Goal: Task Accomplishment & Management: Use online tool/utility

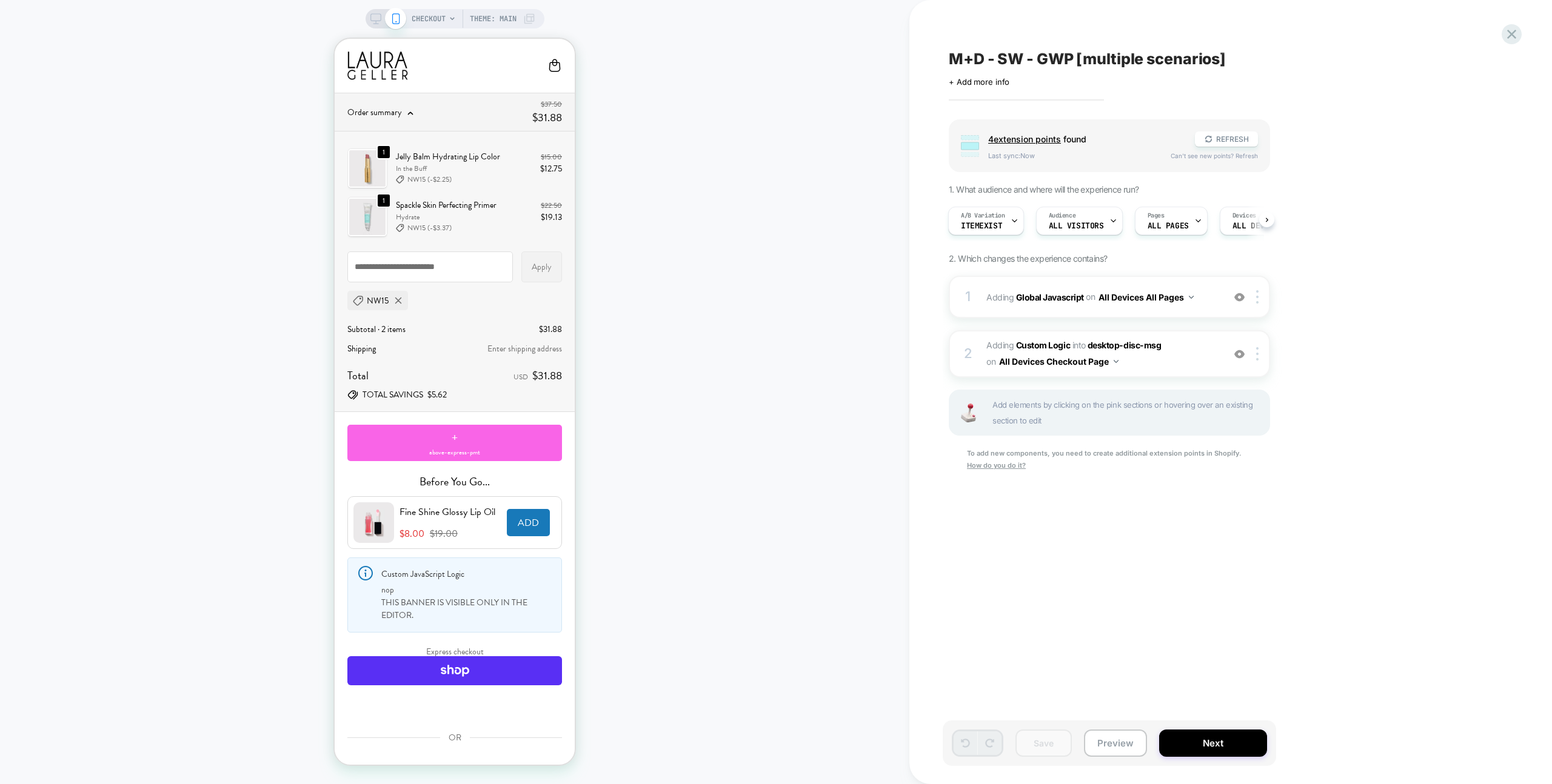
scroll to position [675, 0]
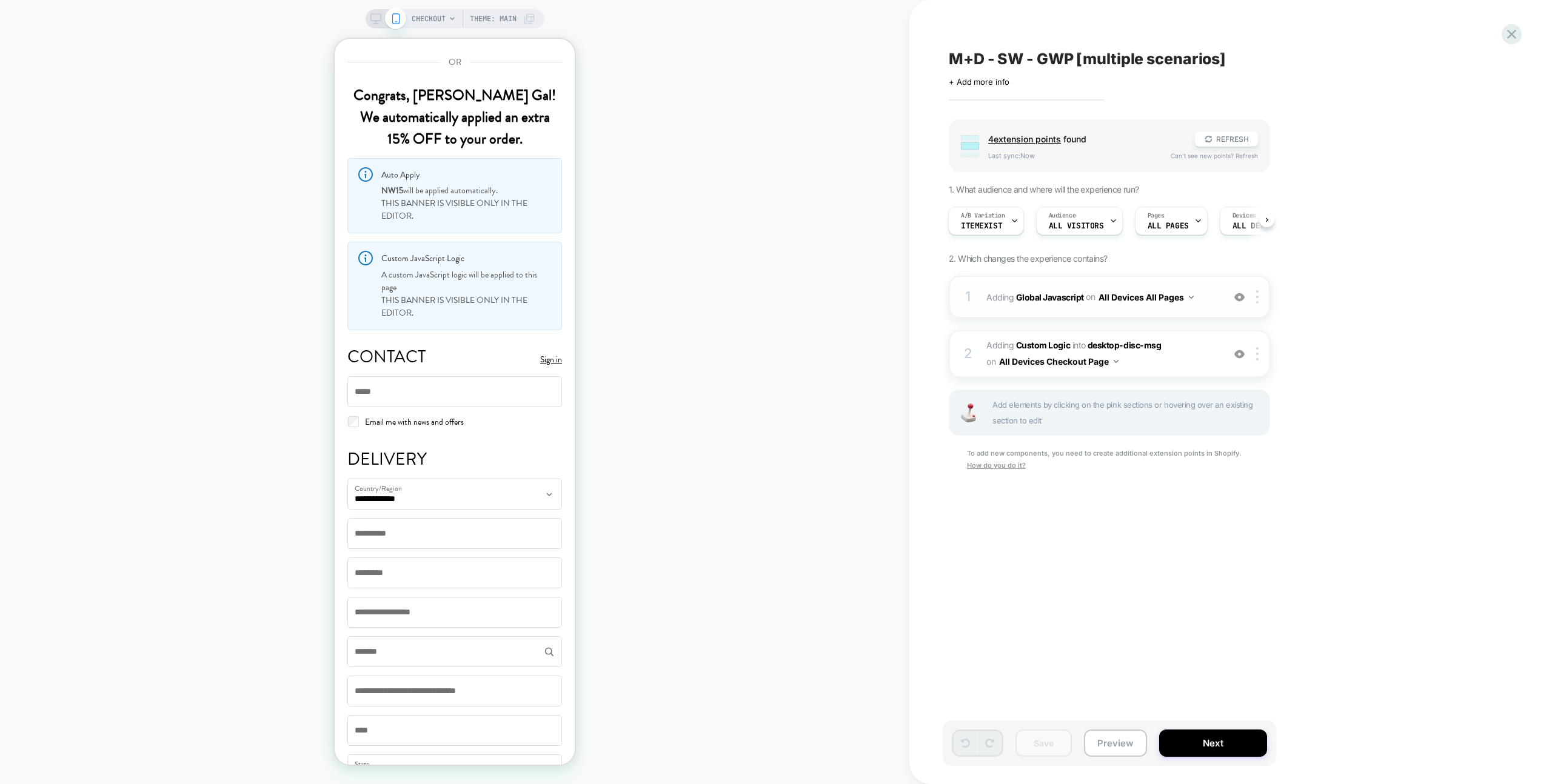
click at [1206, 287] on div "1 Adding Global Javascript on All Devices All Pages Add Before Add After Target…" at bounding box center [1110, 297] width 321 height 42
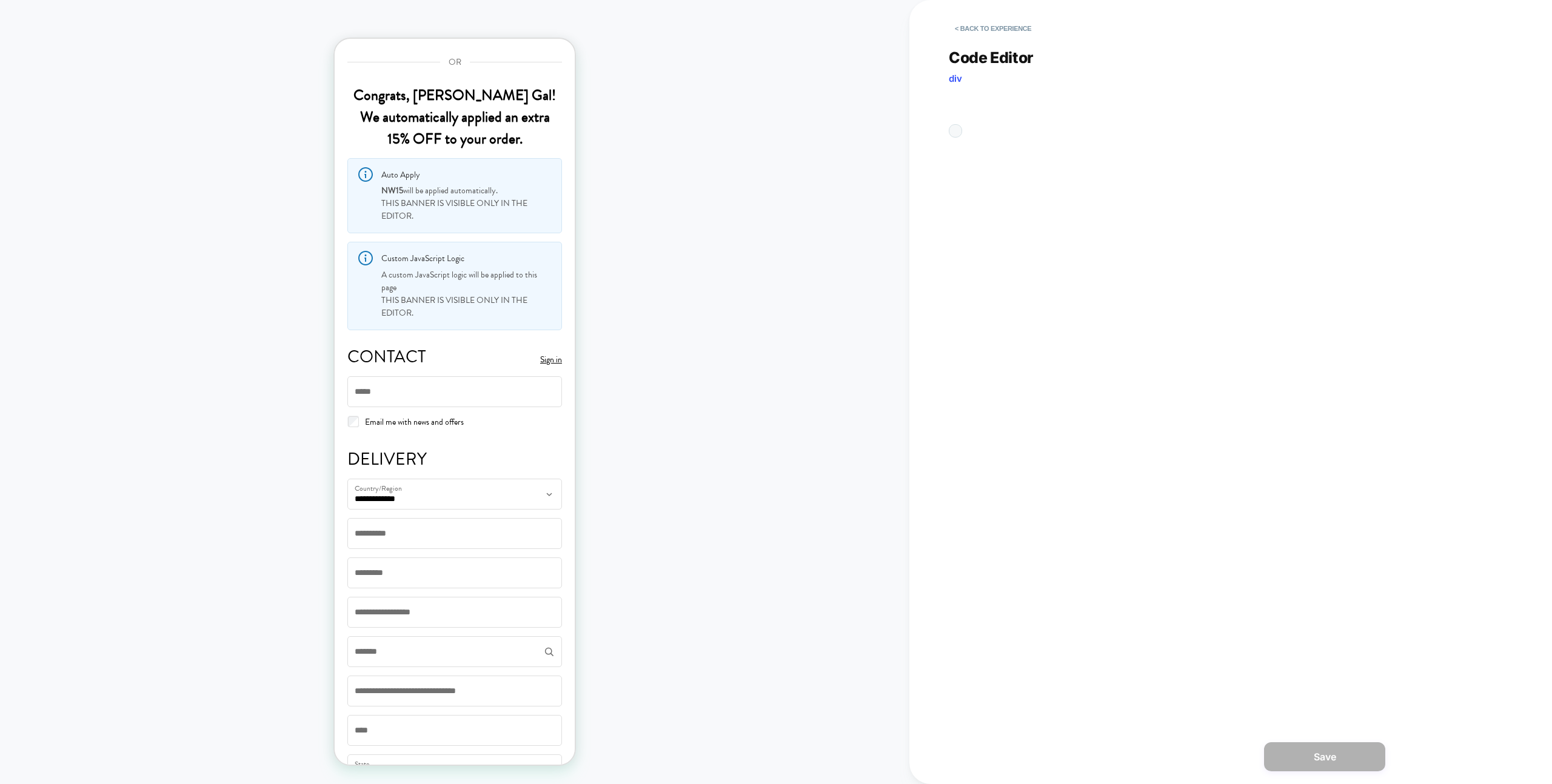
click at [1207, 286] on div "Code Editor div JS" at bounding box center [1167, 379] width 436 height 693
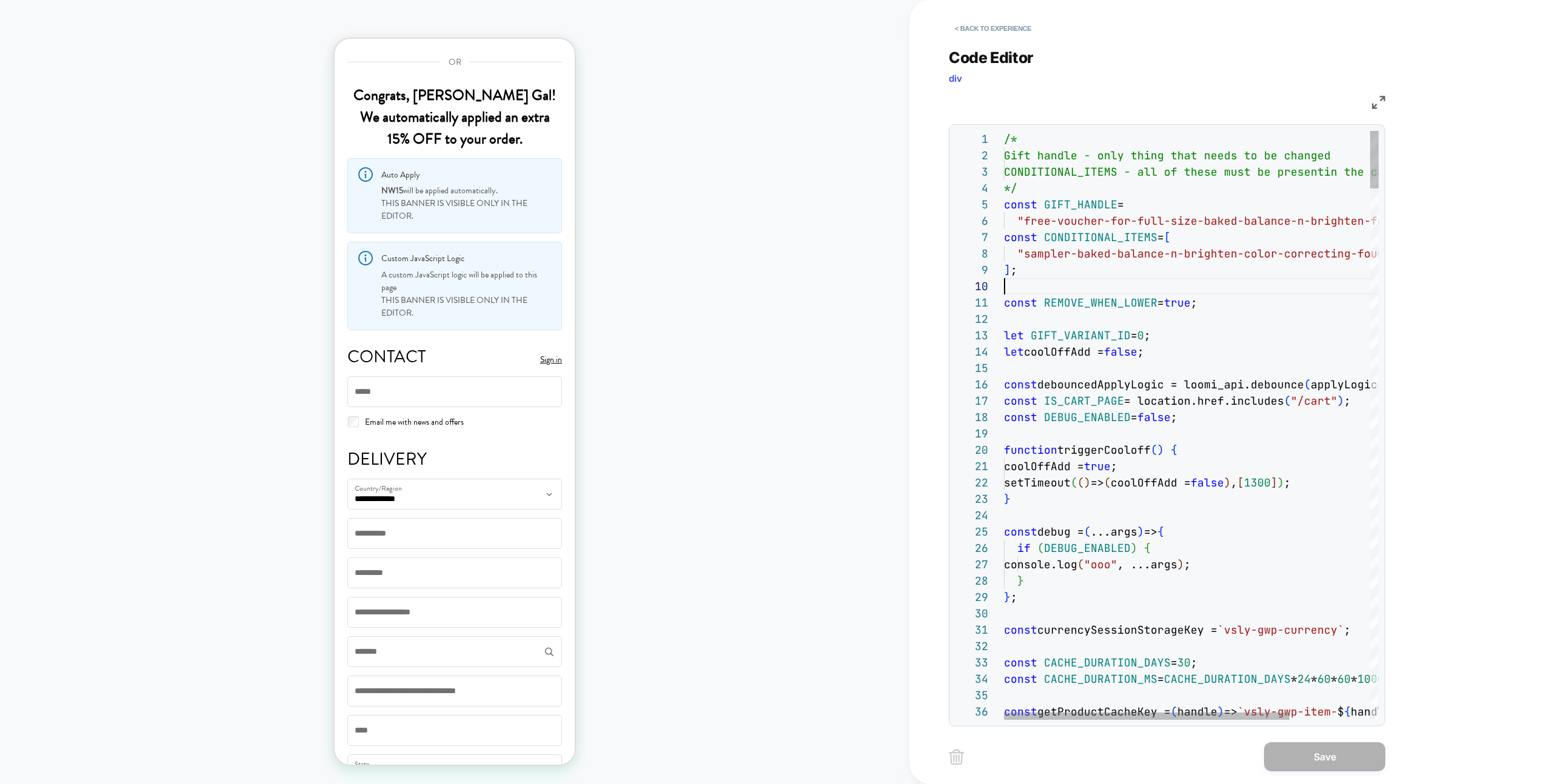
click at [990, 35] on button "< Back to experience" at bounding box center [993, 28] width 88 height 20
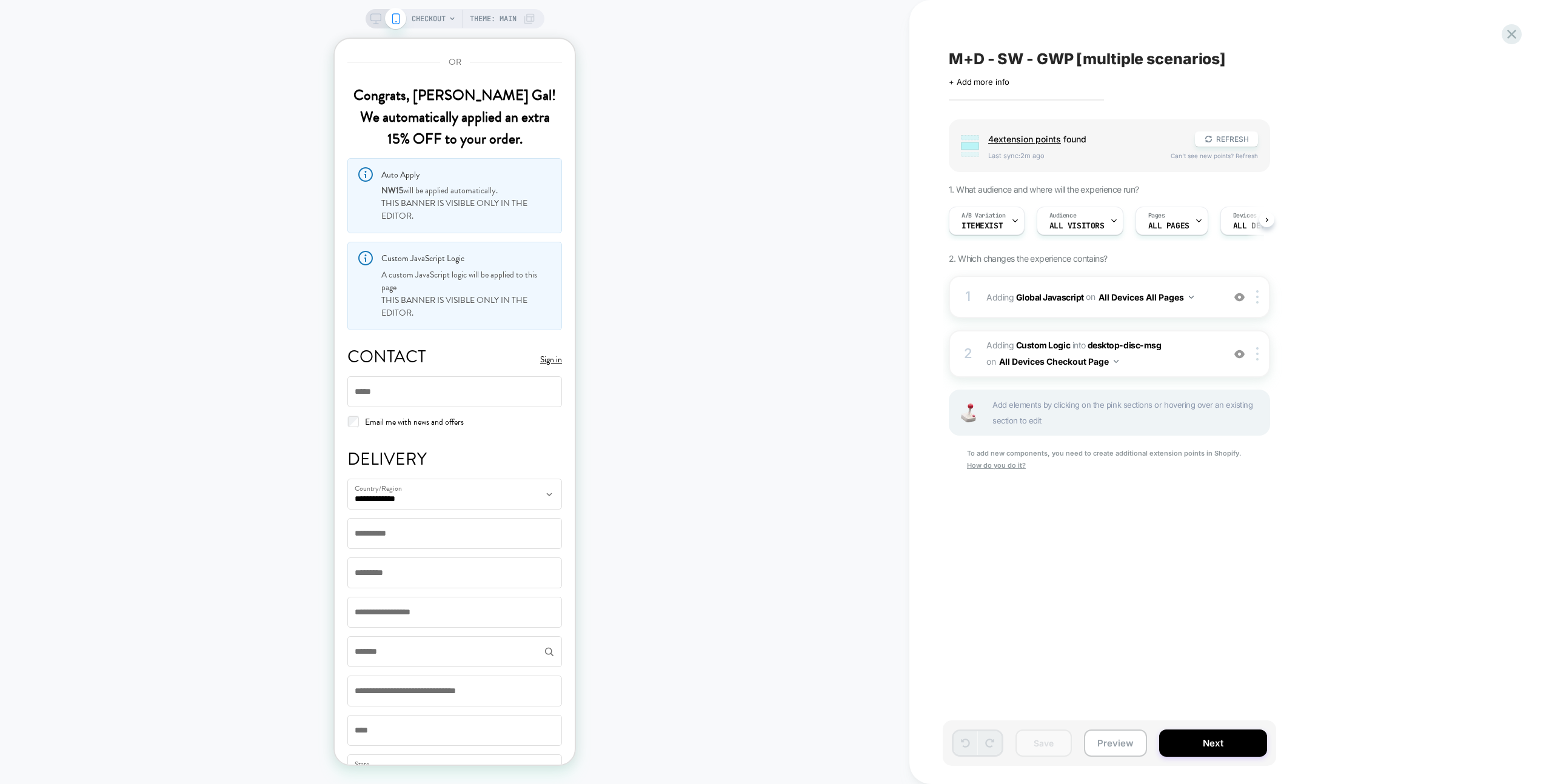
click at [989, 33] on div "M+D - SW - GWP [multiple scenarios] Click to edit experience details + Add more…" at bounding box center [1170, 391] width 455 height 759
click at [1004, 226] on div "A/B Variation ItemExist" at bounding box center [983, 221] width 69 height 27
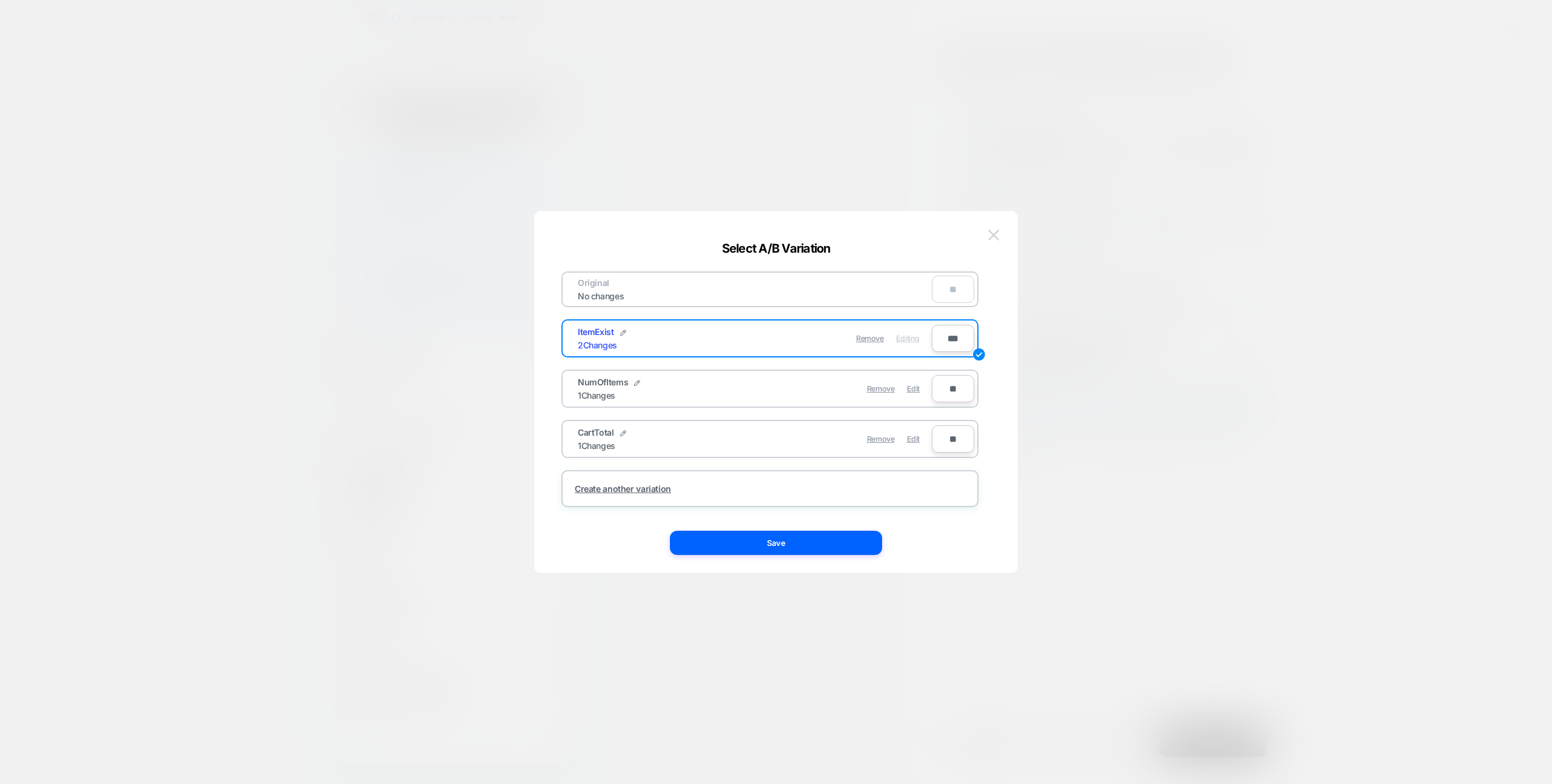
click at [992, 232] on img at bounding box center [993, 235] width 11 height 10
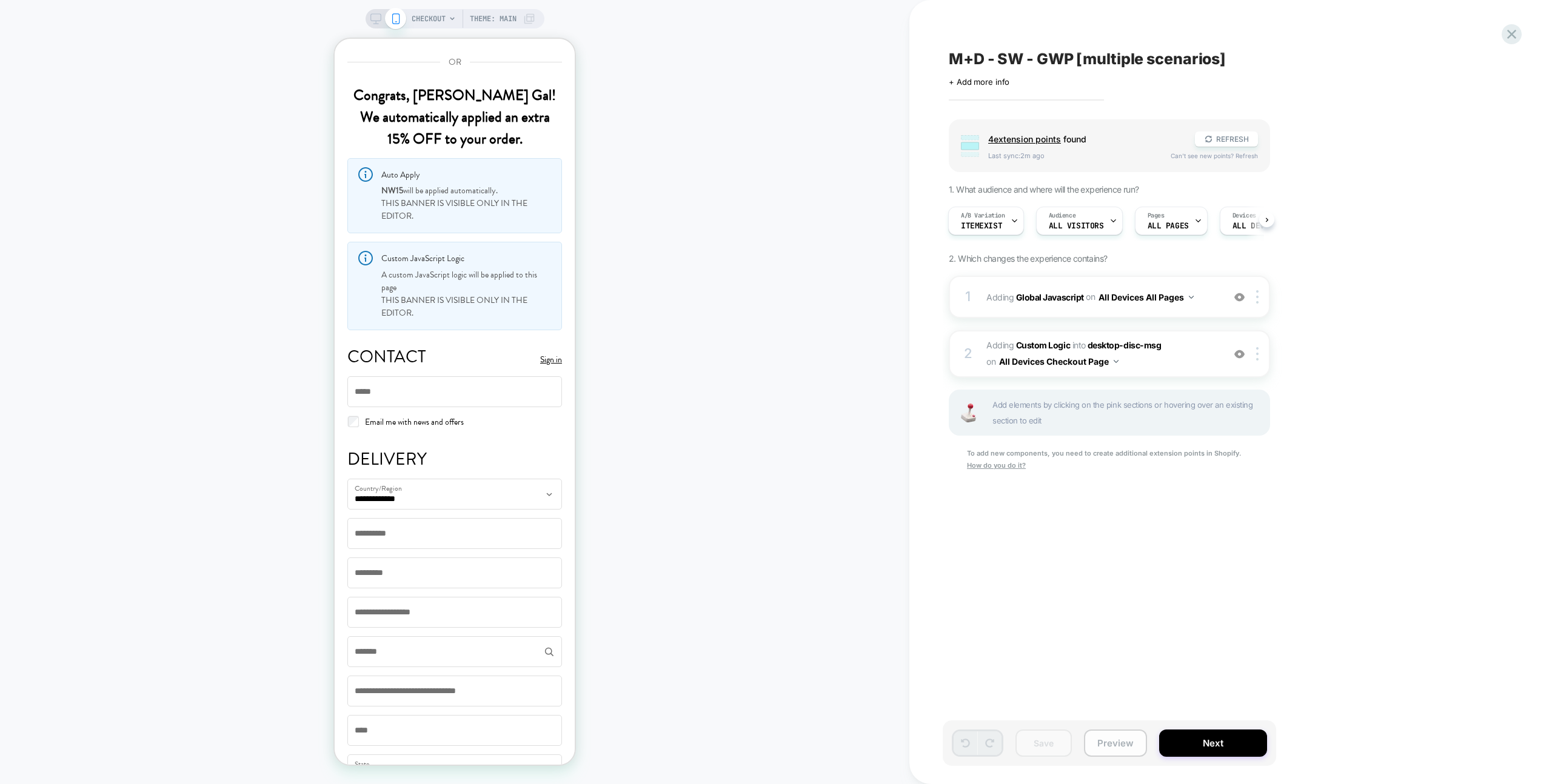
drag, startPoint x: 1099, startPoint y: 746, endPoint x: 1100, endPoint y: 732, distance: 14.0
click at [1099, 746] on button "Preview" at bounding box center [1116, 743] width 63 height 27
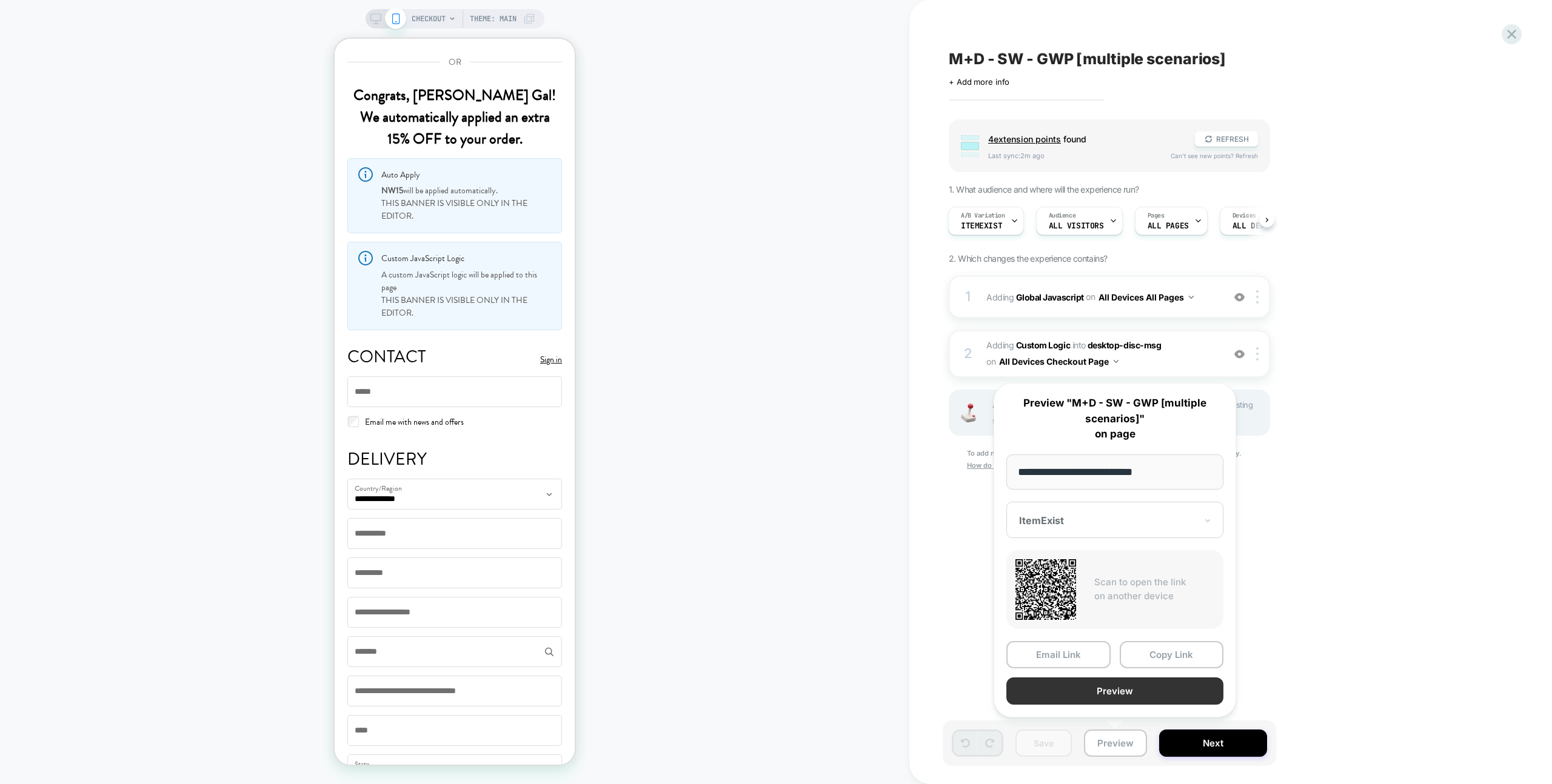
click at [1106, 703] on button "Preview" at bounding box center [1115, 691] width 217 height 27
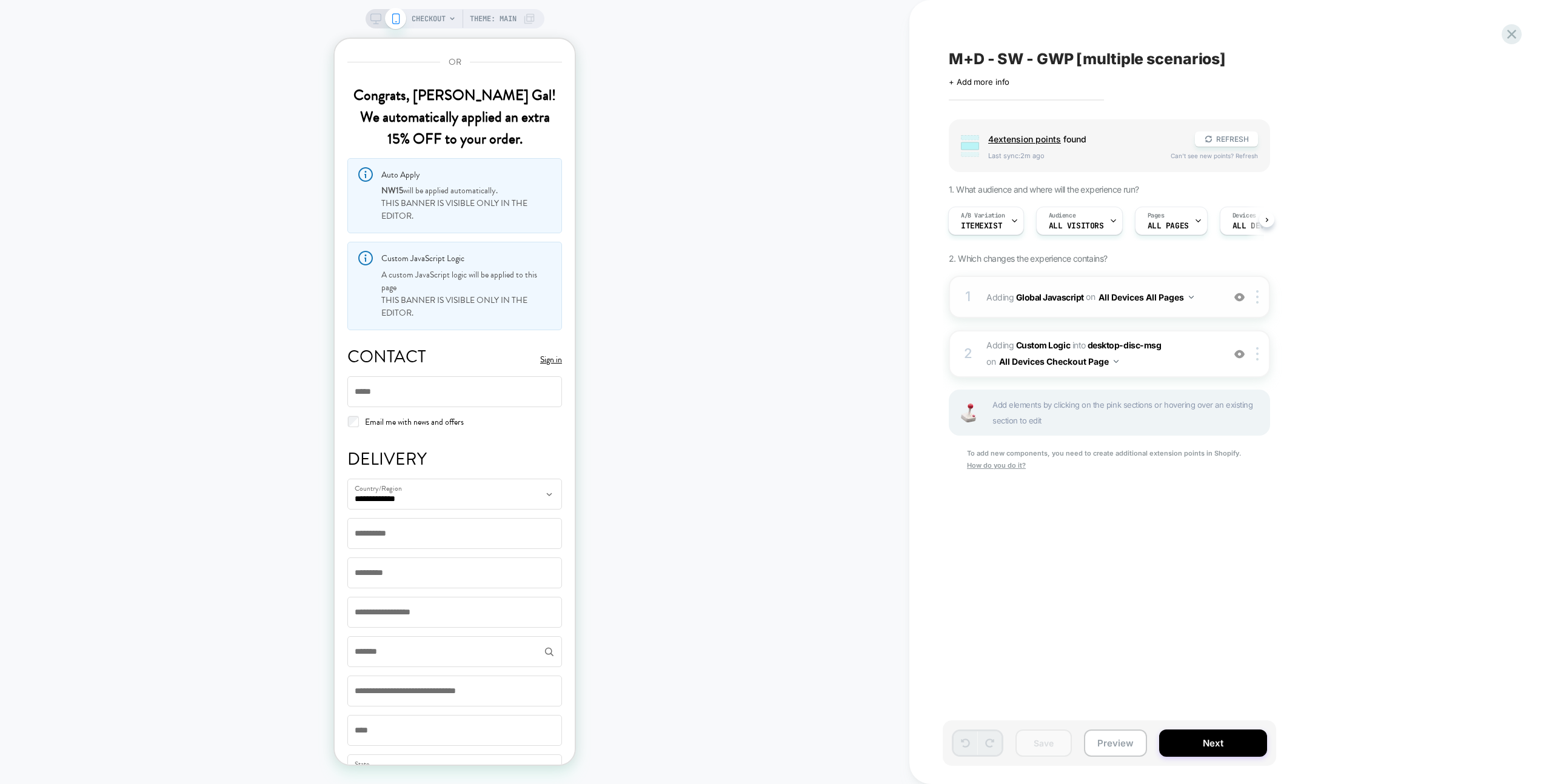
click at [1184, 308] on div "1 Adding Global Javascript on All Devices All Pages Add Before Add After Target…" at bounding box center [1110, 297] width 321 height 42
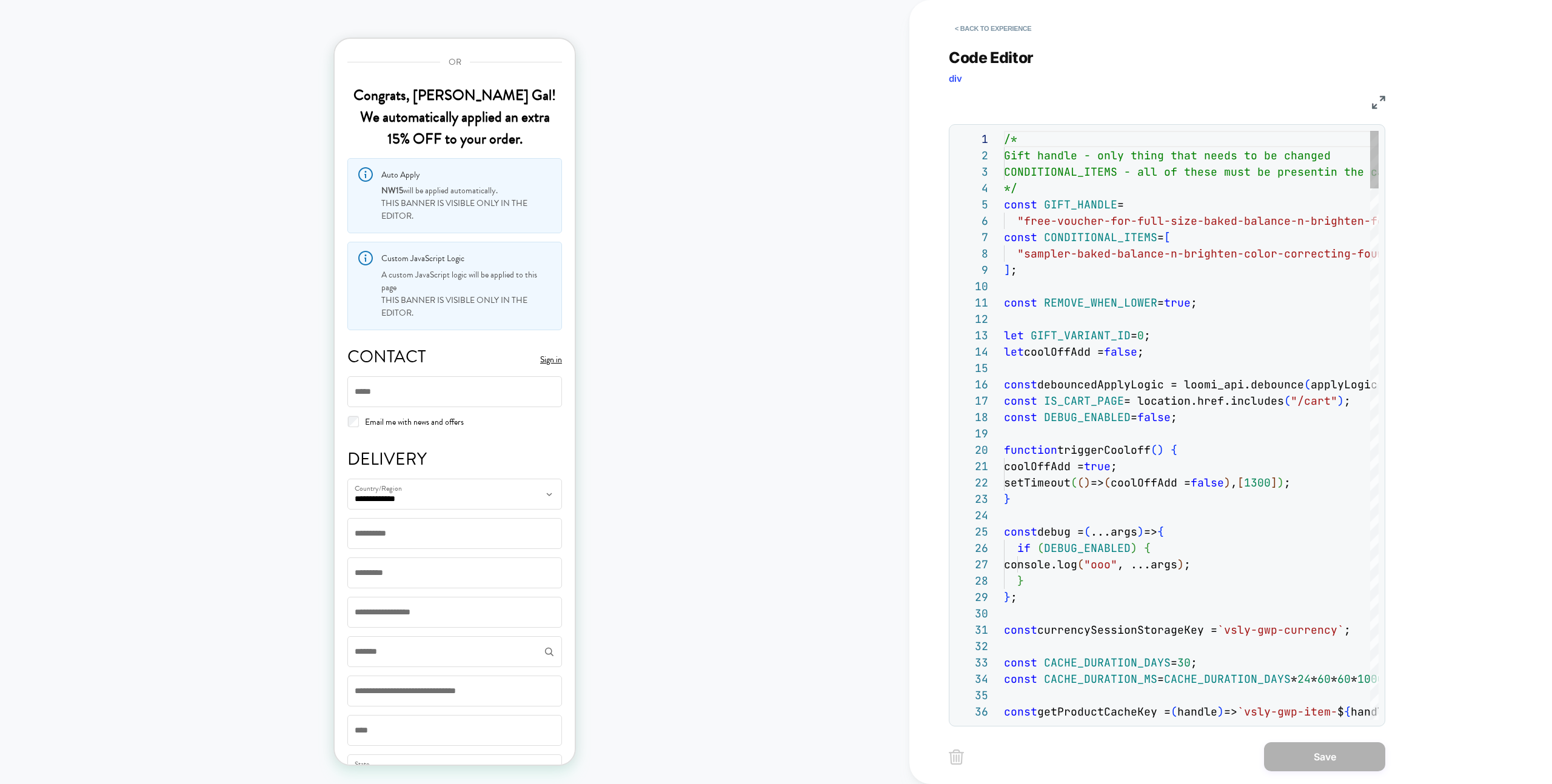
scroll to position [164, 0]
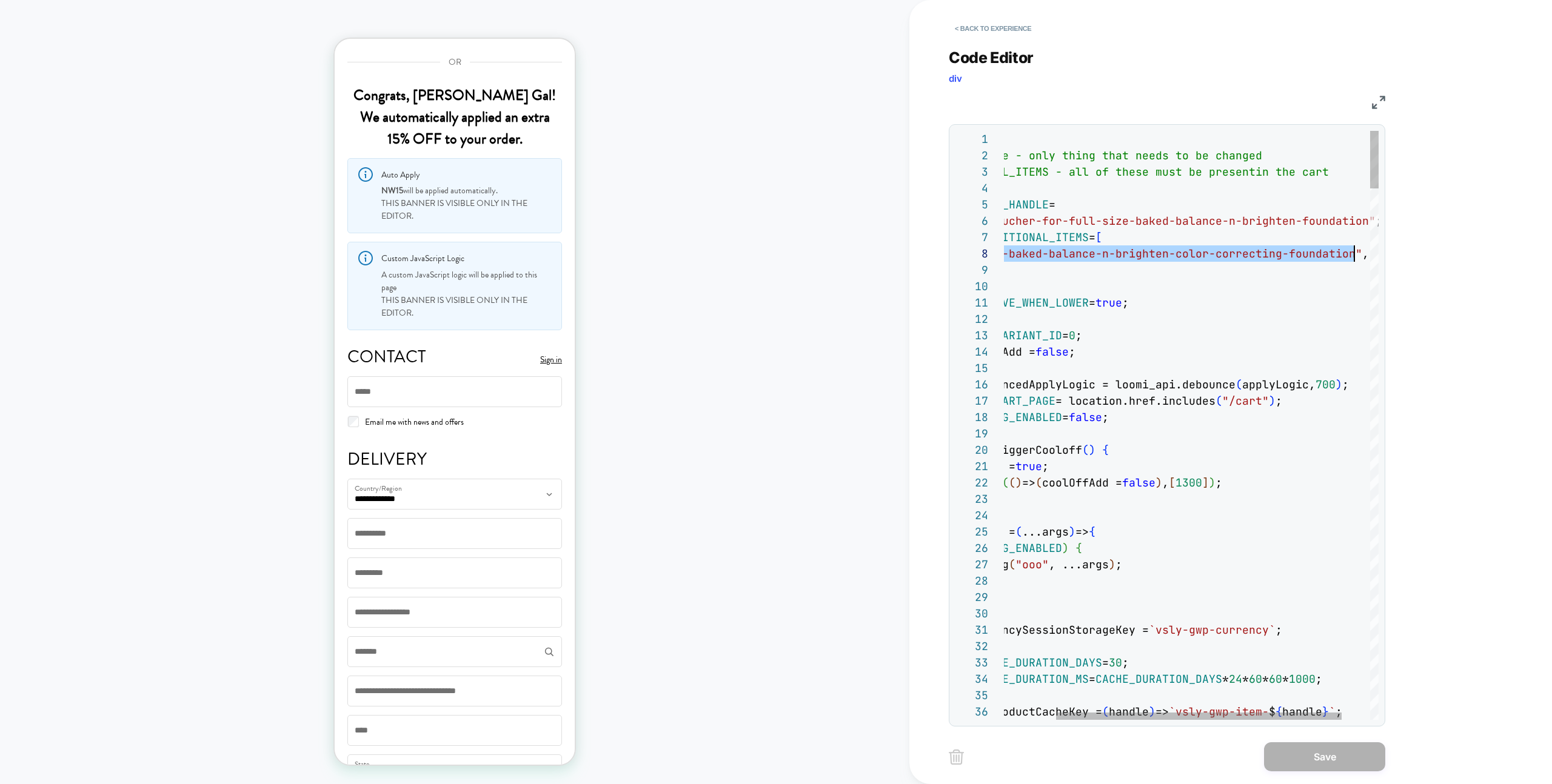
scroll to position [115, 413]
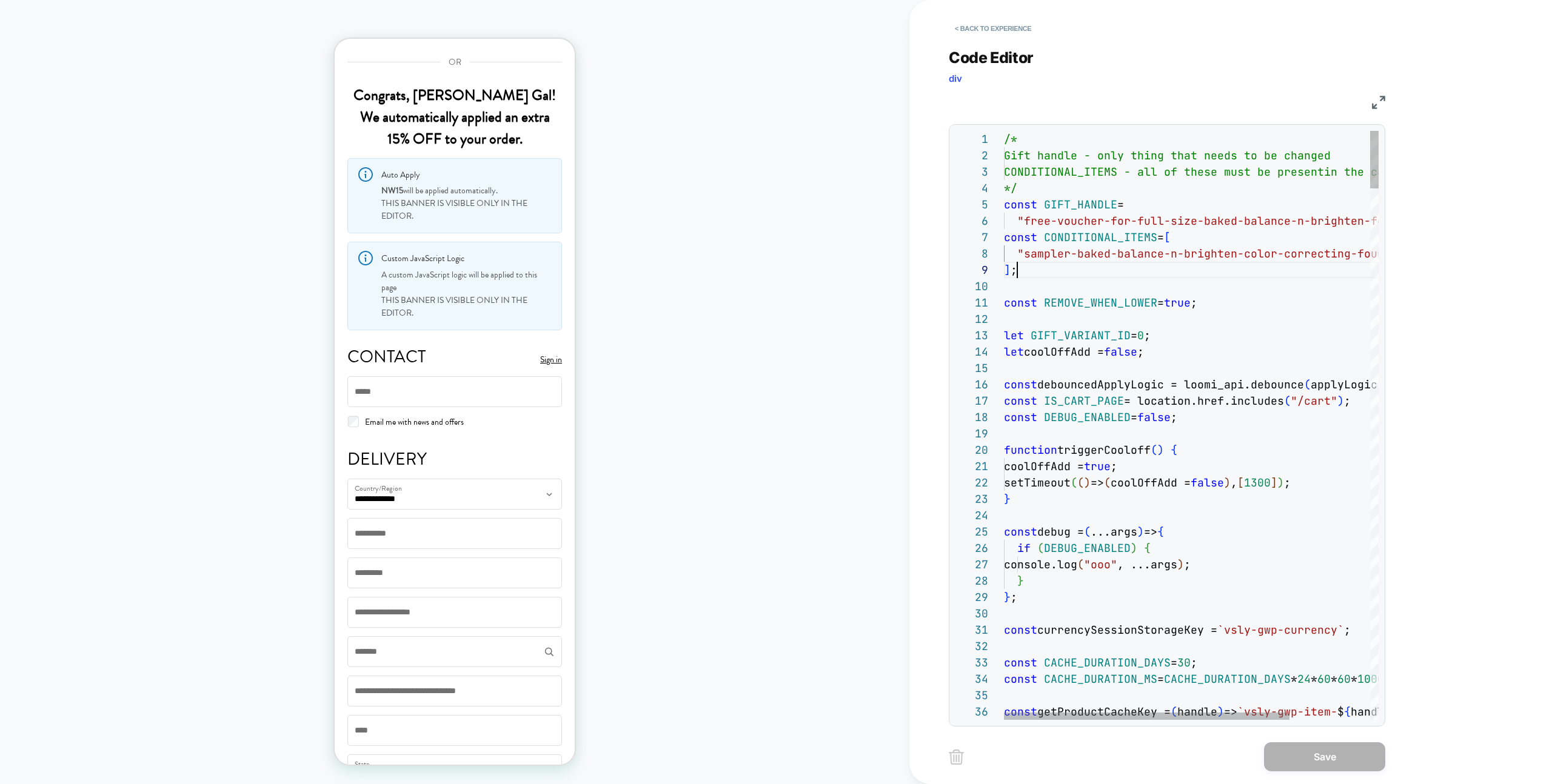
click at [1297, 276] on div "] ;" at bounding box center [1245, 269] width 481 height 16
type textarea "**********"
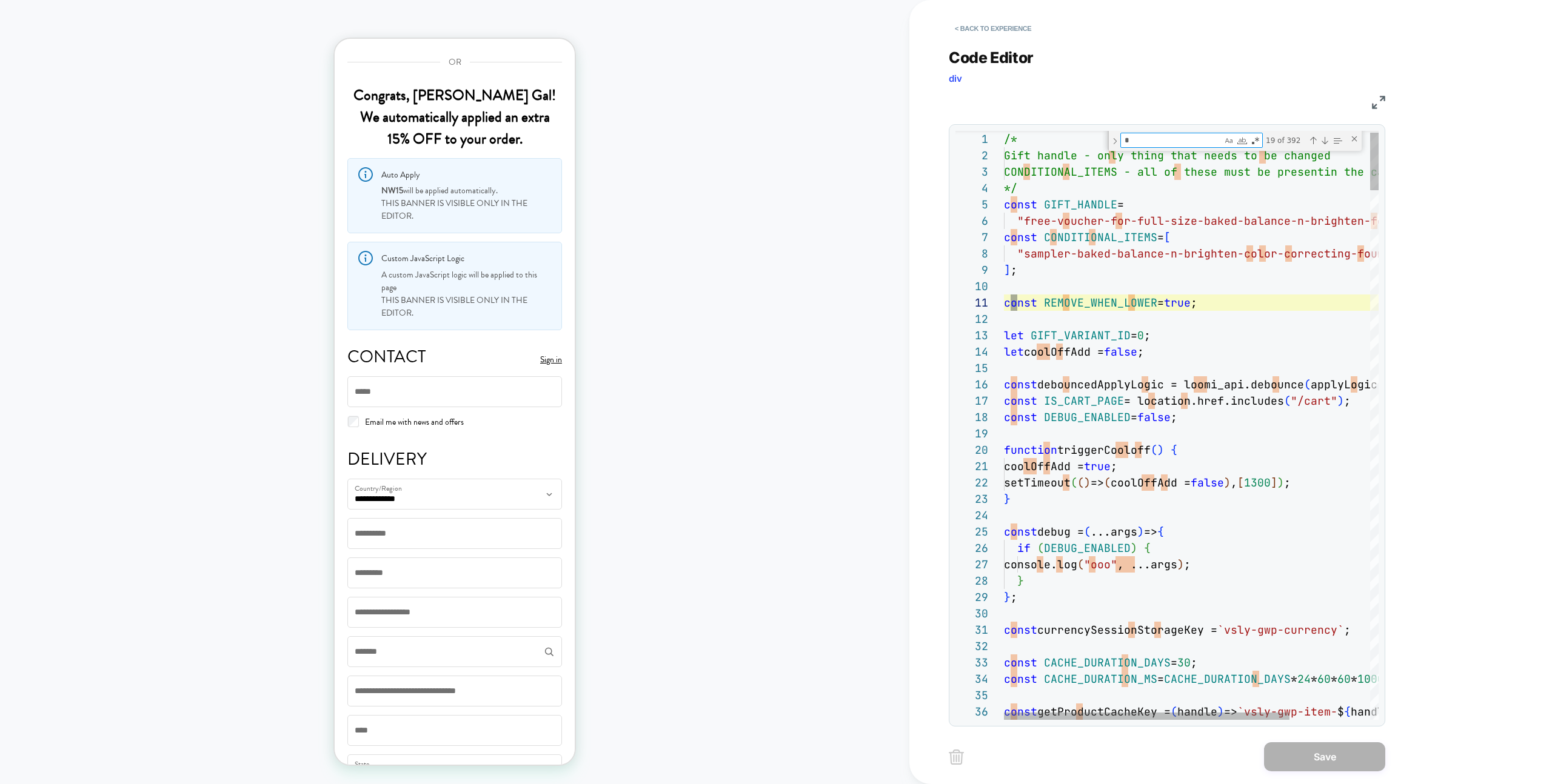
type textarea "**"
type textarea "**********"
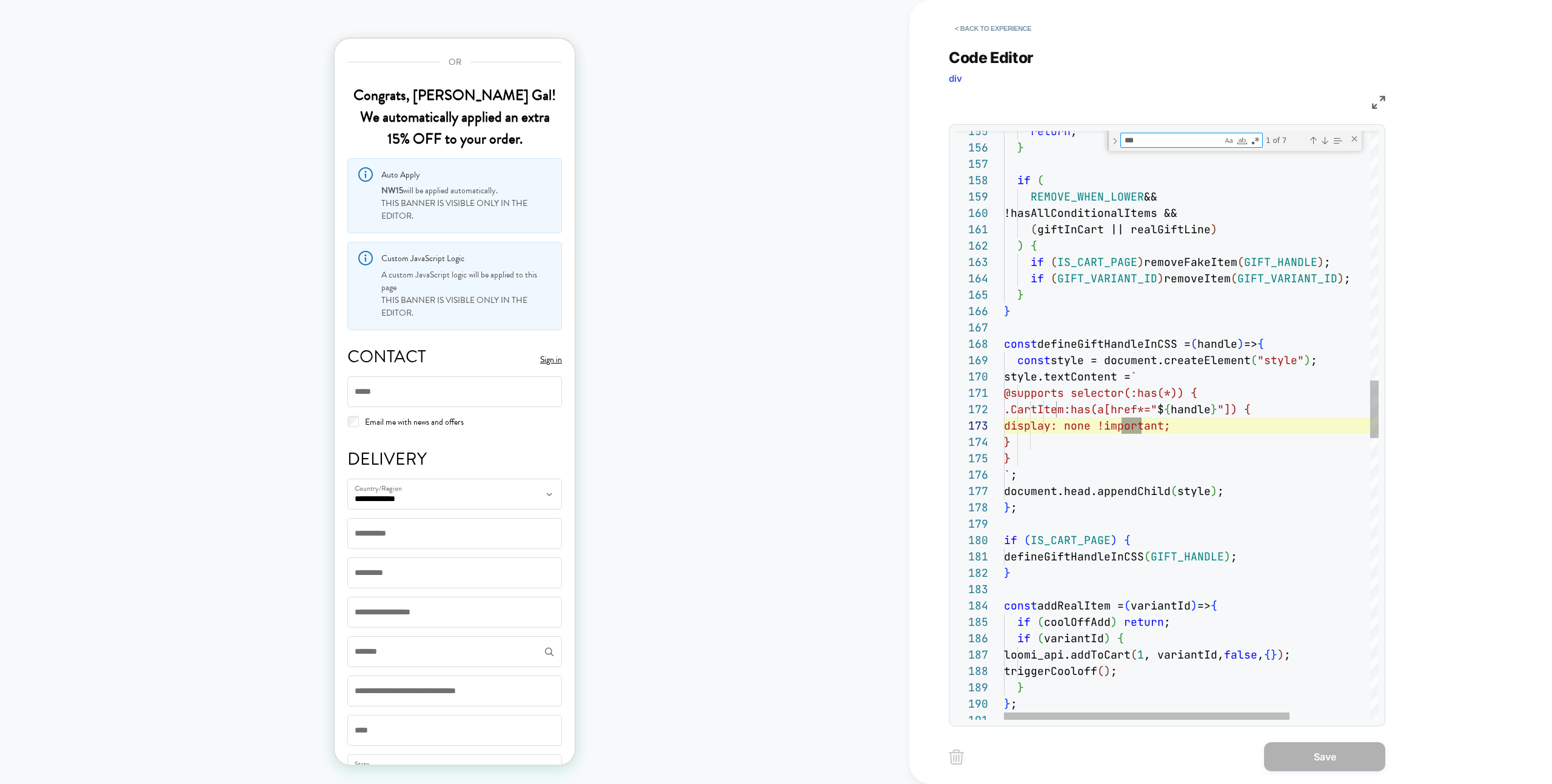
scroll to position [164, 138]
type textarea "*******"
type textarea "**********"
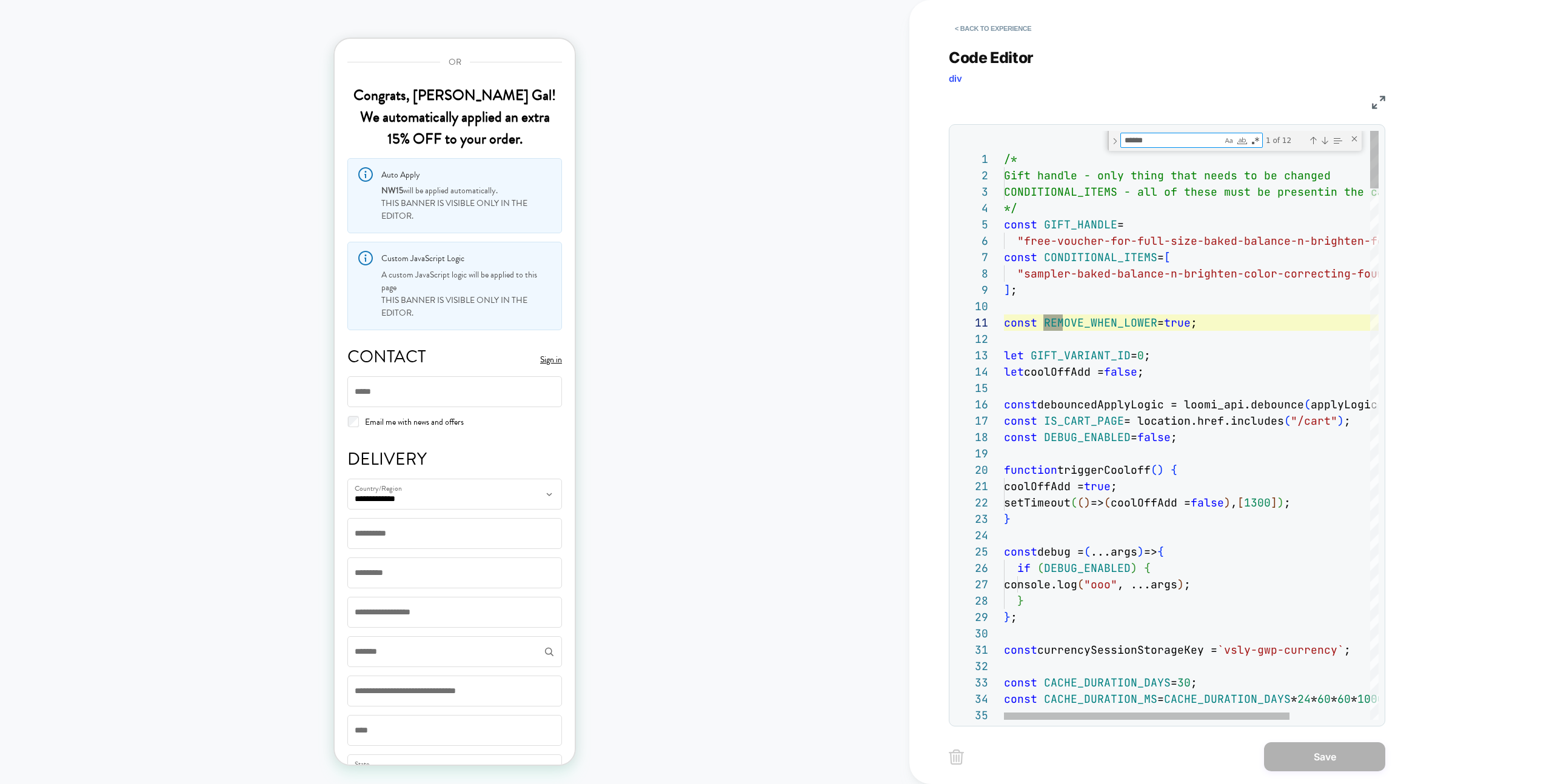
scroll to position [164, 79]
type textarea "******"
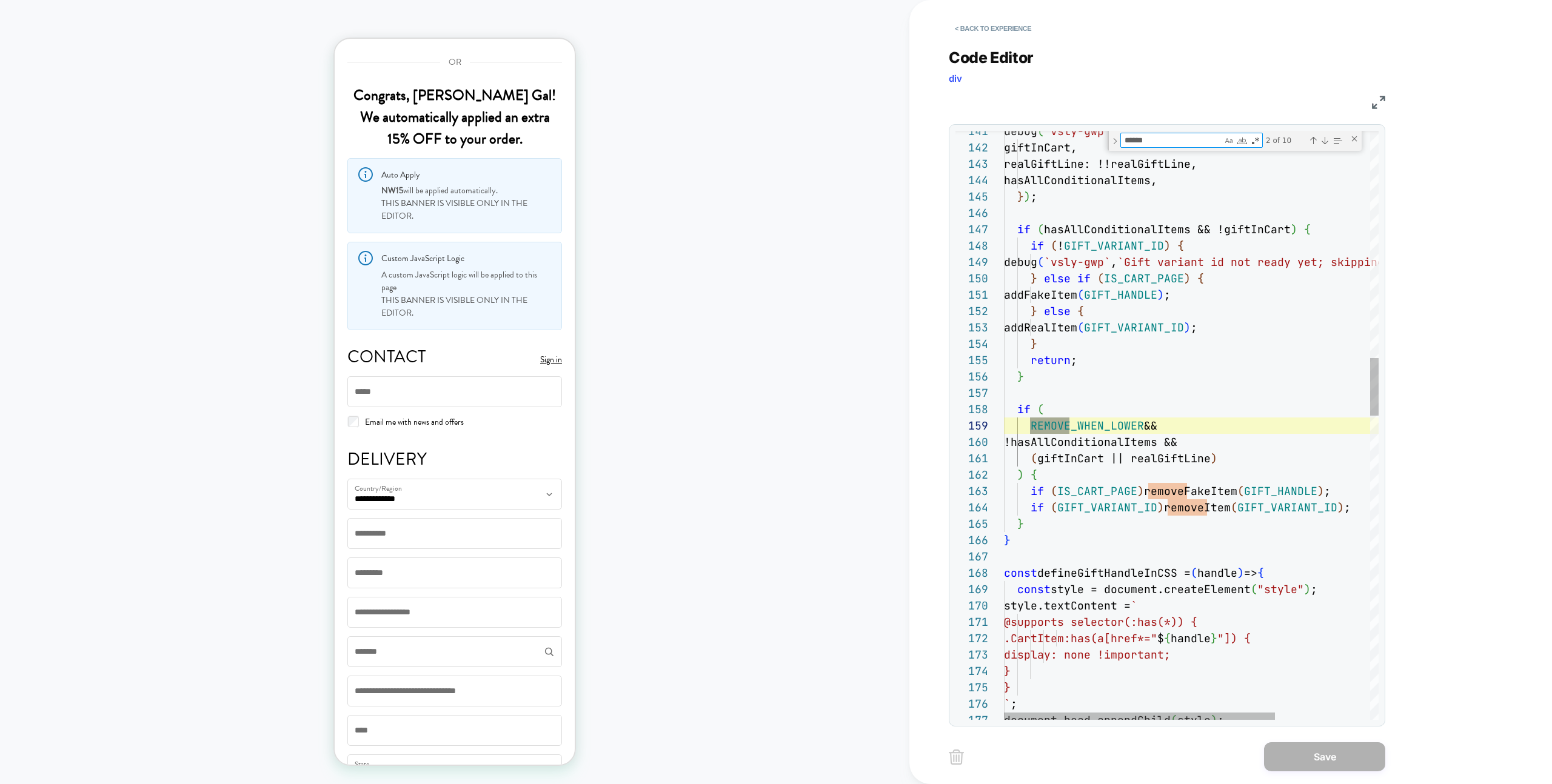
type textarea "**********"
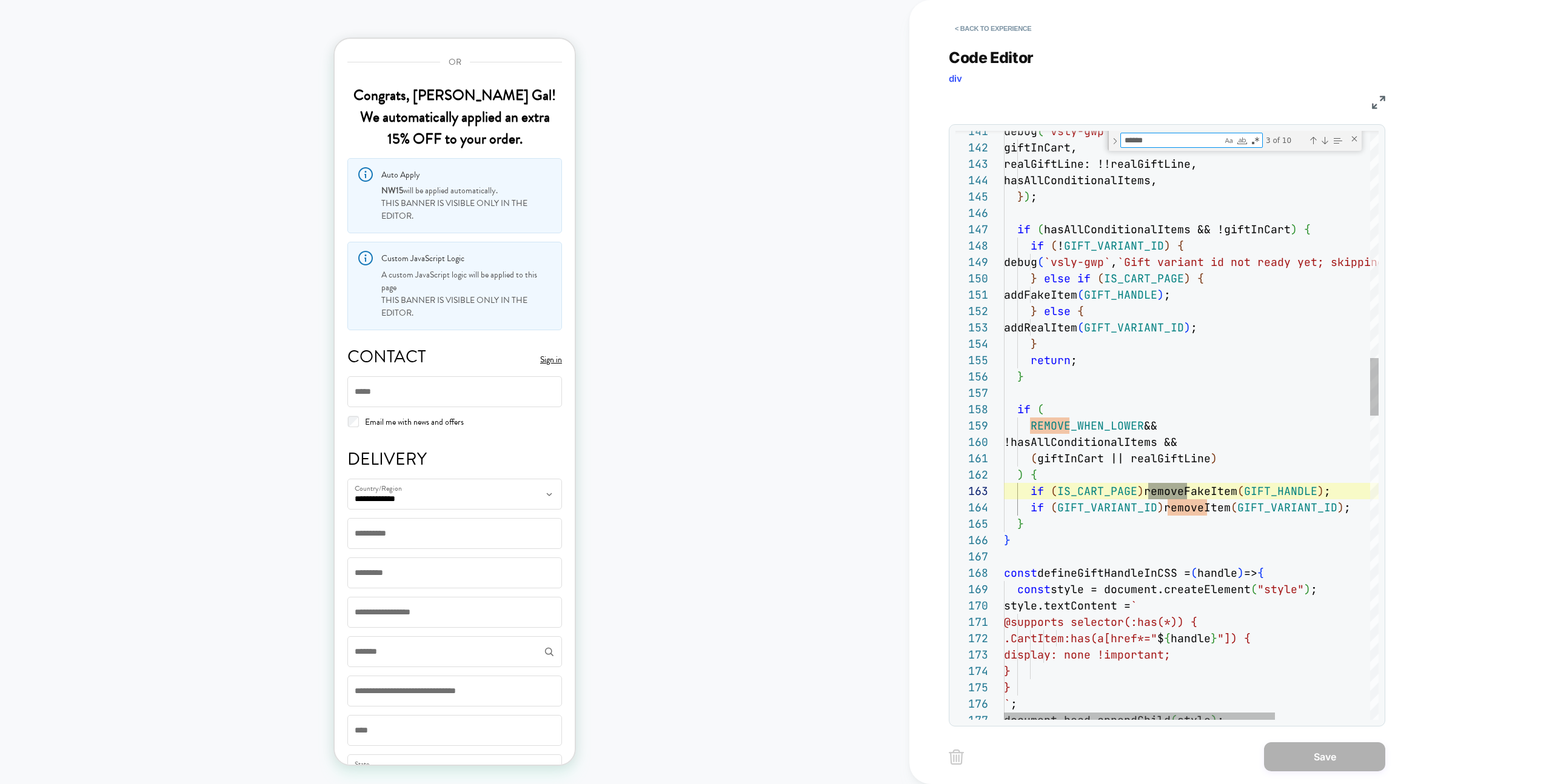
scroll to position [164, 183]
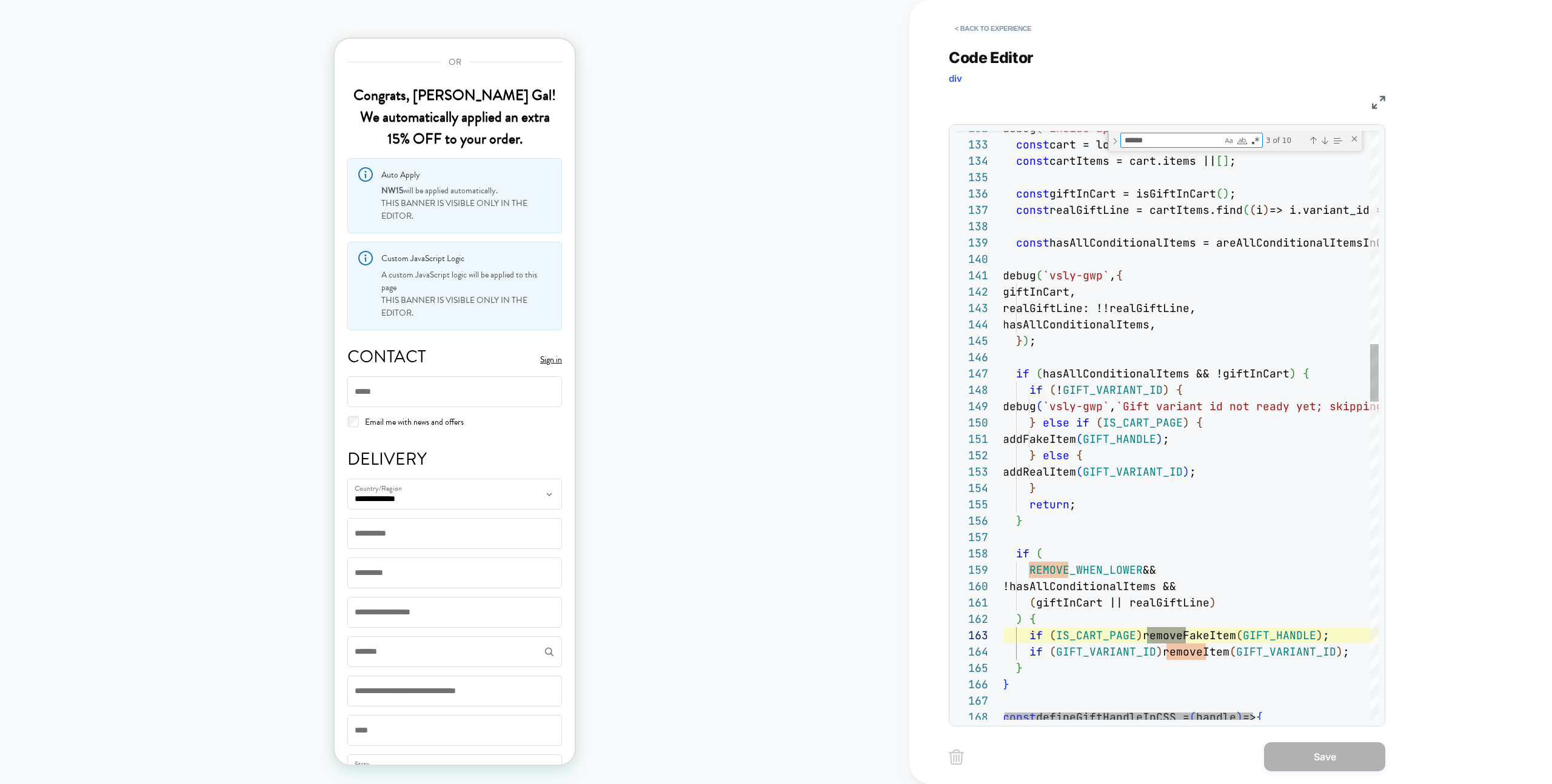
type textarea "******"
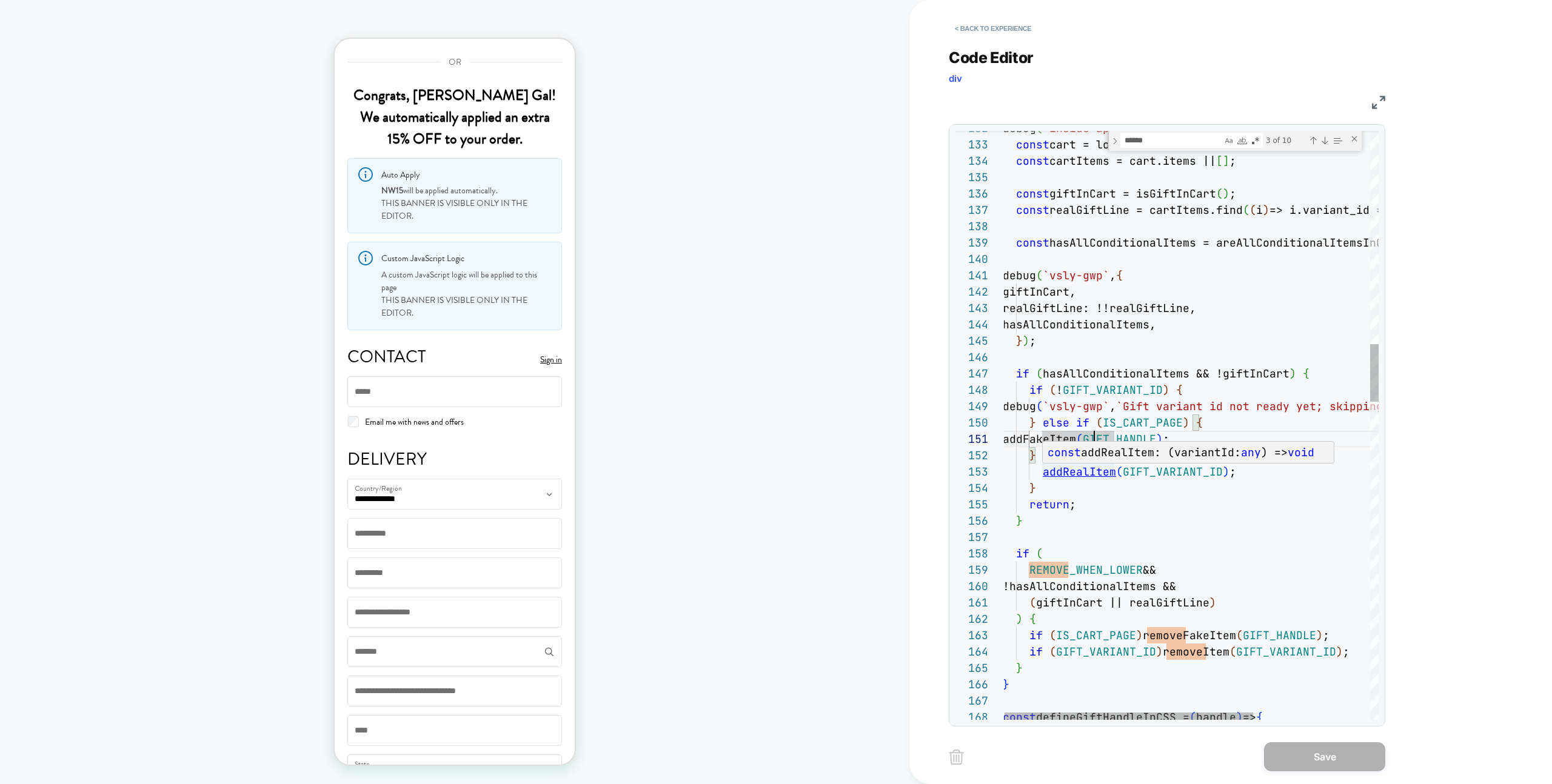
type textarea "**********"
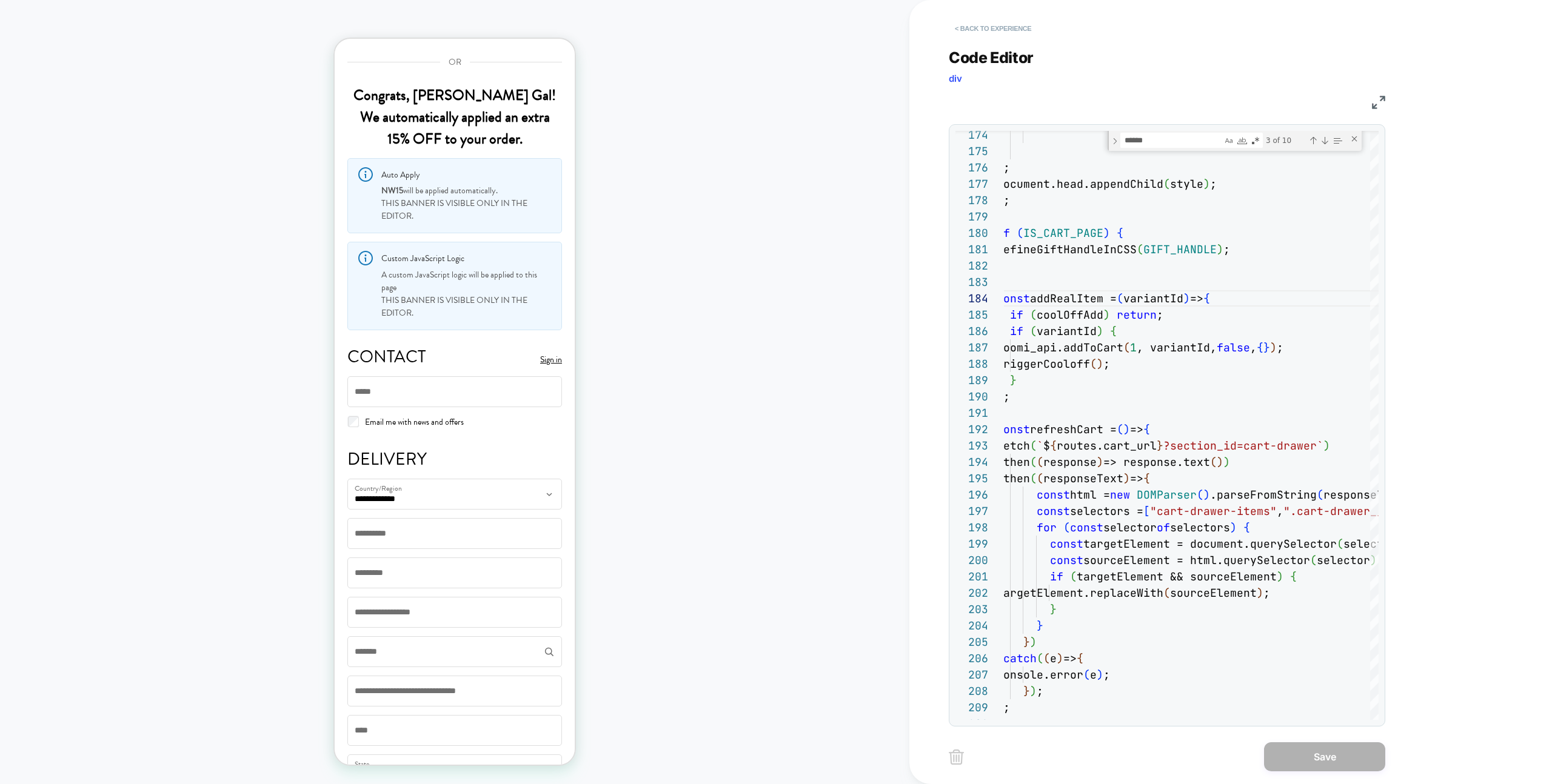
click at [971, 25] on button "< Back to experience" at bounding box center [993, 28] width 88 height 20
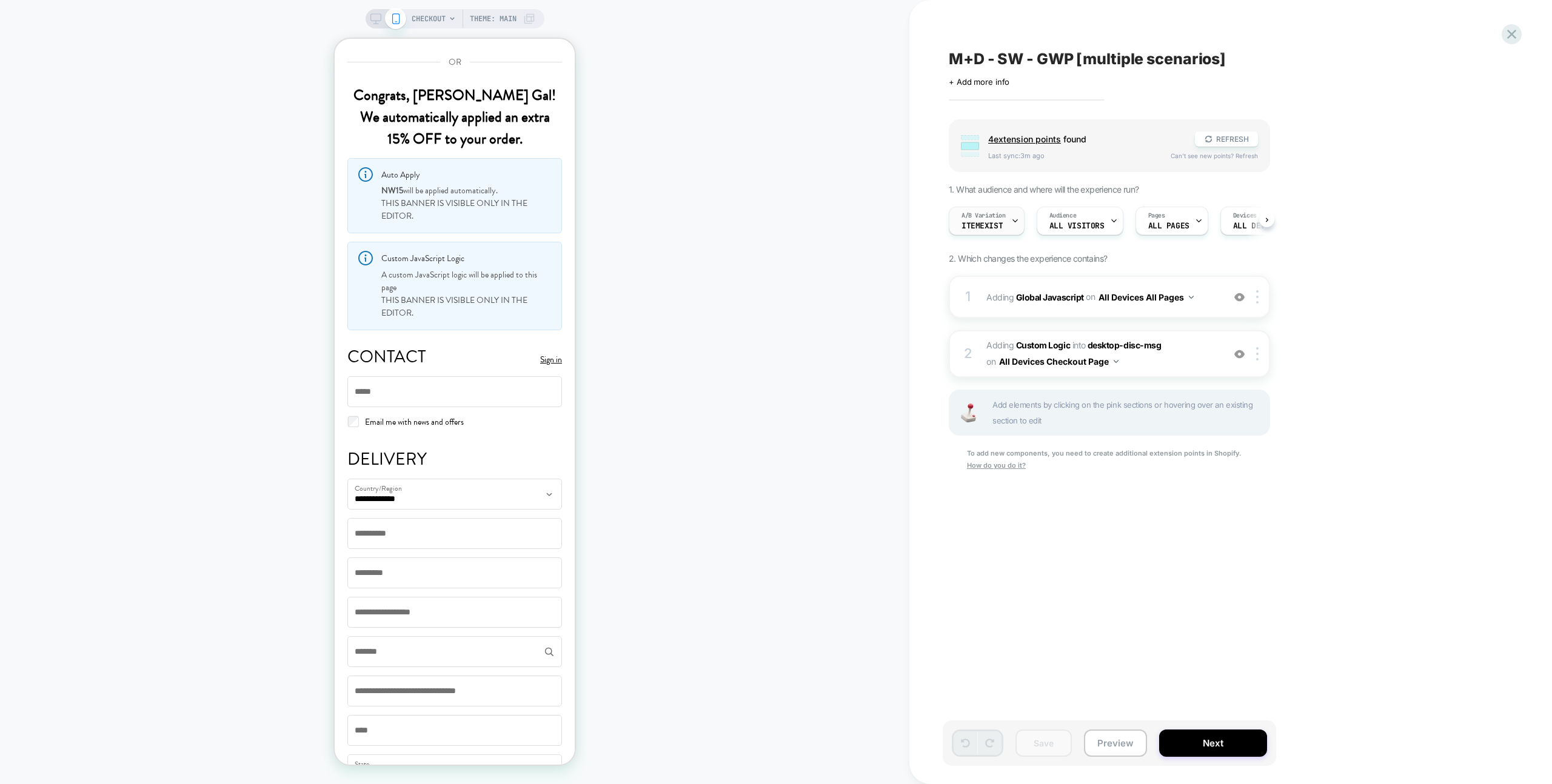
scroll to position [0, 1]
click at [981, 234] on div "A/B Variation ItemExist" at bounding box center [983, 221] width 69 height 27
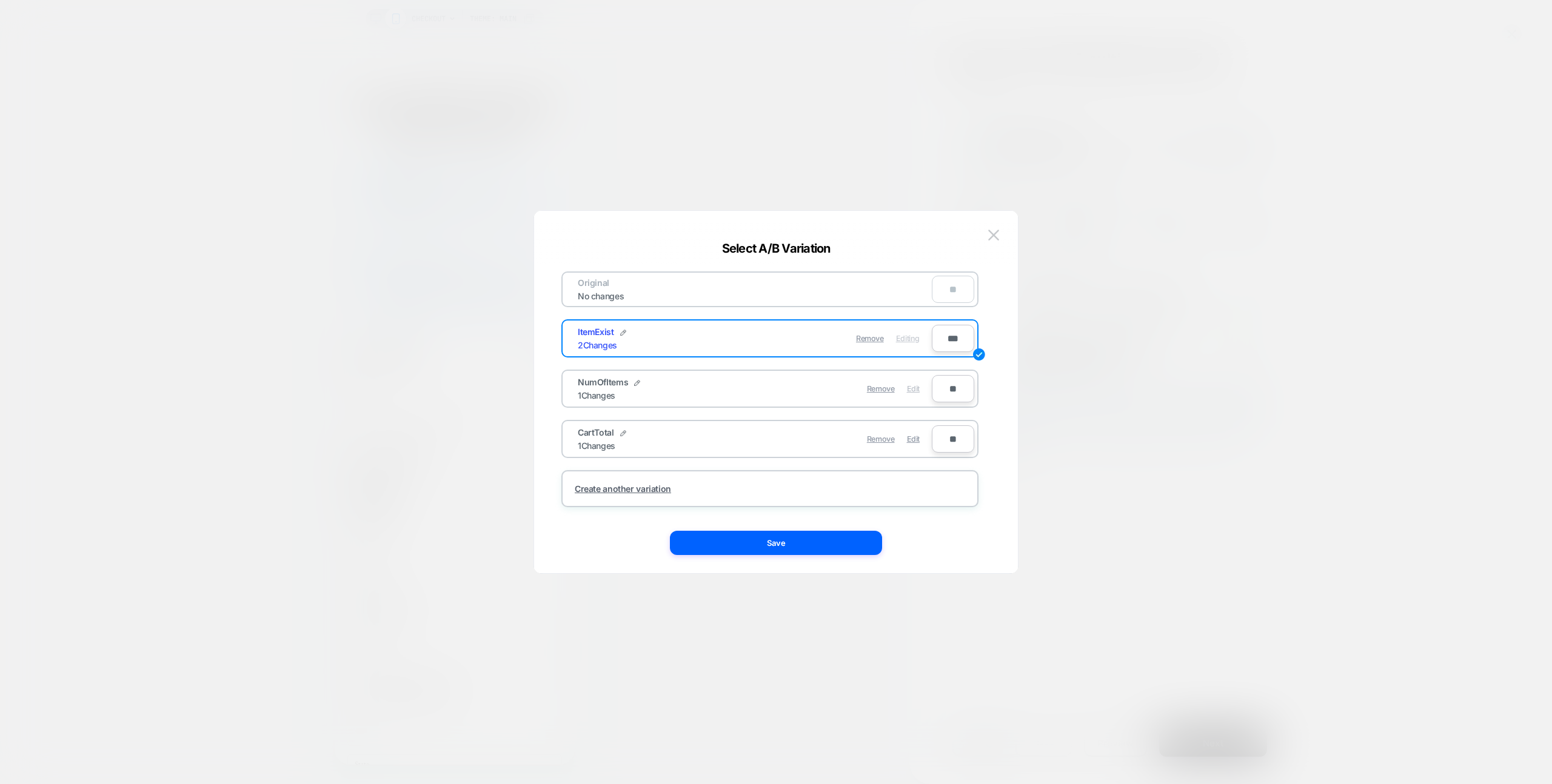
click at [916, 389] on span "Edit" at bounding box center [913, 389] width 13 height 9
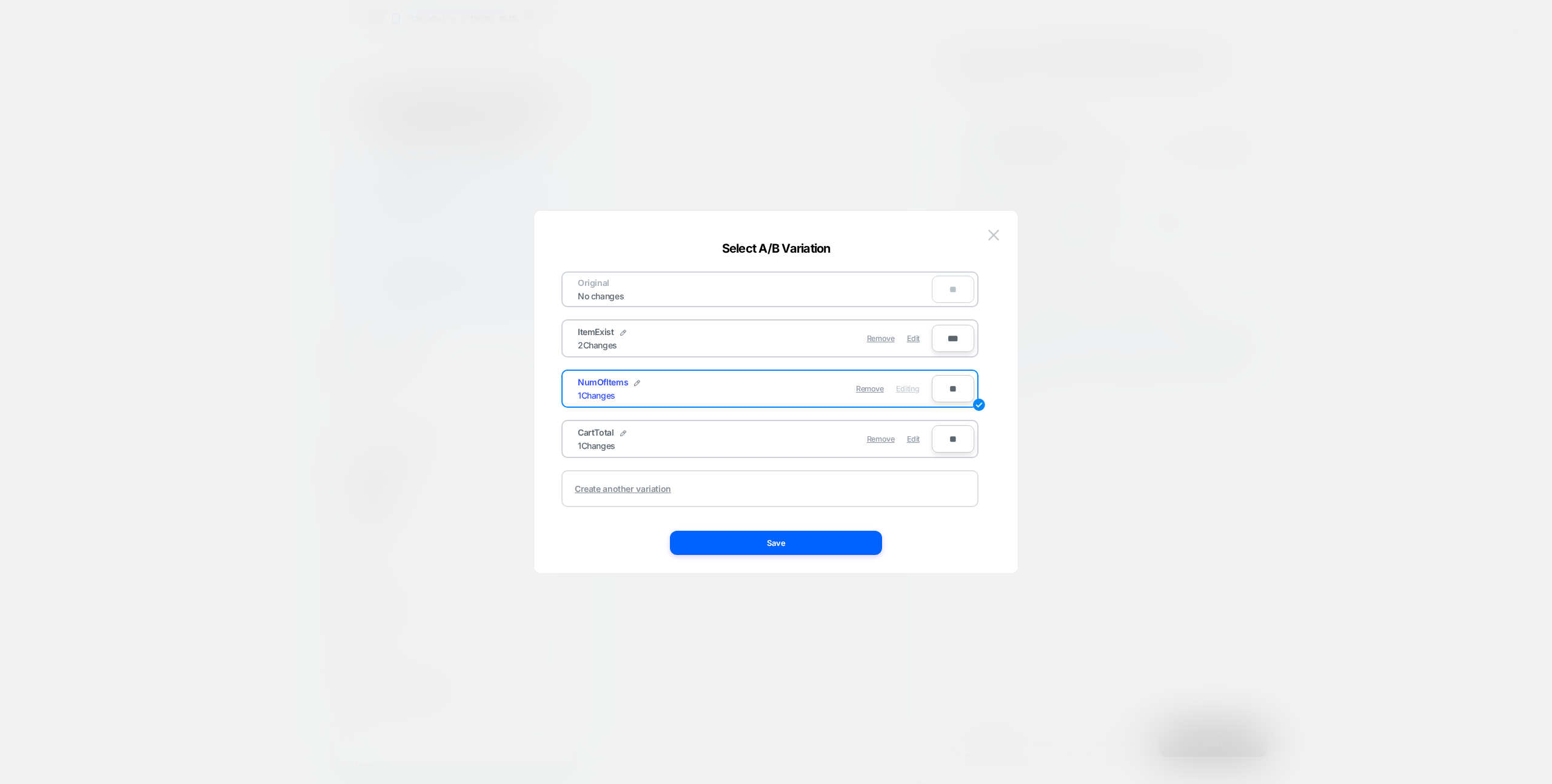
drag, startPoint x: 913, startPoint y: 340, endPoint x: 880, endPoint y: 476, distance: 139.9
click at [913, 340] on span "Edit" at bounding box center [913, 338] width 13 height 9
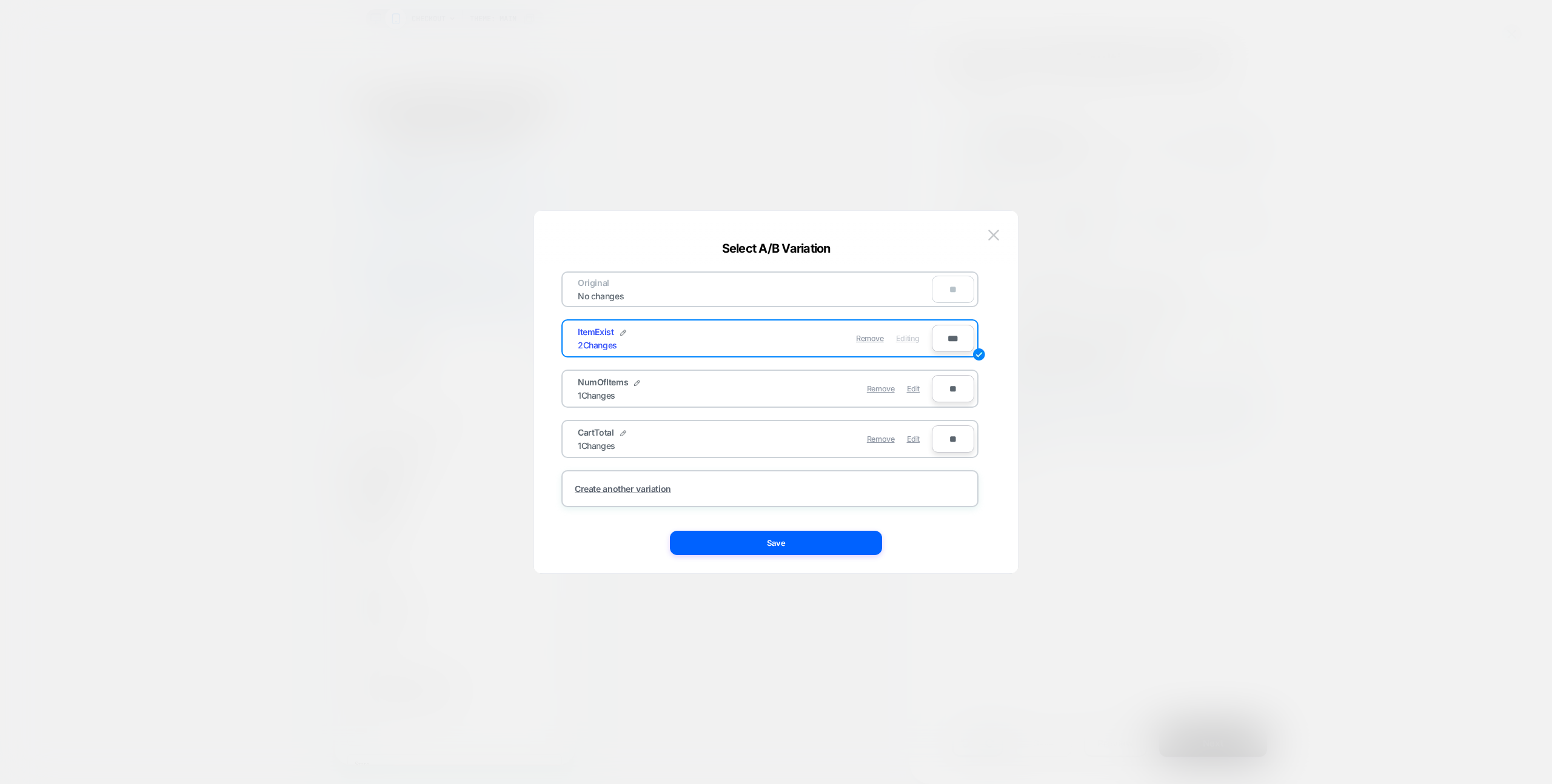
click at [856, 567] on div "Original No changes ** ItemExist 2 Changes Remove Editing *** NumOfItems 1 Chan…" at bounding box center [776, 398] width 447 height 350
click at [858, 559] on div "Original No changes ** ItemExist 2 Changes Remove Editing *** NumOfItems 1 Chan…" at bounding box center [776, 398] width 447 height 350
drag, startPoint x: 858, startPoint y: 548, endPoint x: 900, endPoint y: 577, distance: 51.0
click at [858, 548] on button "Save" at bounding box center [776, 543] width 212 height 25
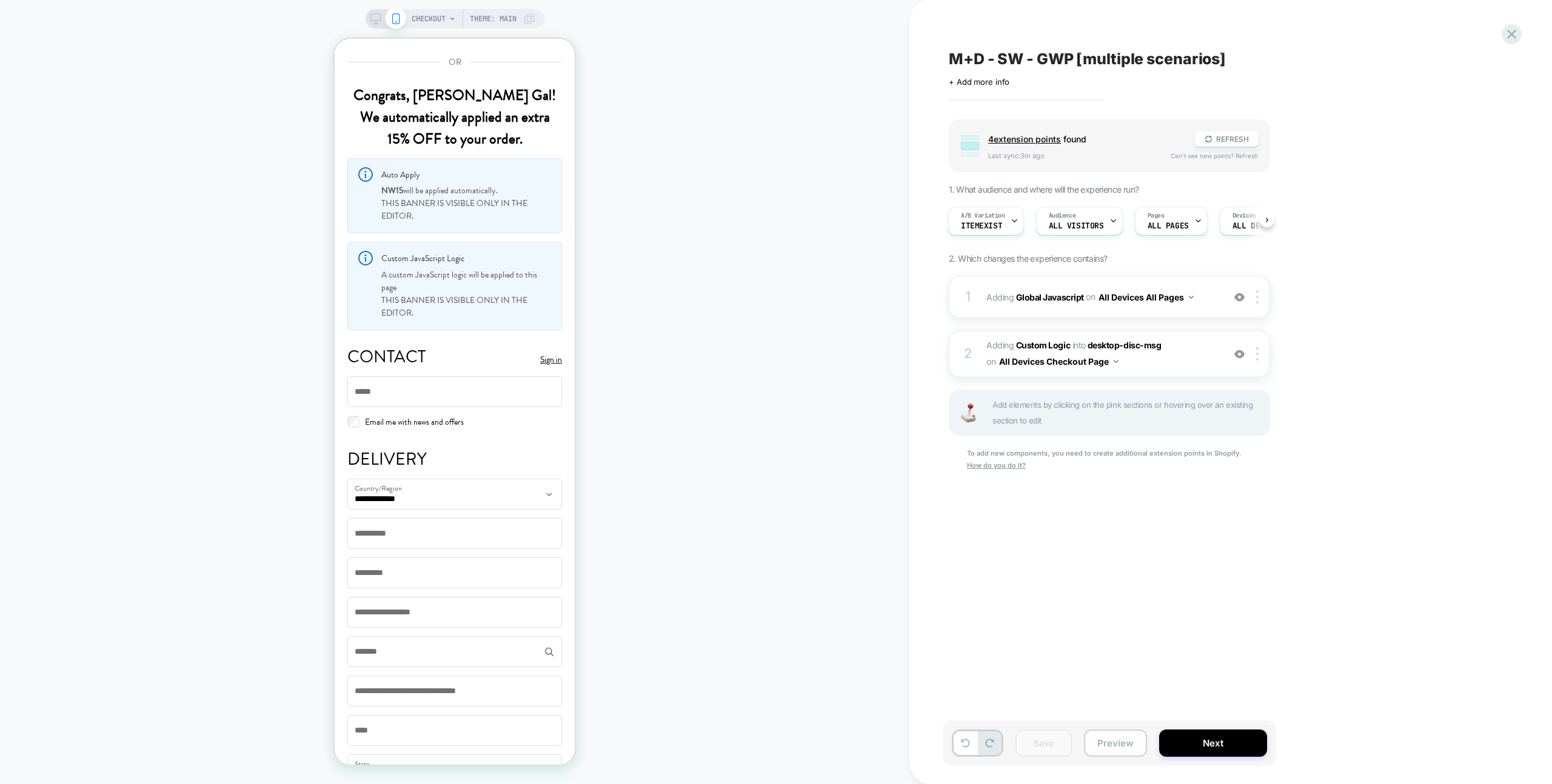
click at [1118, 745] on button "Preview" at bounding box center [1116, 743] width 63 height 27
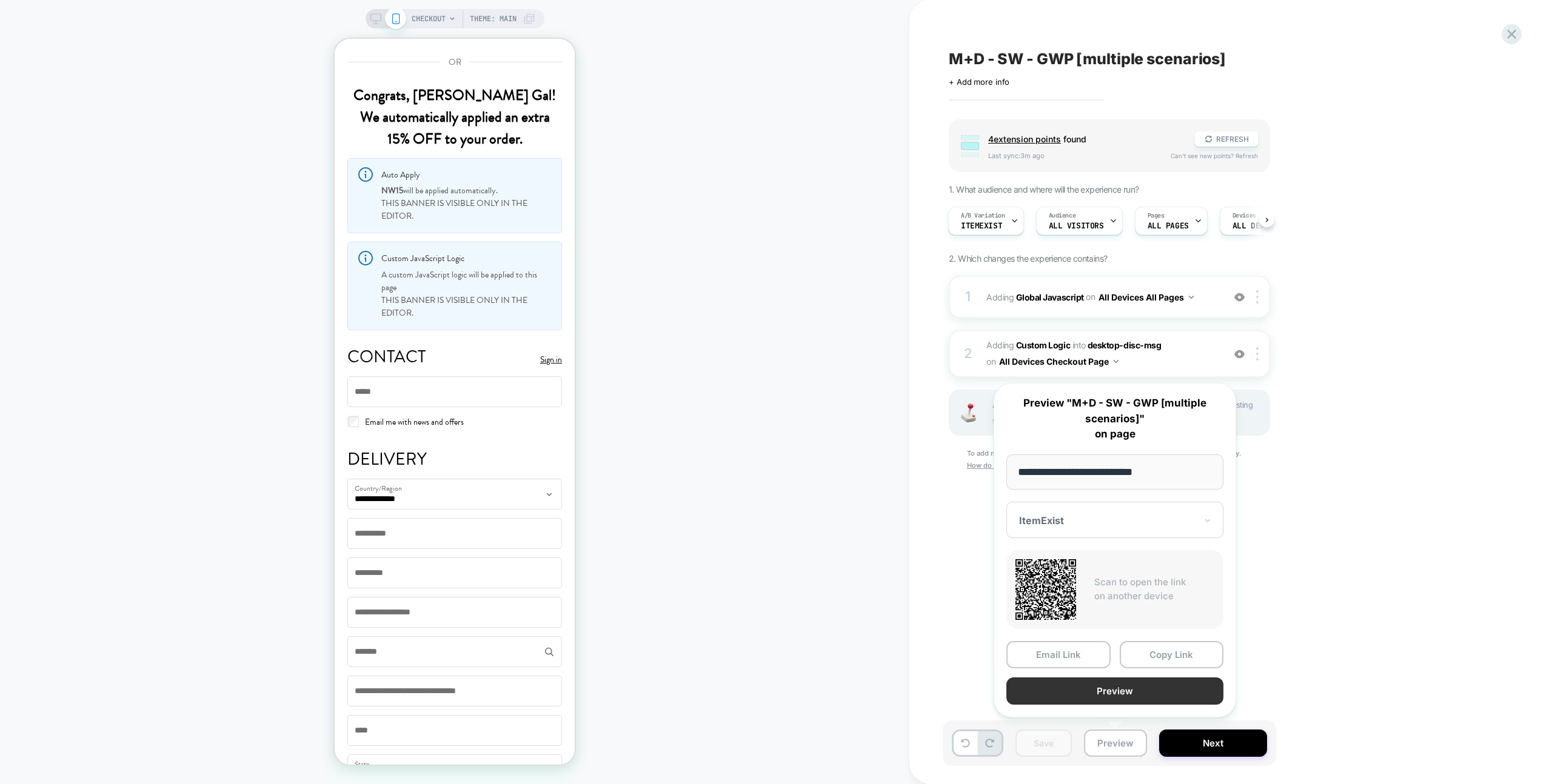
click at [1116, 692] on button "Preview" at bounding box center [1115, 691] width 217 height 27
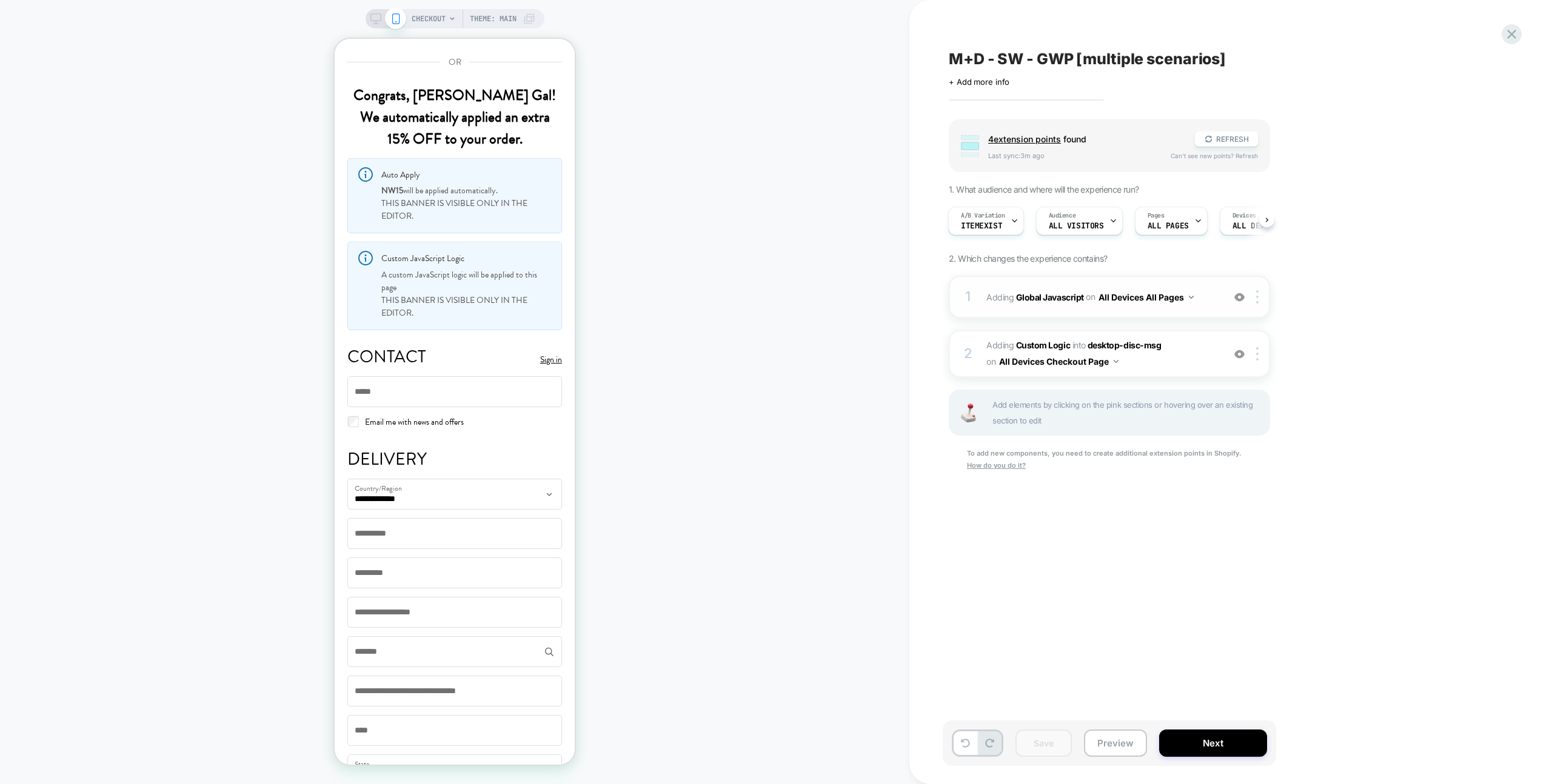
click at [1186, 284] on div "1 Adding Global Javascript on All Devices All Pages Add Before Add After Target…" at bounding box center [1110, 297] width 321 height 42
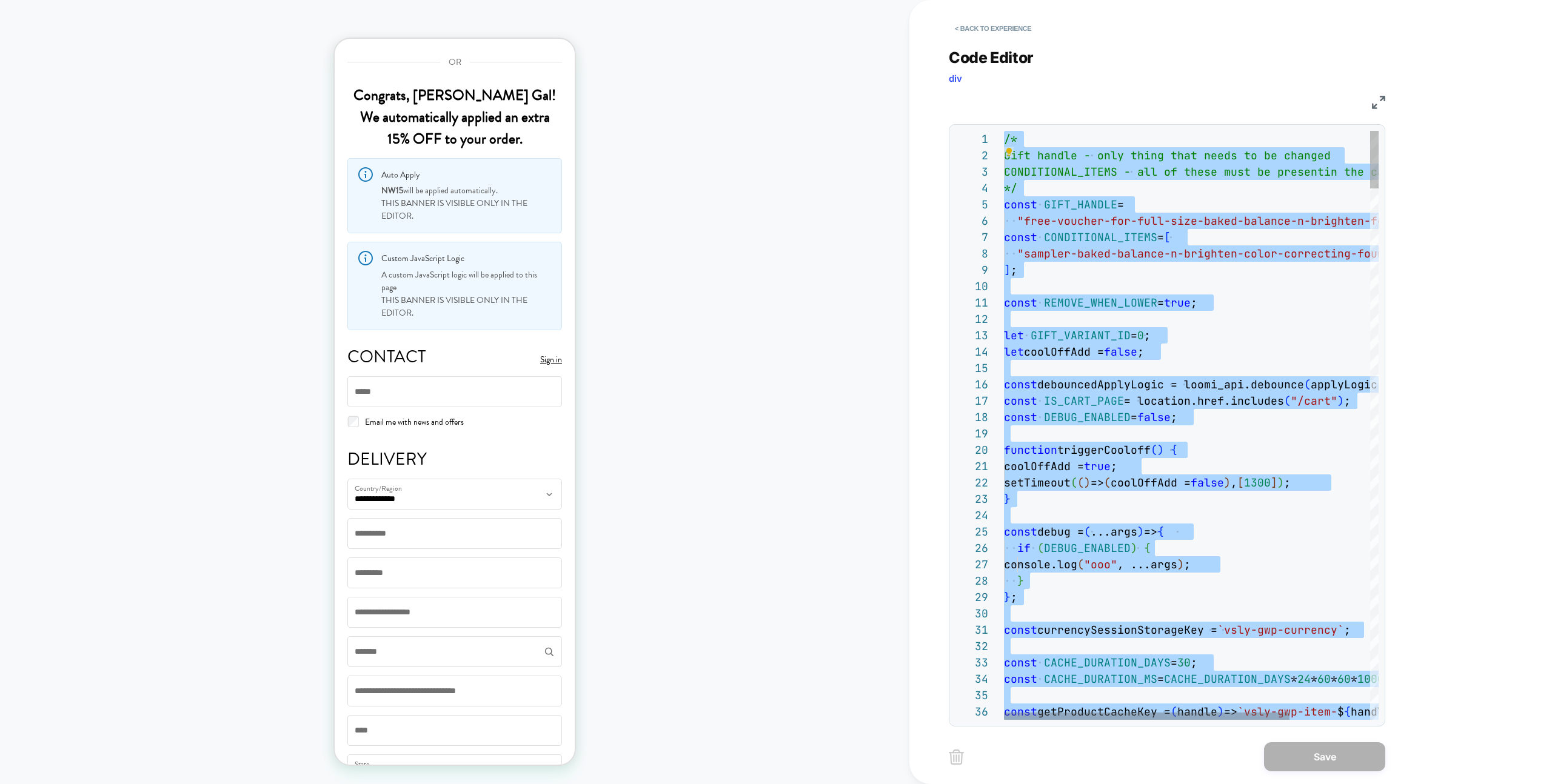
click at [1057, 255] on span ""sampler-baked-balance-n-brighten-color-correcting" at bounding box center [1184, 254] width 334 height 14
type textarea "**********"
click at [1047, 289] on div at bounding box center [1245, 286] width 481 height 16
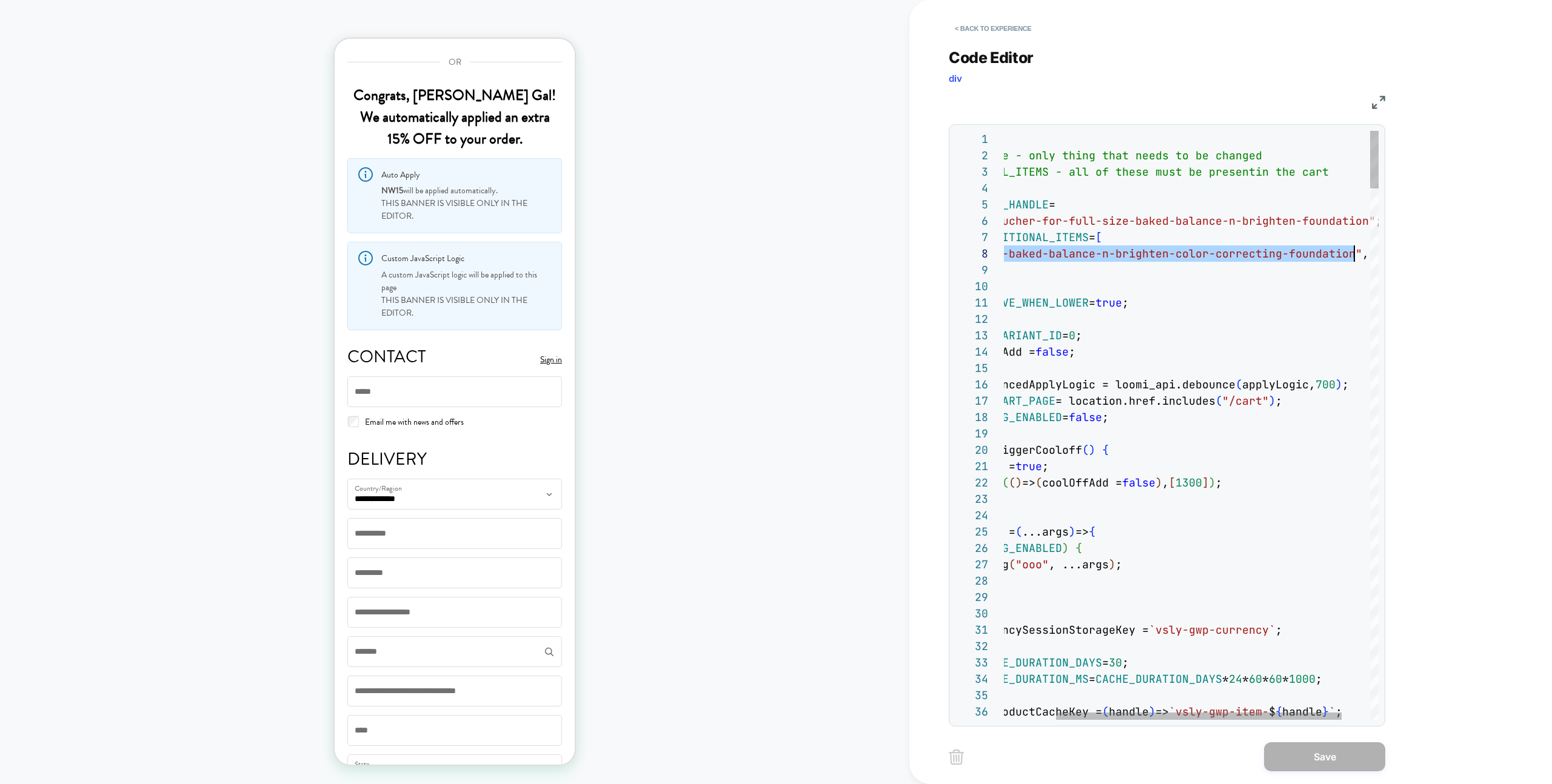
scroll to position [115, 413]
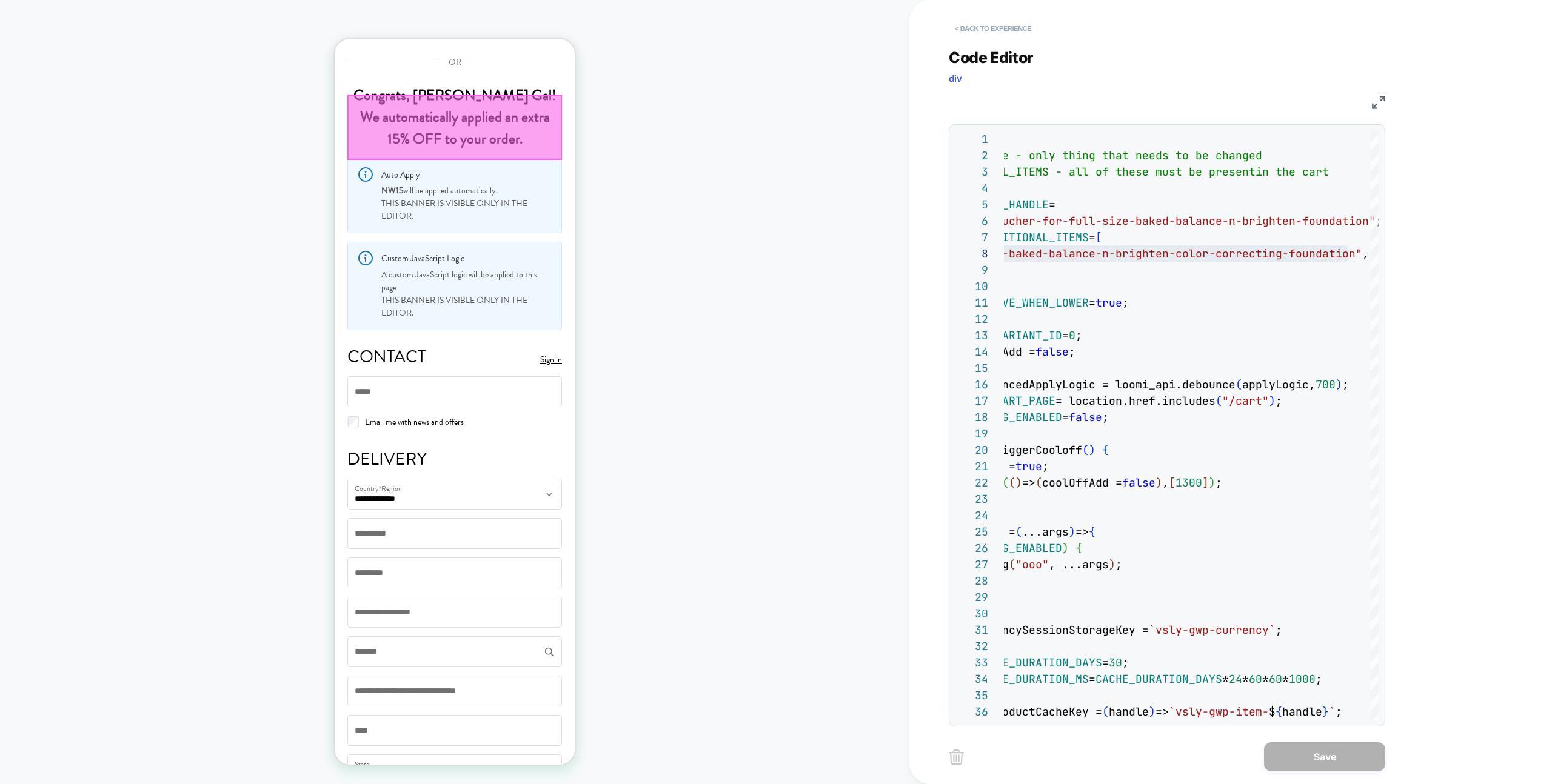
click at [972, 34] on button "< Back to experience" at bounding box center [993, 28] width 88 height 20
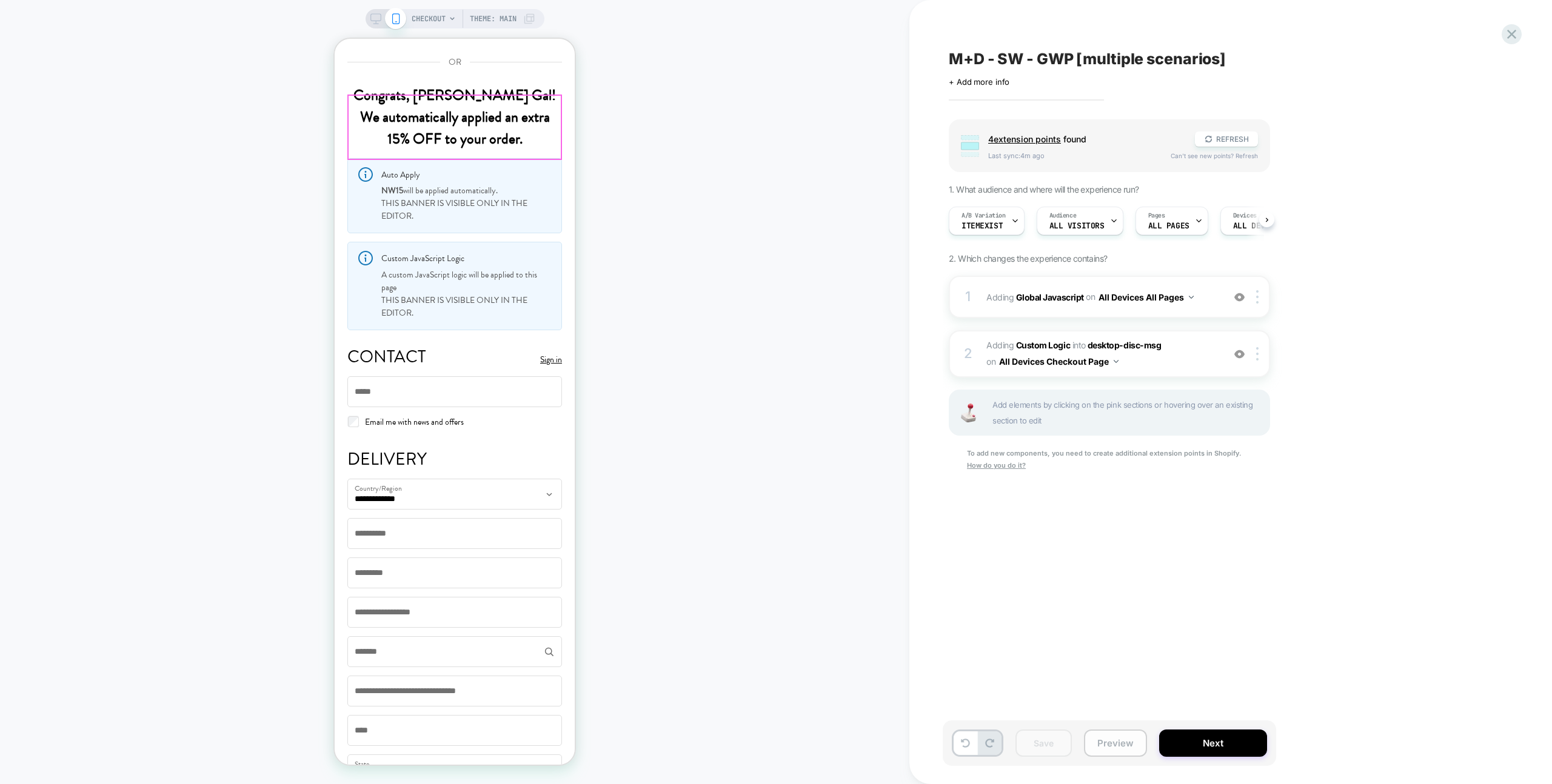
scroll to position [0, 1]
drag, startPoint x: 1104, startPoint y: 747, endPoint x: 1106, endPoint y: 736, distance: 11.2
click at [1104, 747] on button "Preview" at bounding box center [1116, 743] width 63 height 27
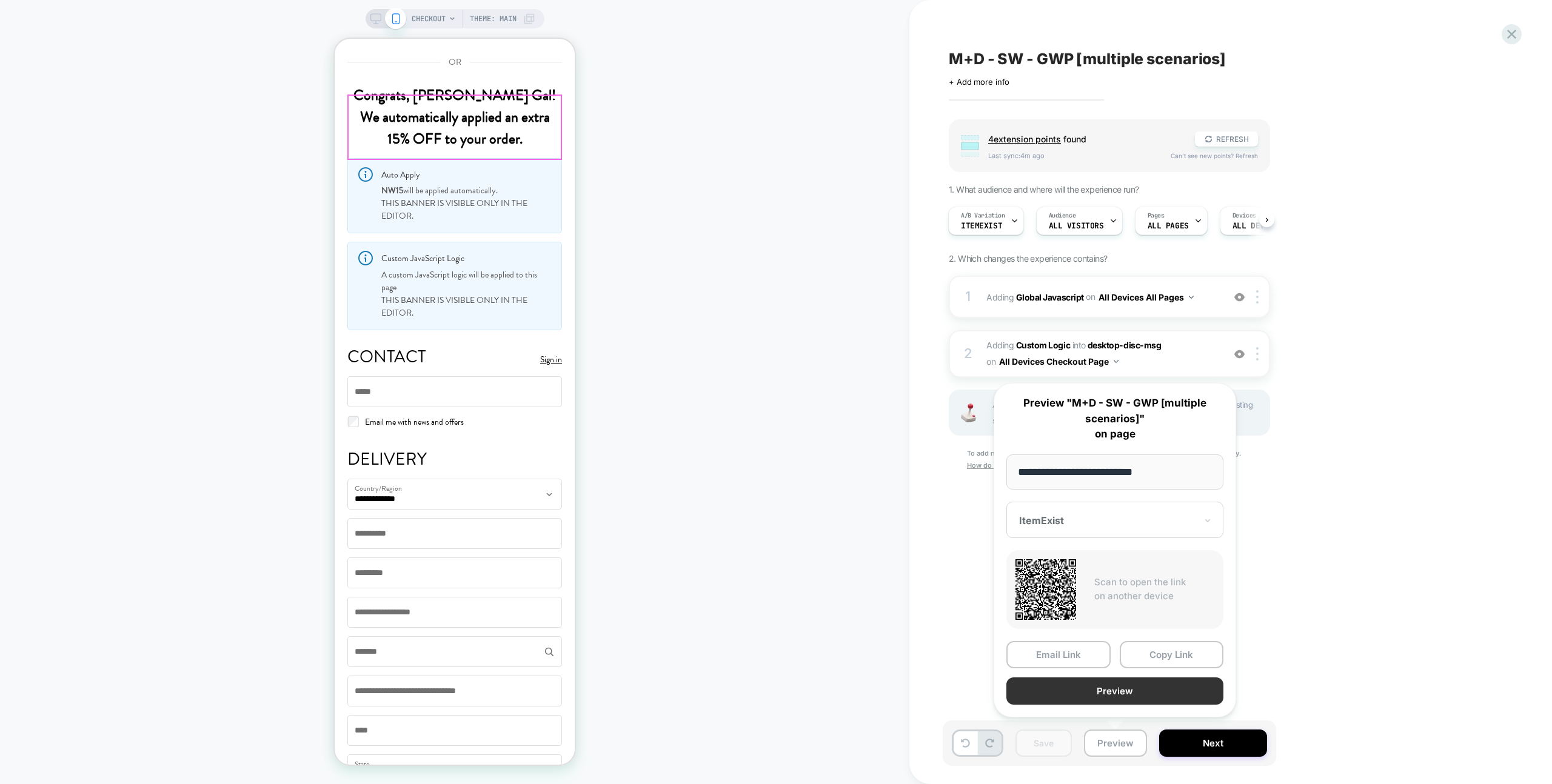
click at [1103, 696] on button "Preview" at bounding box center [1115, 691] width 217 height 27
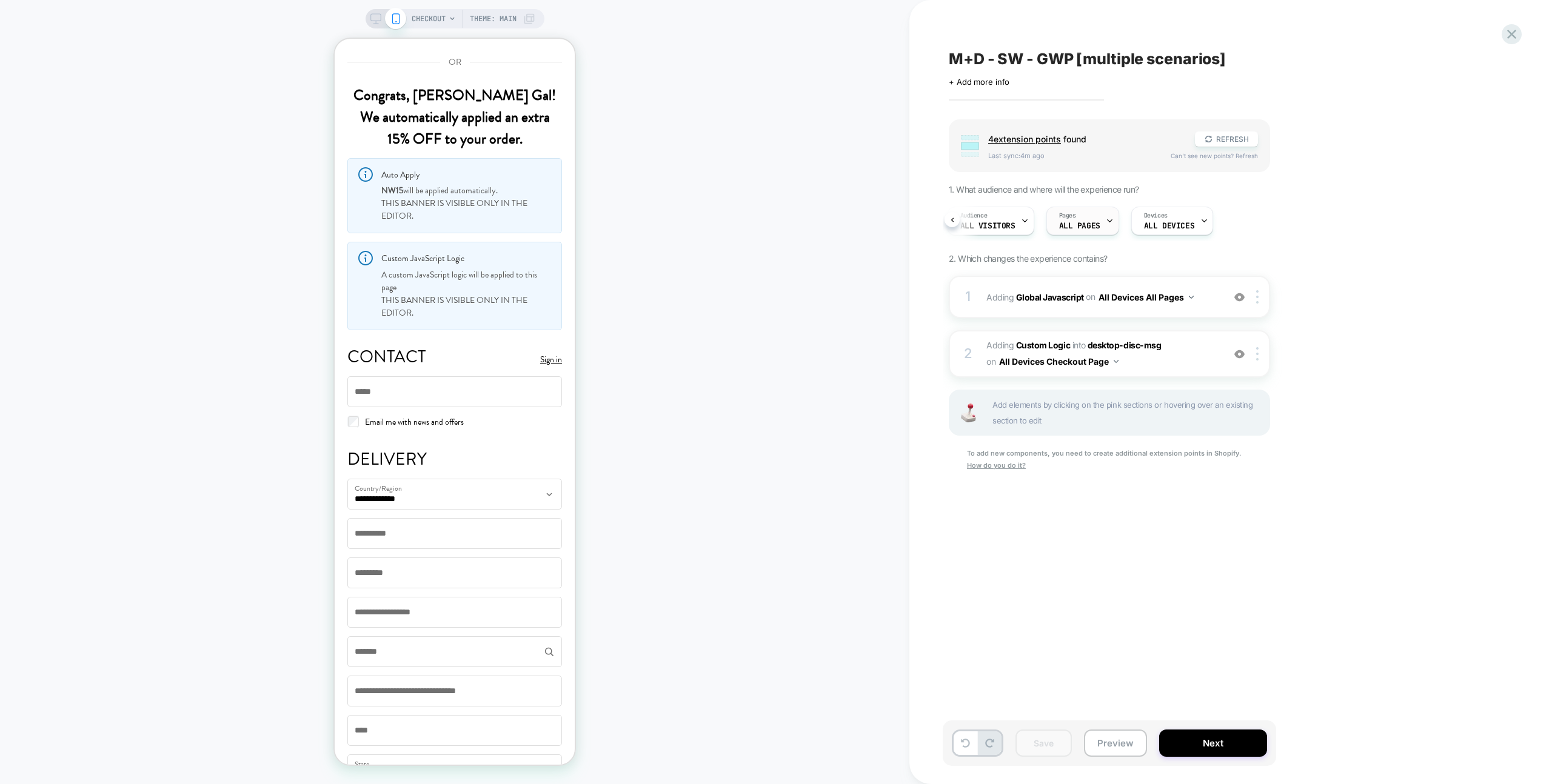
scroll to position [0, 0]
click at [1129, 735] on button "Preview" at bounding box center [1116, 743] width 63 height 27
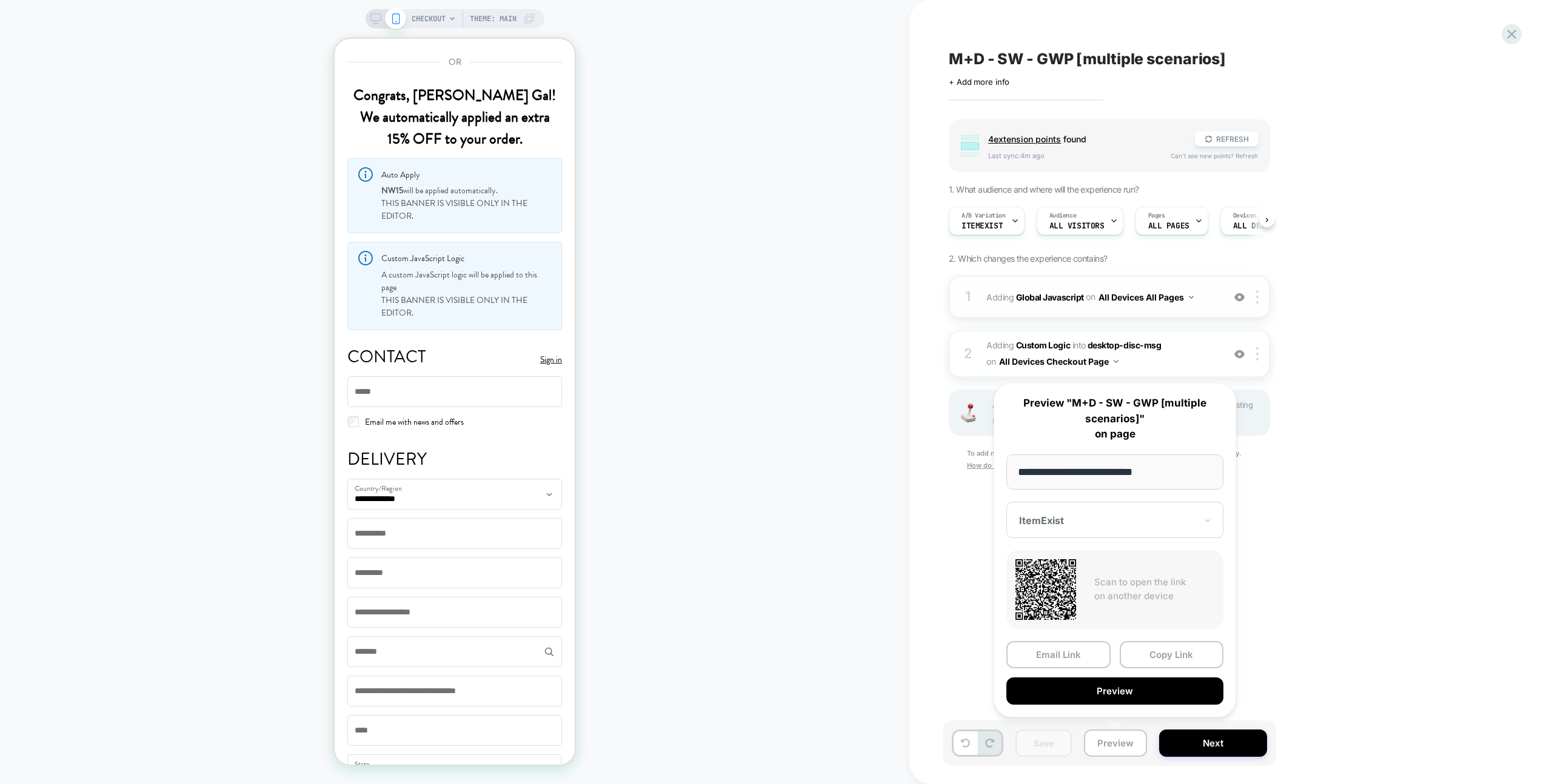
click at [1215, 294] on span "Adding Global Javascript on All Devices All Pages" at bounding box center [1102, 297] width 231 height 18
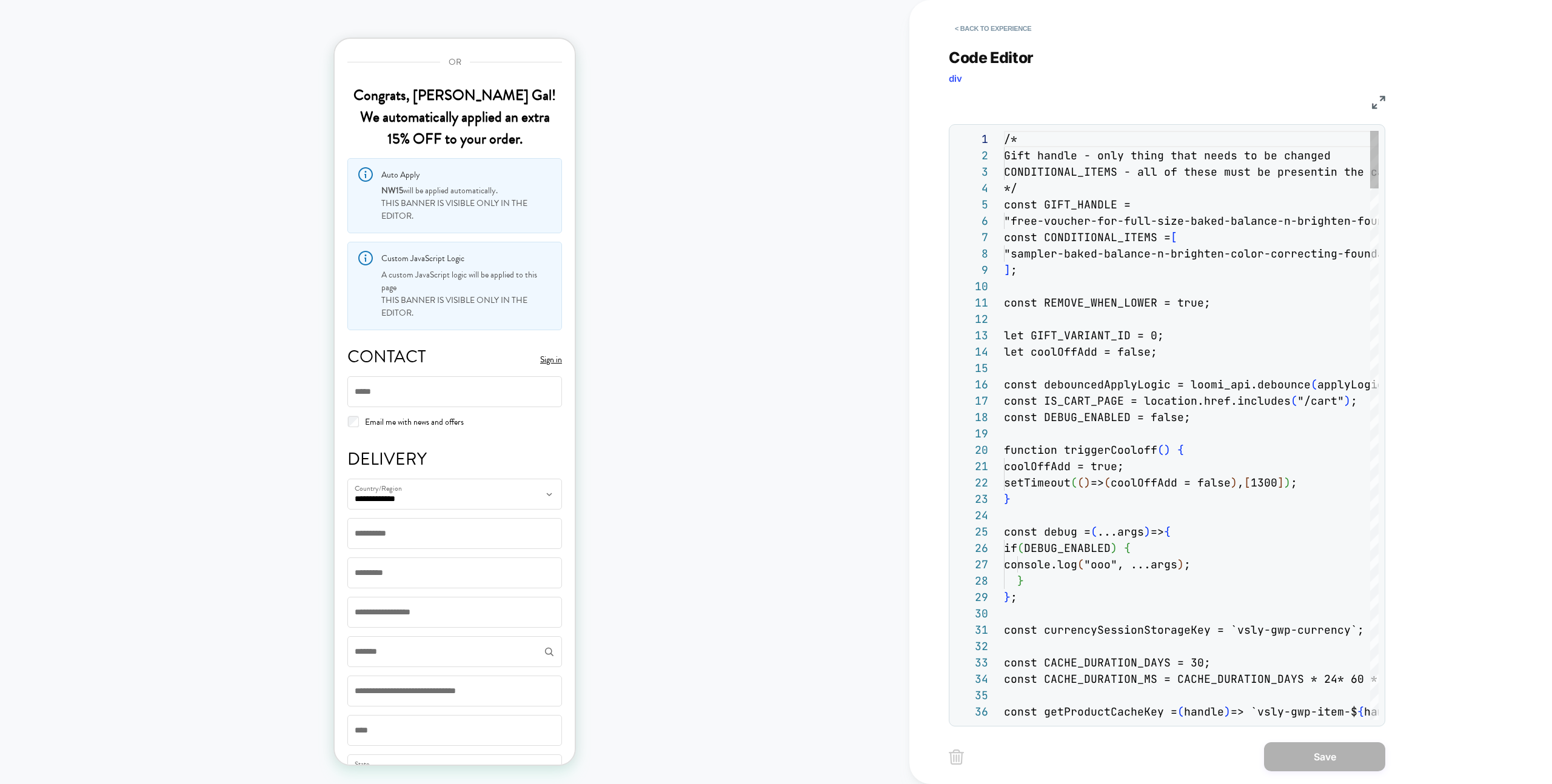
scroll to position [164, 0]
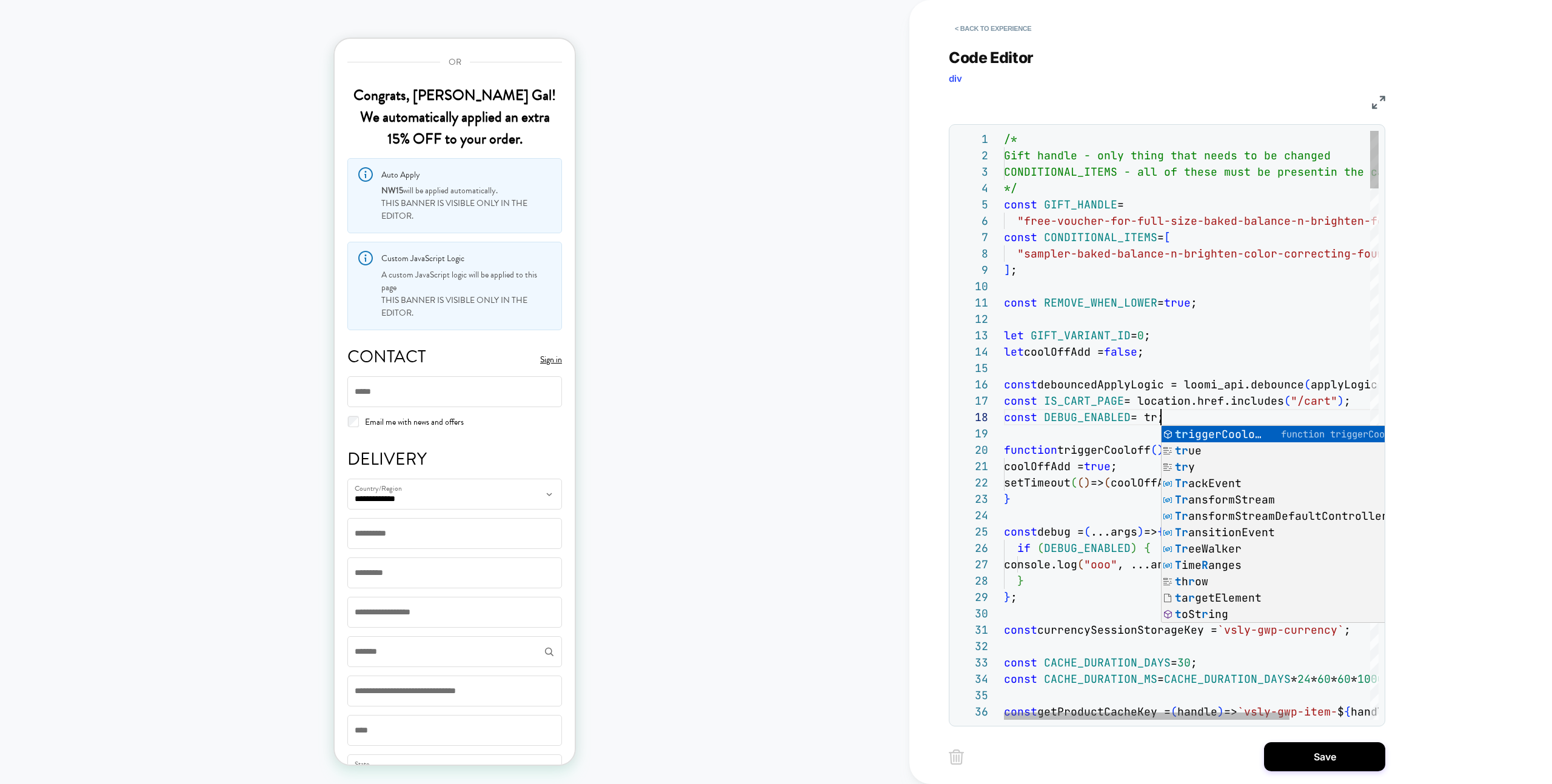
scroll to position [115, 171]
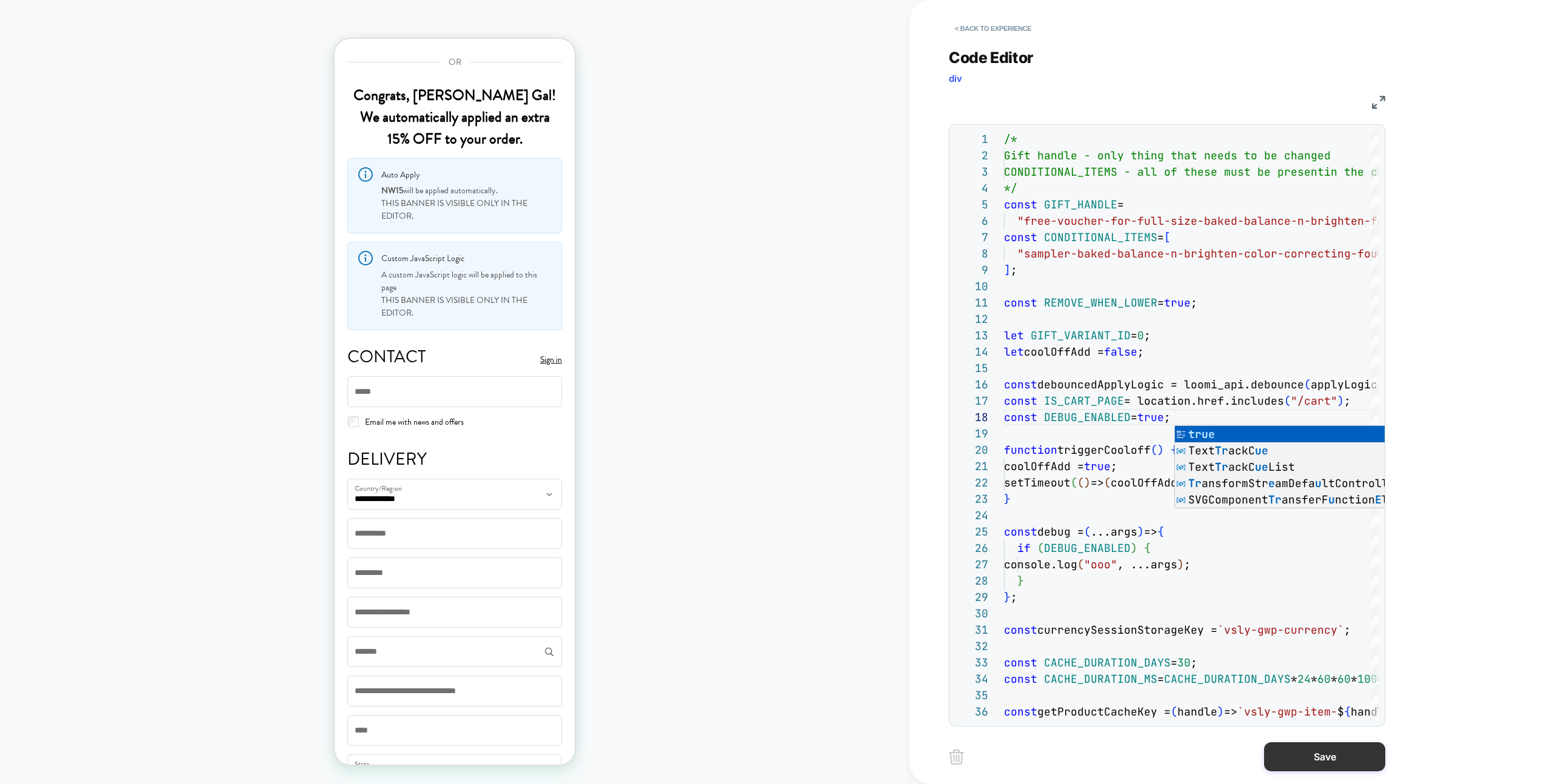
type textarea "**********"
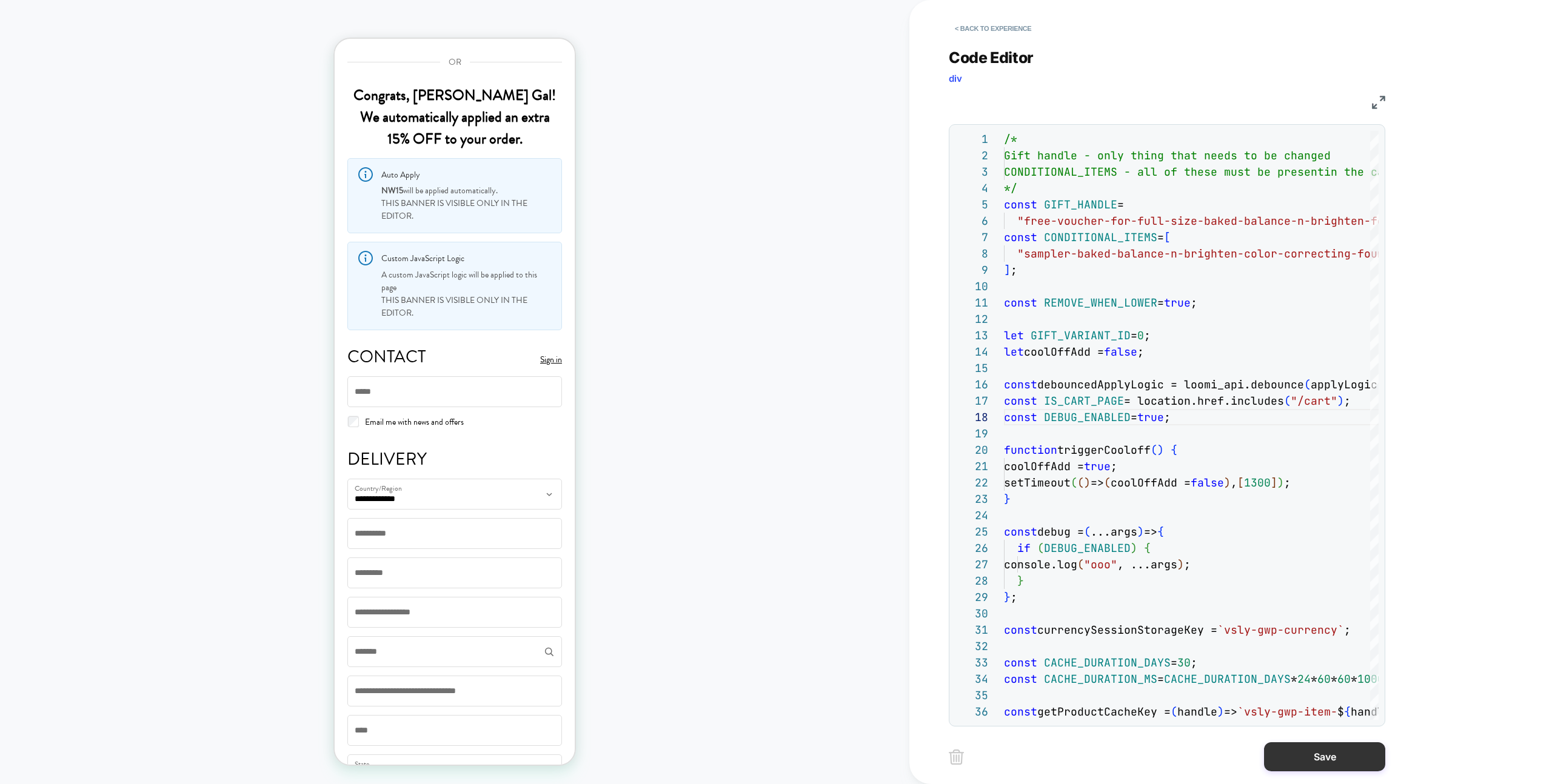
click at [1322, 761] on button "Save" at bounding box center [1324, 757] width 121 height 29
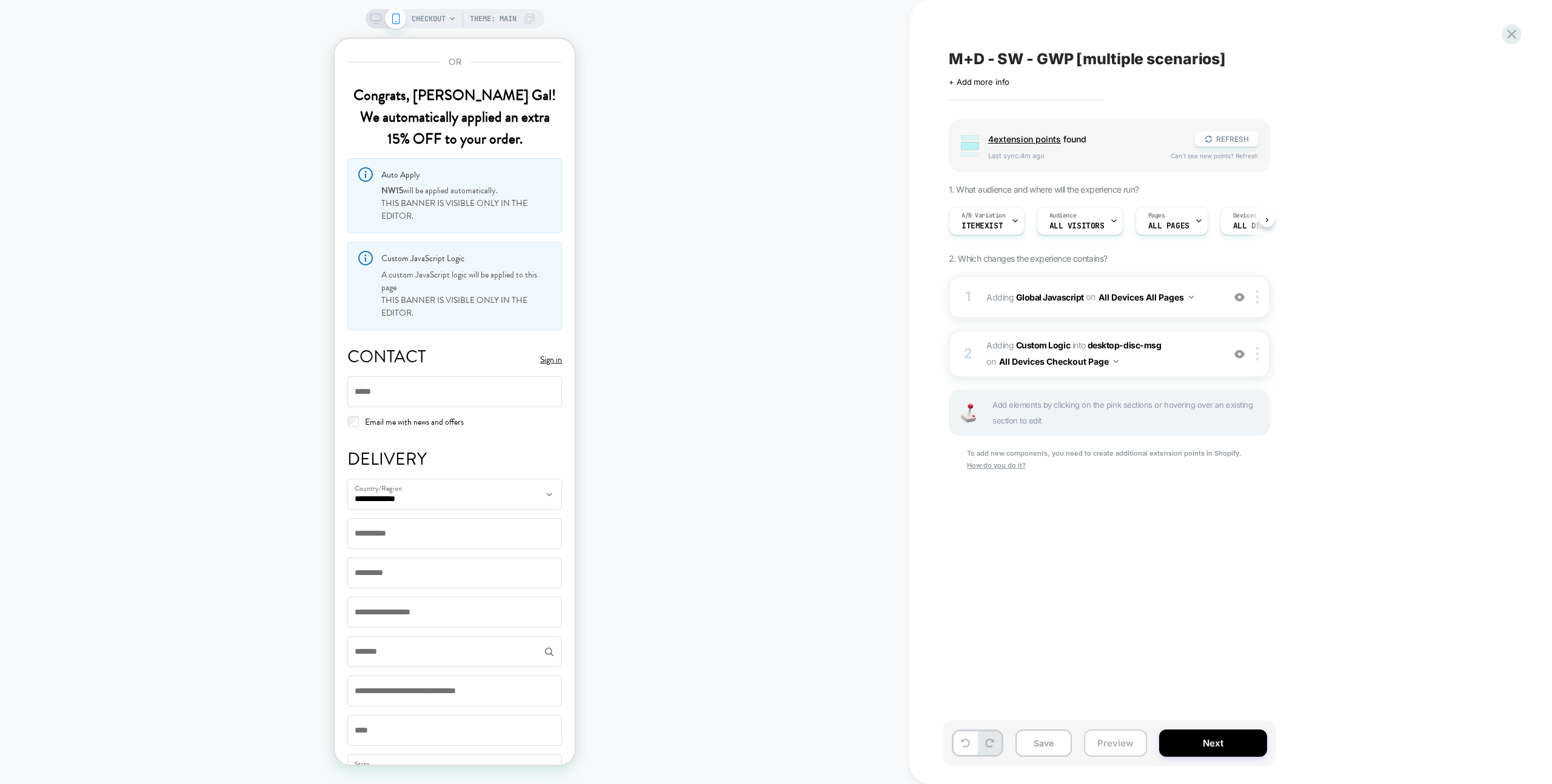
click at [1135, 738] on button "Preview" at bounding box center [1116, 743] width 63 height 27
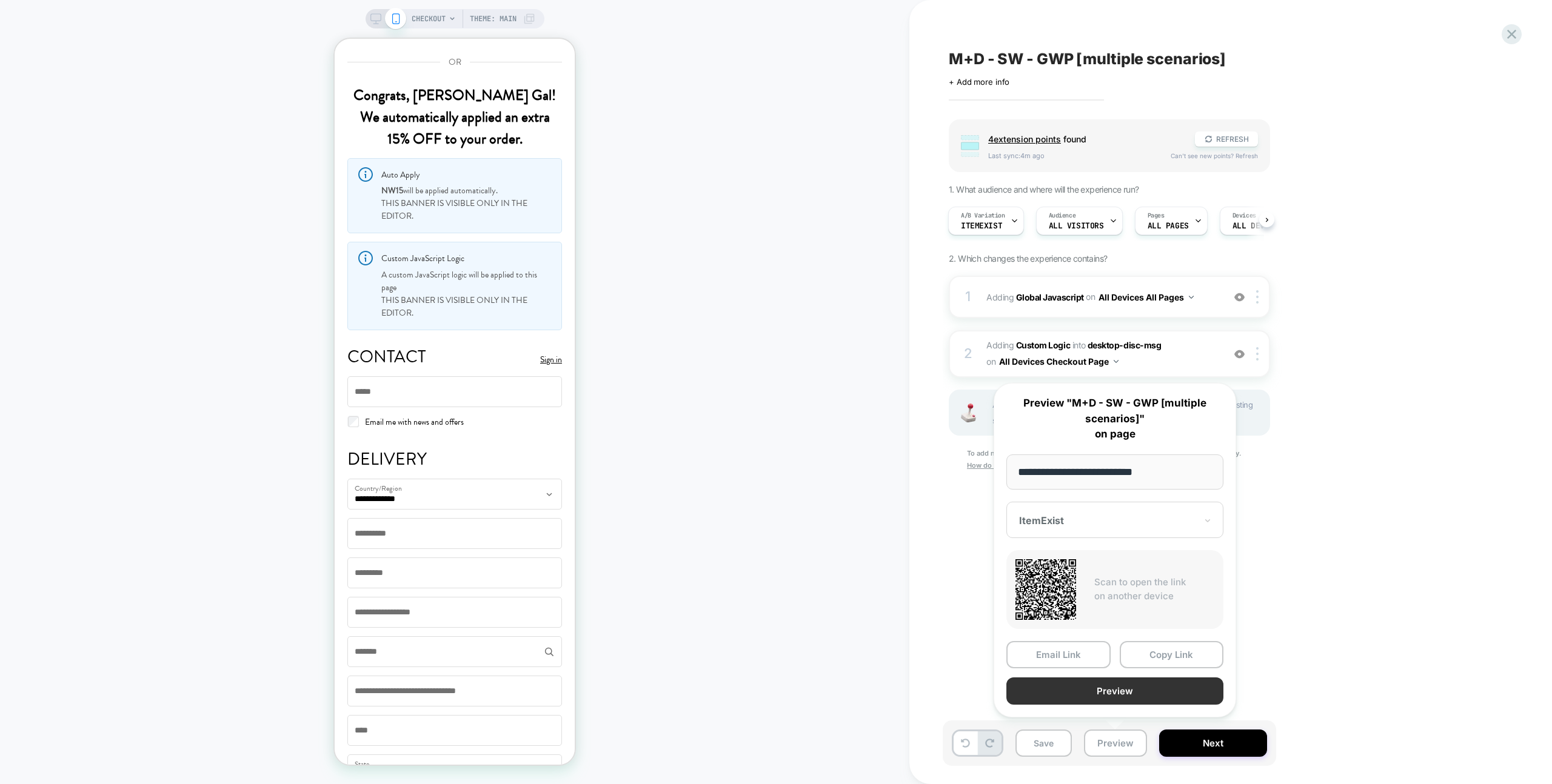
click at [1133, 687] on button "Preview" at bounding box center [1115, 691] width 217 height 27
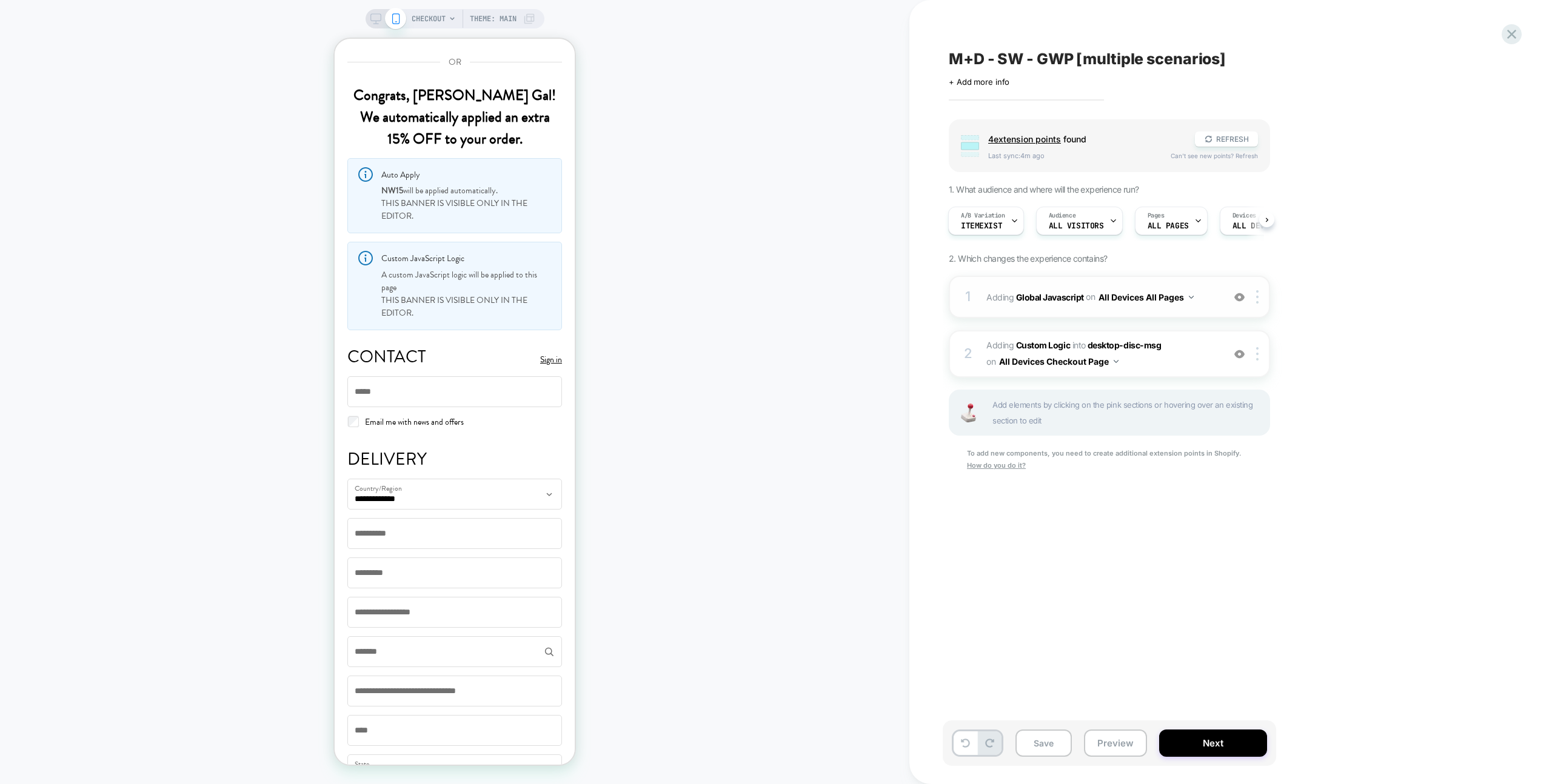
click at [1218, 307] on div "1 Adding Global Javascript on All Devices All Pages Add Before Add After Target…" at bounding box center [1110, 297] width 321 height 42
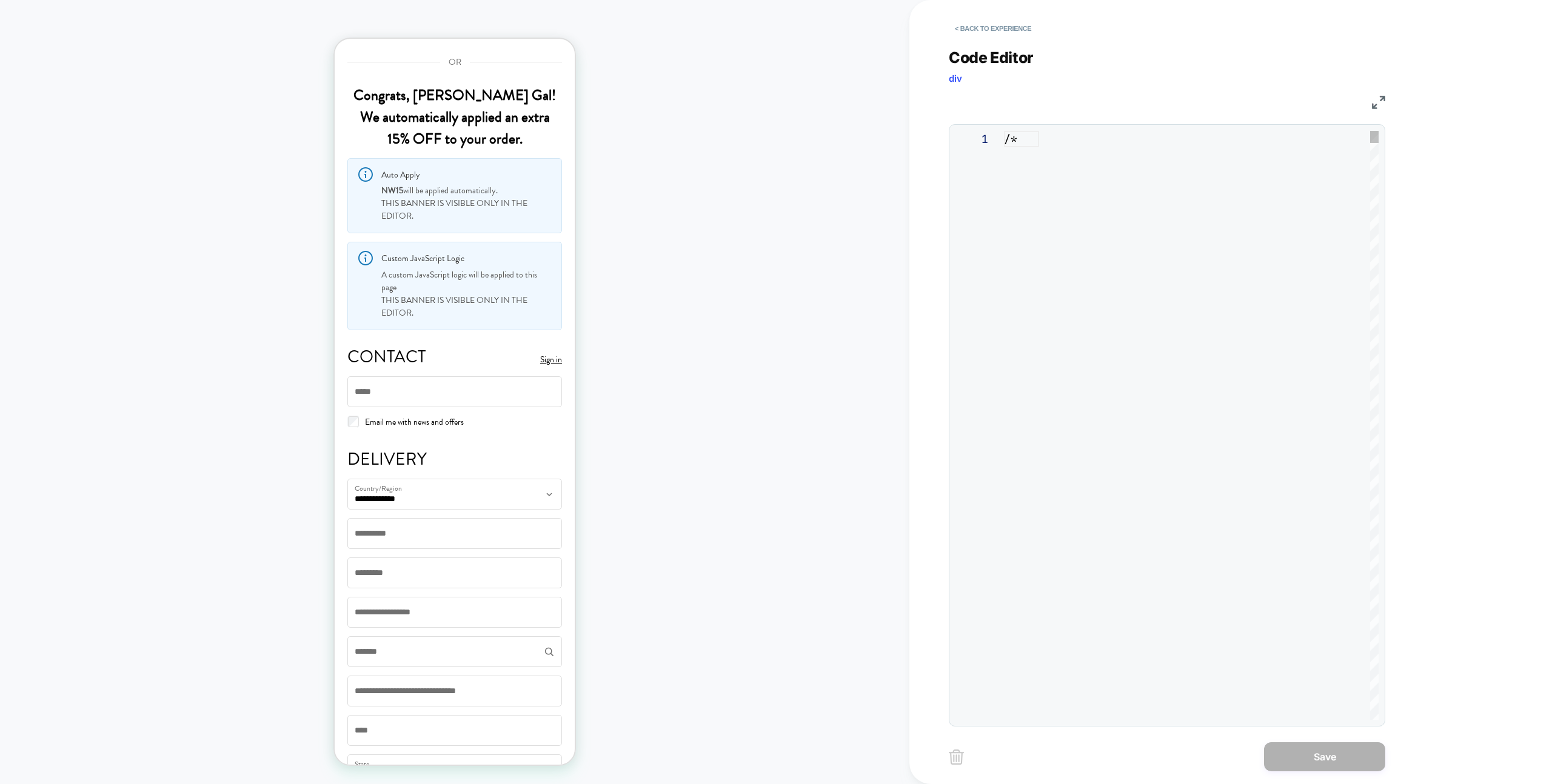
scroll to position [164, 0]
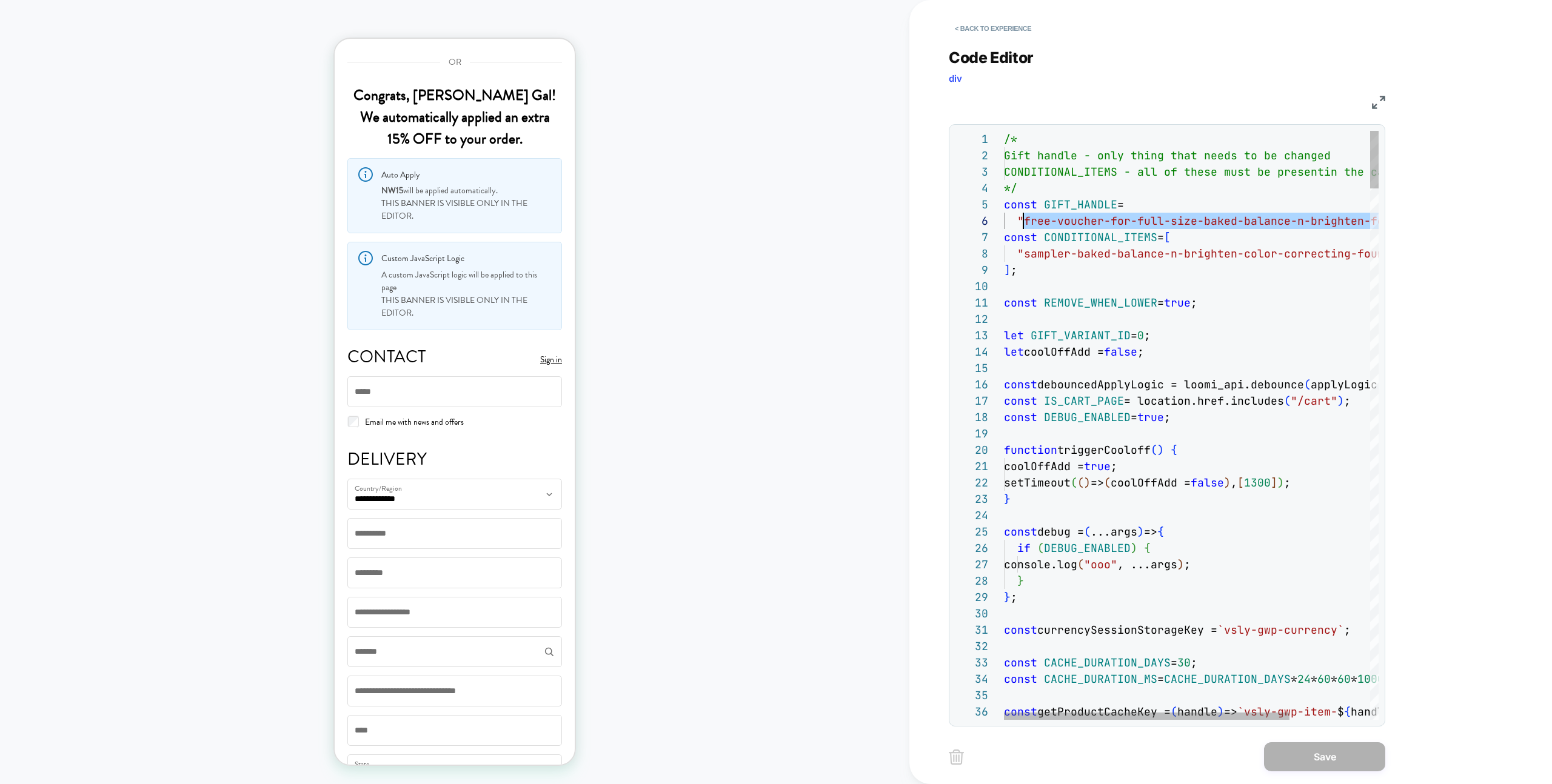
scroll to position [81, 20]
click at [987, 29] on button "< Back to experience" at bounding box center [993, 28] width 88 height 20
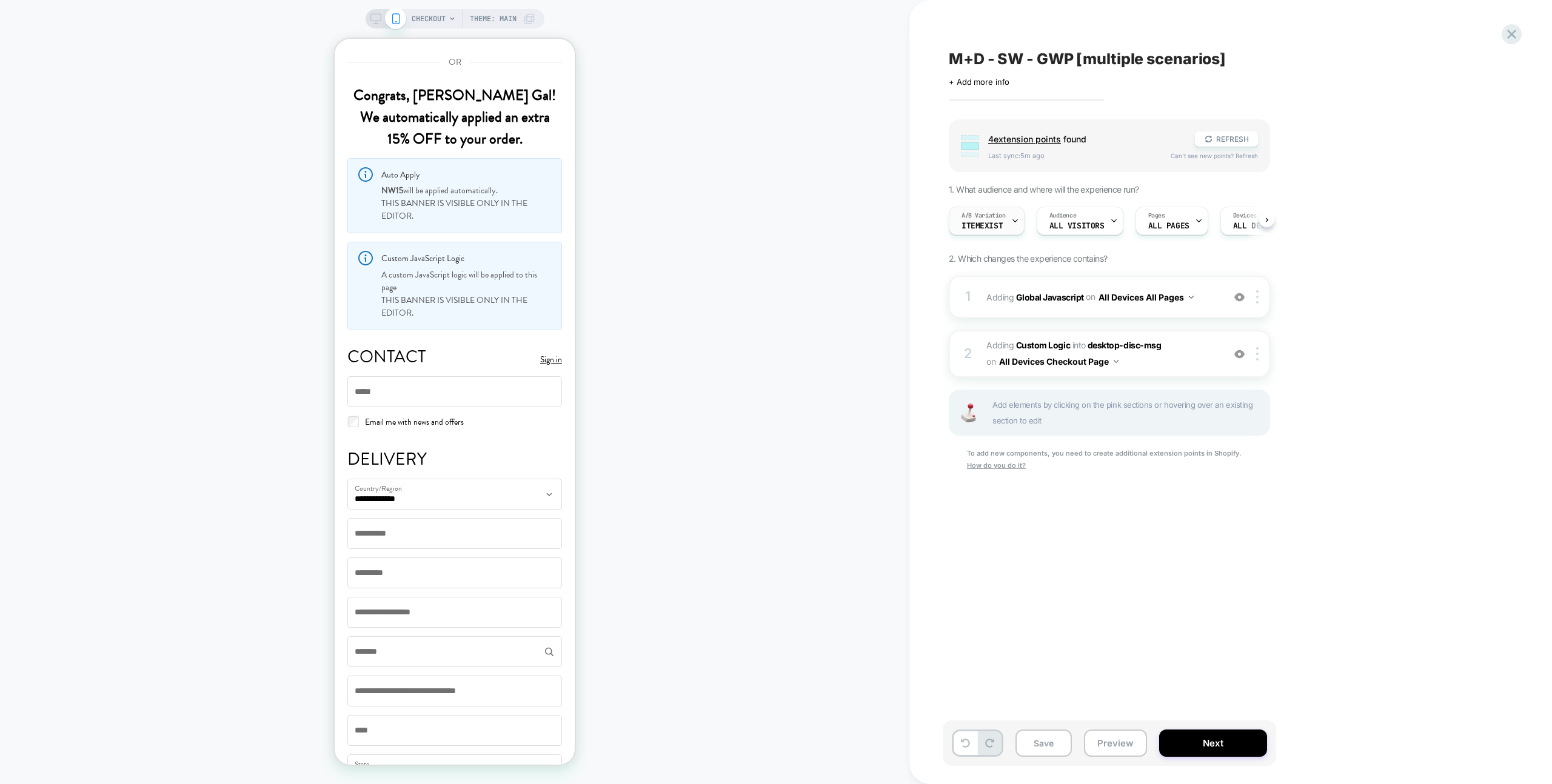
scroll to position [0, 1]
click at [981, 211] on span "A/B Variation" at bounding box center [983, 216] width 44 height 8
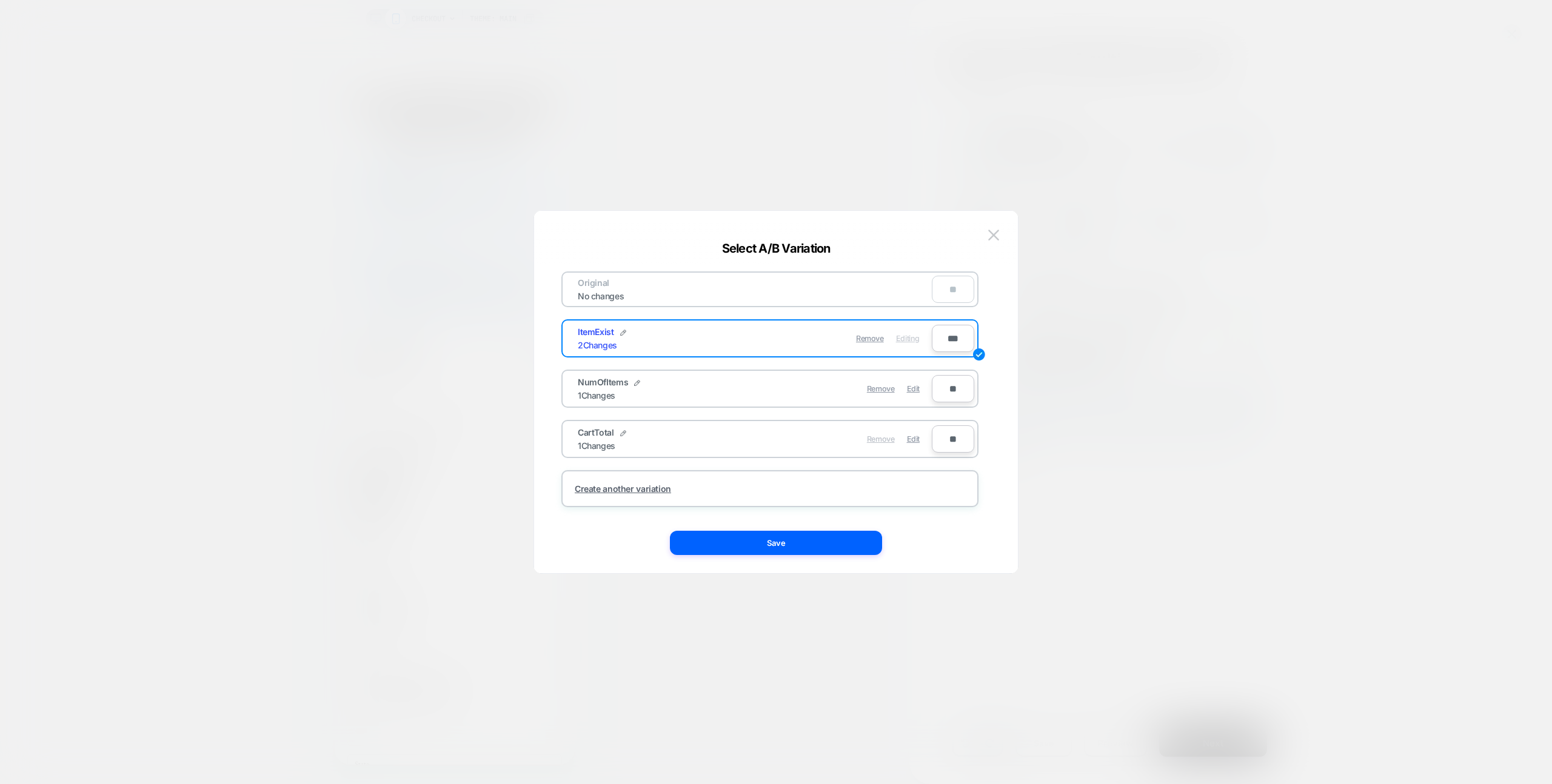
drag, startPoint x: 915, startPoint y: 385, endPoint x: 892, endPoint y: 443, distance: 62.4
click at [915, 385] on span "Edit" at bounding box center [913, 389] width 13 height 9
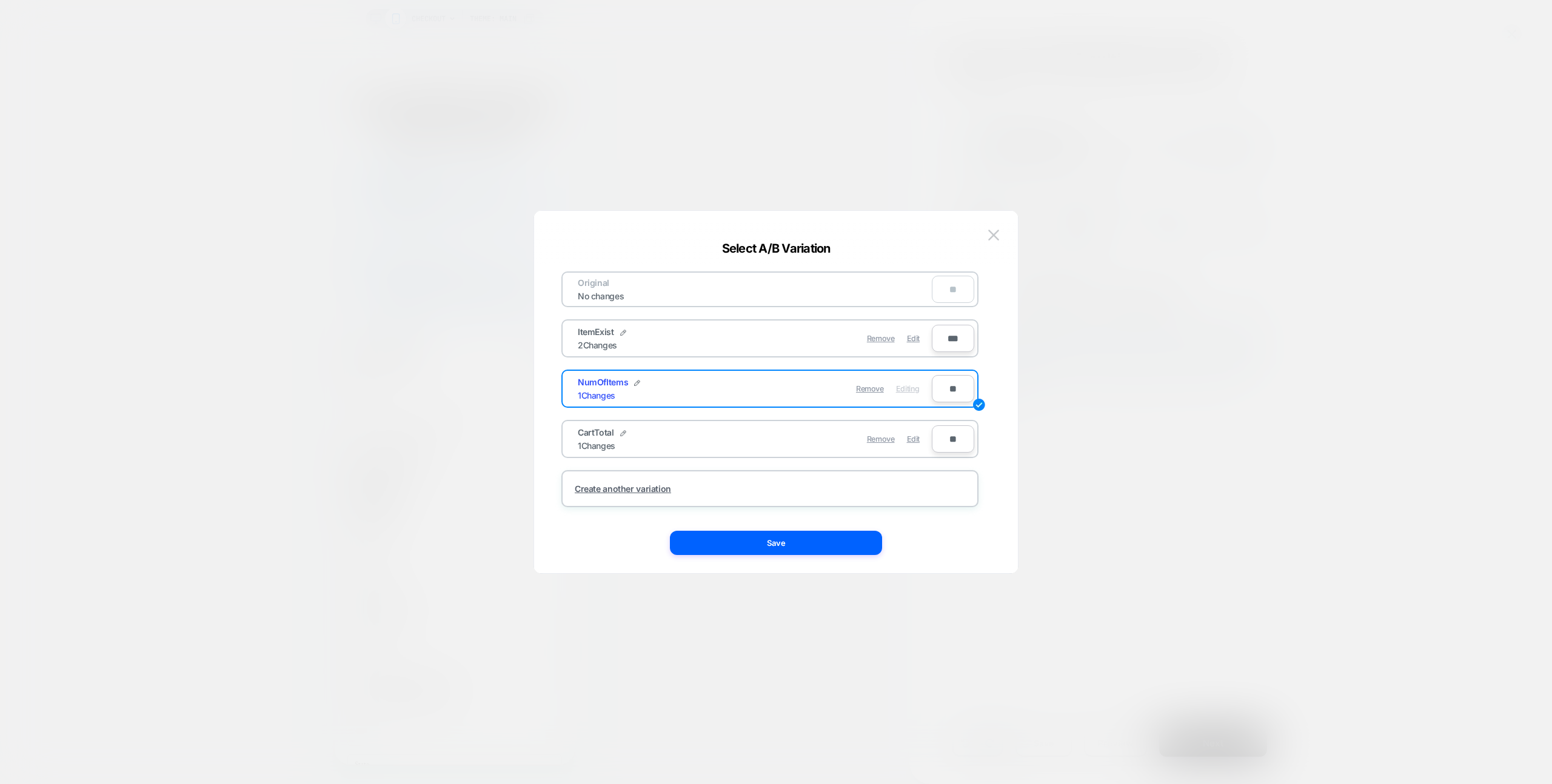
drag, startPoint x: 809, startPoint y: 549, endPoint x: 843, endPoint y: 535, distance: 36.8
click at [809, 549] on button "Save" at bounding box center [776, 543] width 212 height 25
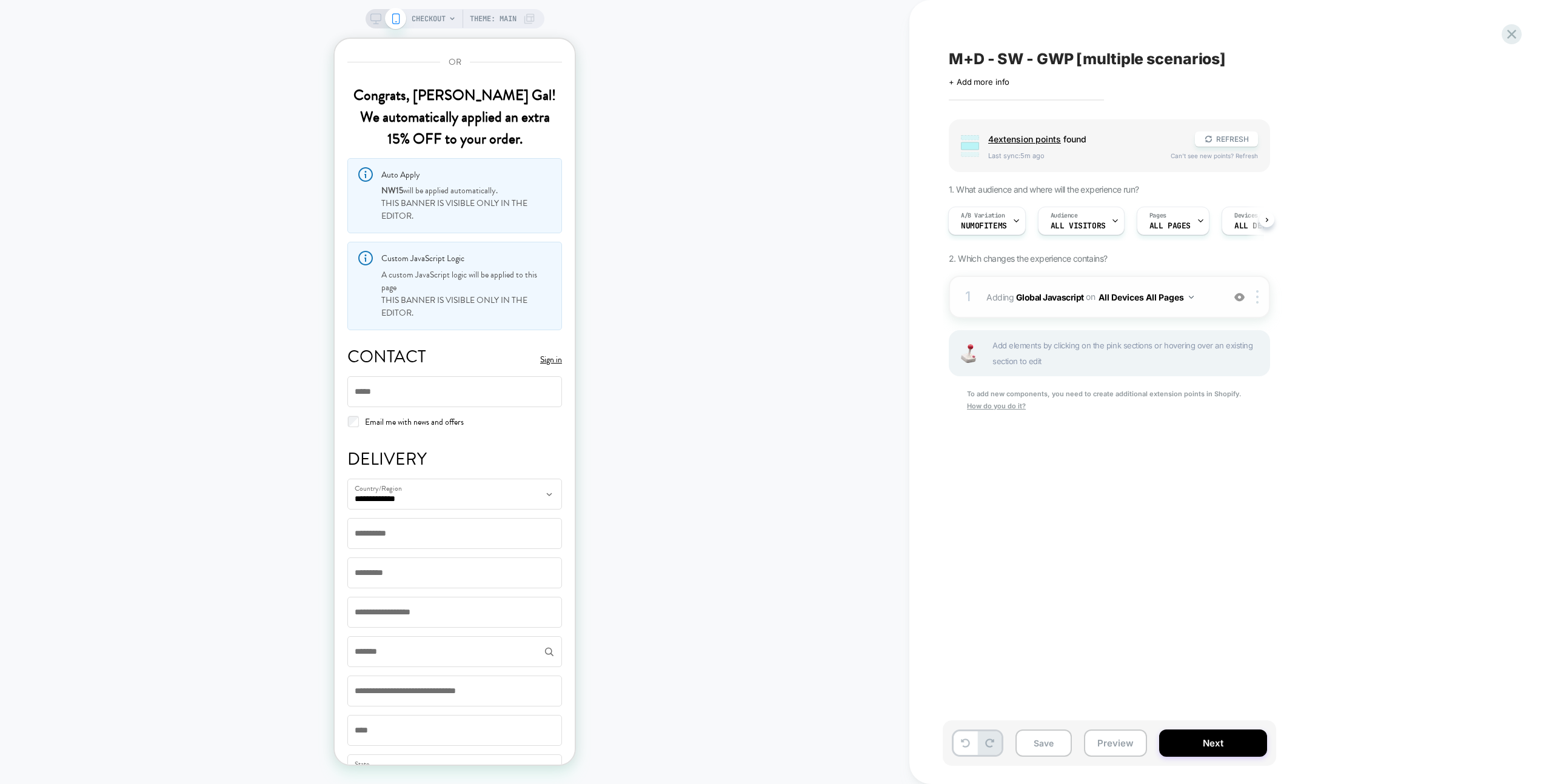
click at [1198, 276] on div "1 Adding Global Javascript on All Devices All Pages Add Before Add After Target…" at bounding box center [1110, 297] width 321 height 42
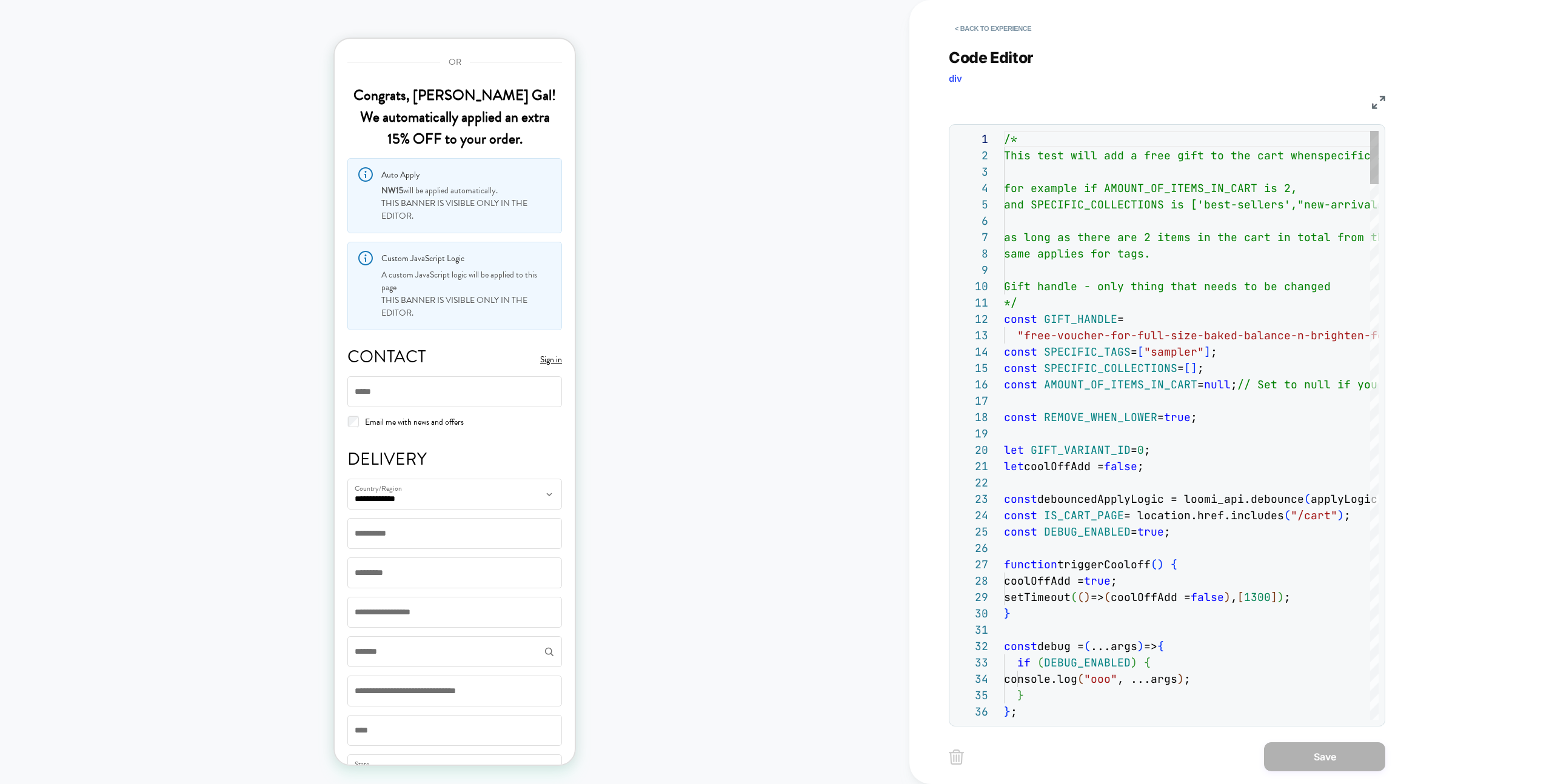
scroll to position [164, 0]
click at [996, 28] on button "< Back to experience" at bounding box center [993, 28] width 88 height 20
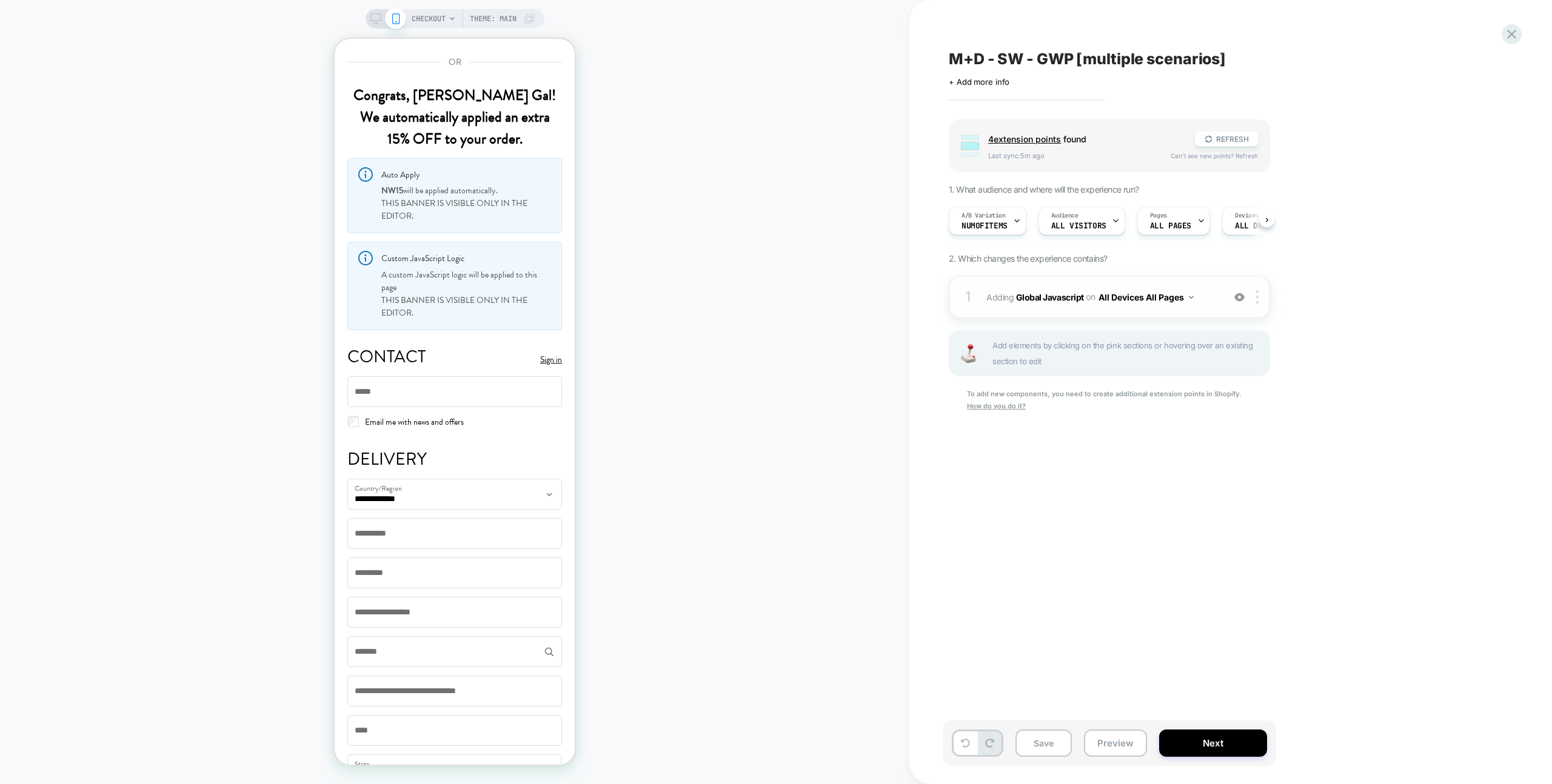
scroll to position [0, 1]
click at [995, 203] on div "A/B Variation NumOfItems Audience All Visitors Pages ALL PAGES Devices ALL DEVI…" at bounding box center [1103, 221] width 321 height 41
click at [996, 207] on div "A/B Variation NumOfItems" at bounding box center [984, 221] width 70 height 27
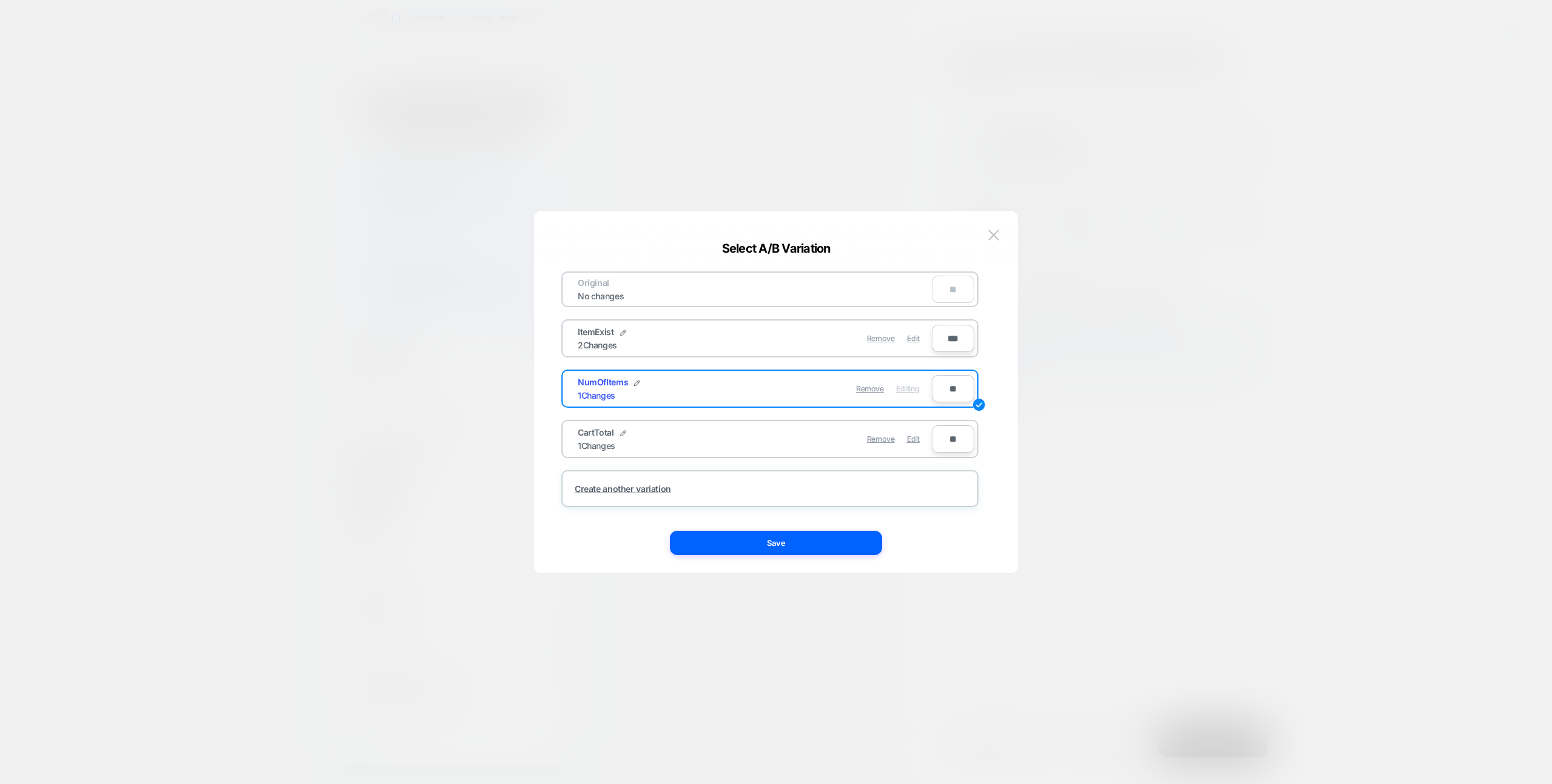
click at [911, 444] on div "Edit" at bounding box center [913, 439] width 13 height 24
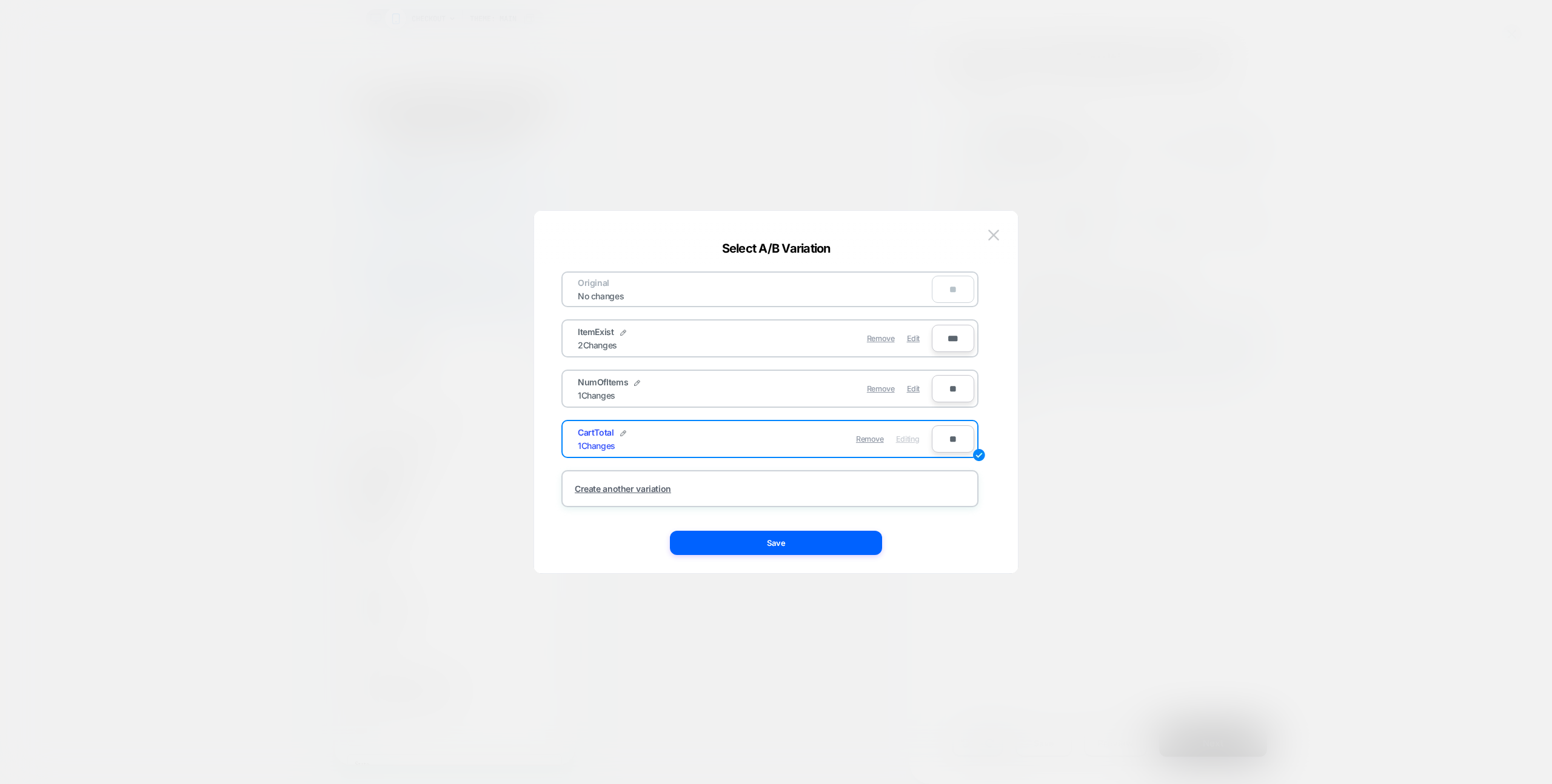
drag, startPoint x: 864, startPoint y: 541, endPoint x: 970, endPoint y: 440, distance: 146.4
click at [864, 541] on button "Save" at bounding box center [776, 543] width 212 height 25
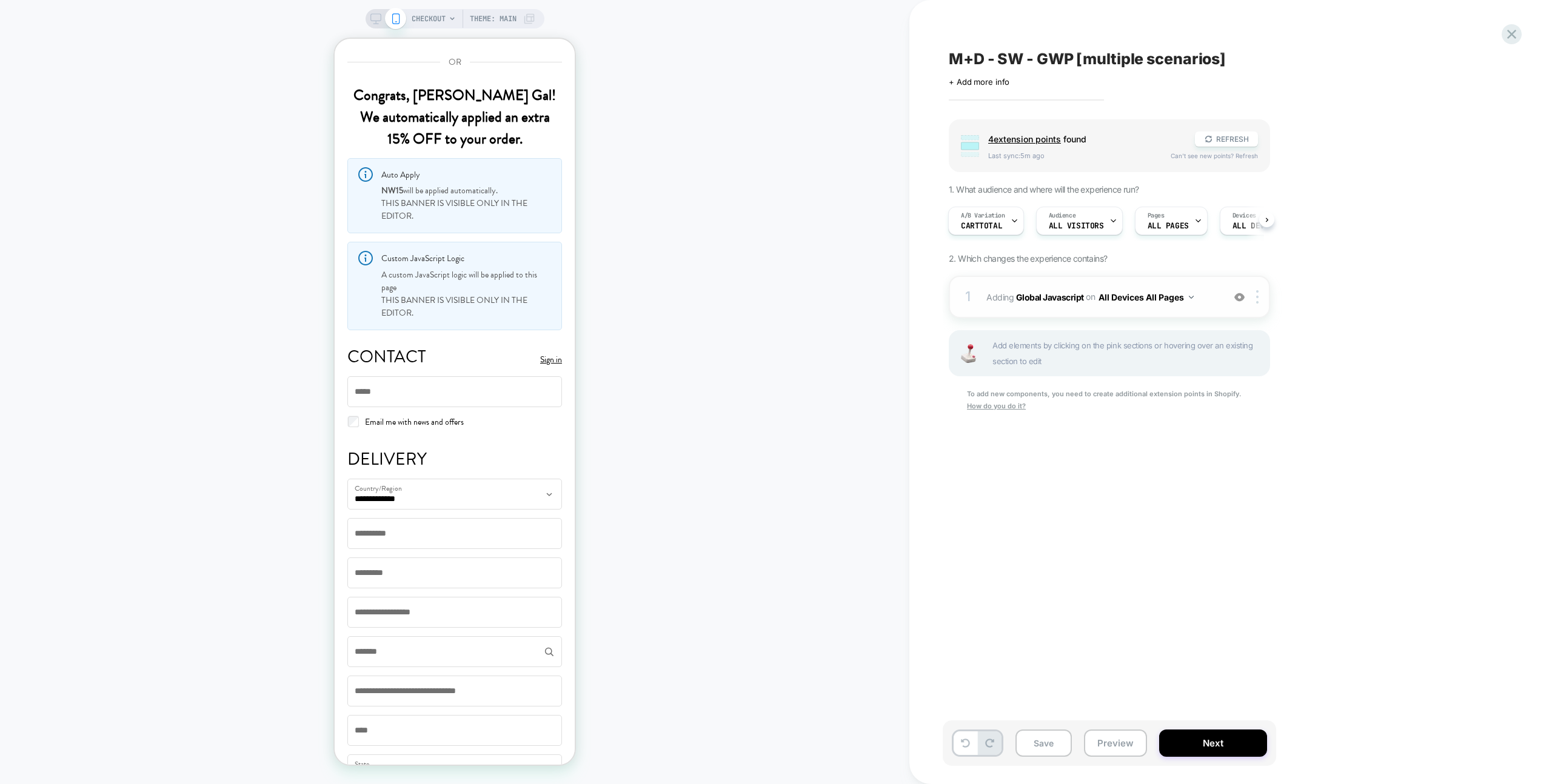
click at [1193, 306] on div "1 Adding Global Javascript on All Devices All Pages Add Before Add After Target…" at bounding box center [1110, 297] width 321 height 42
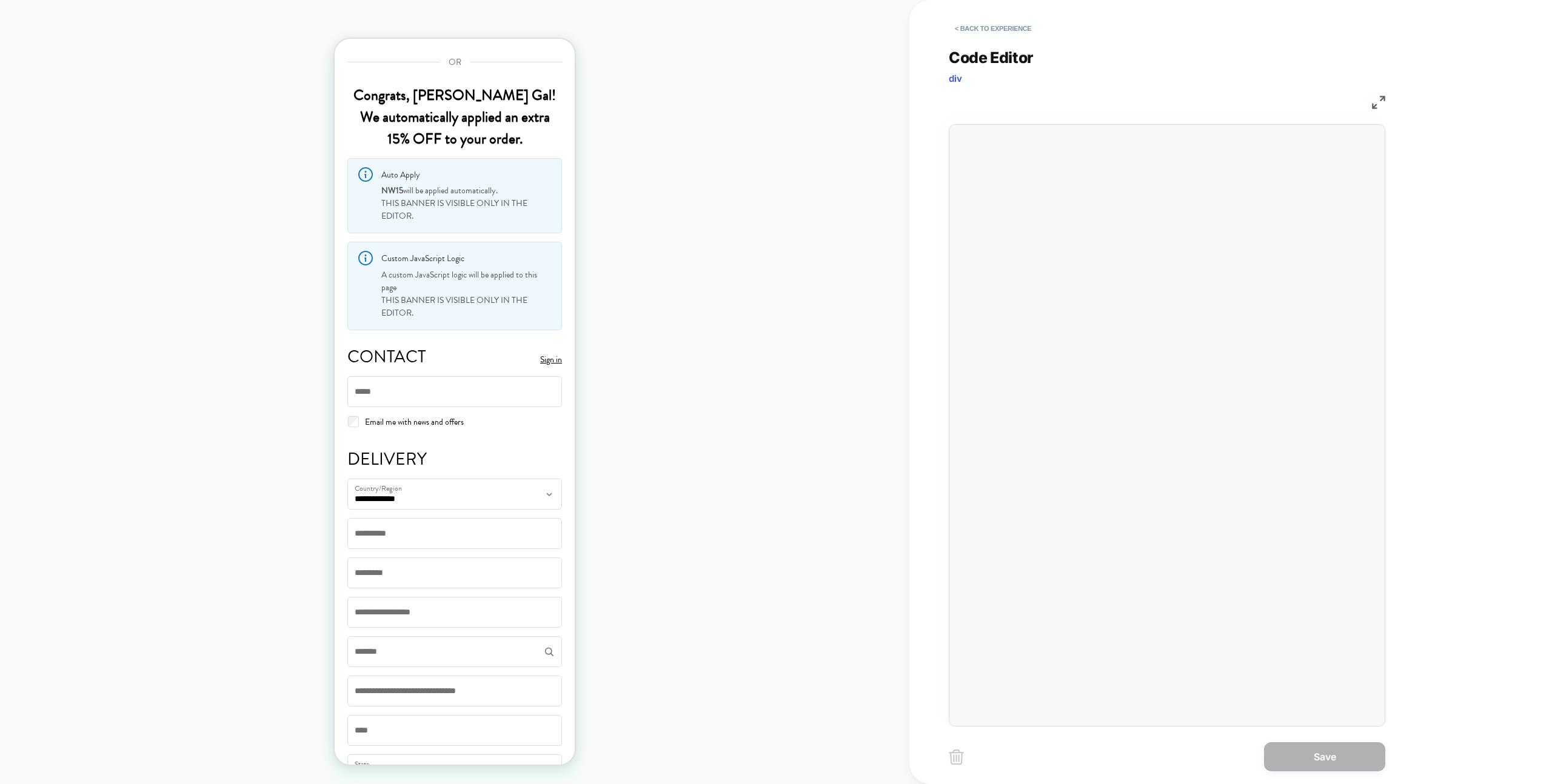
scroll to position [164, 0]
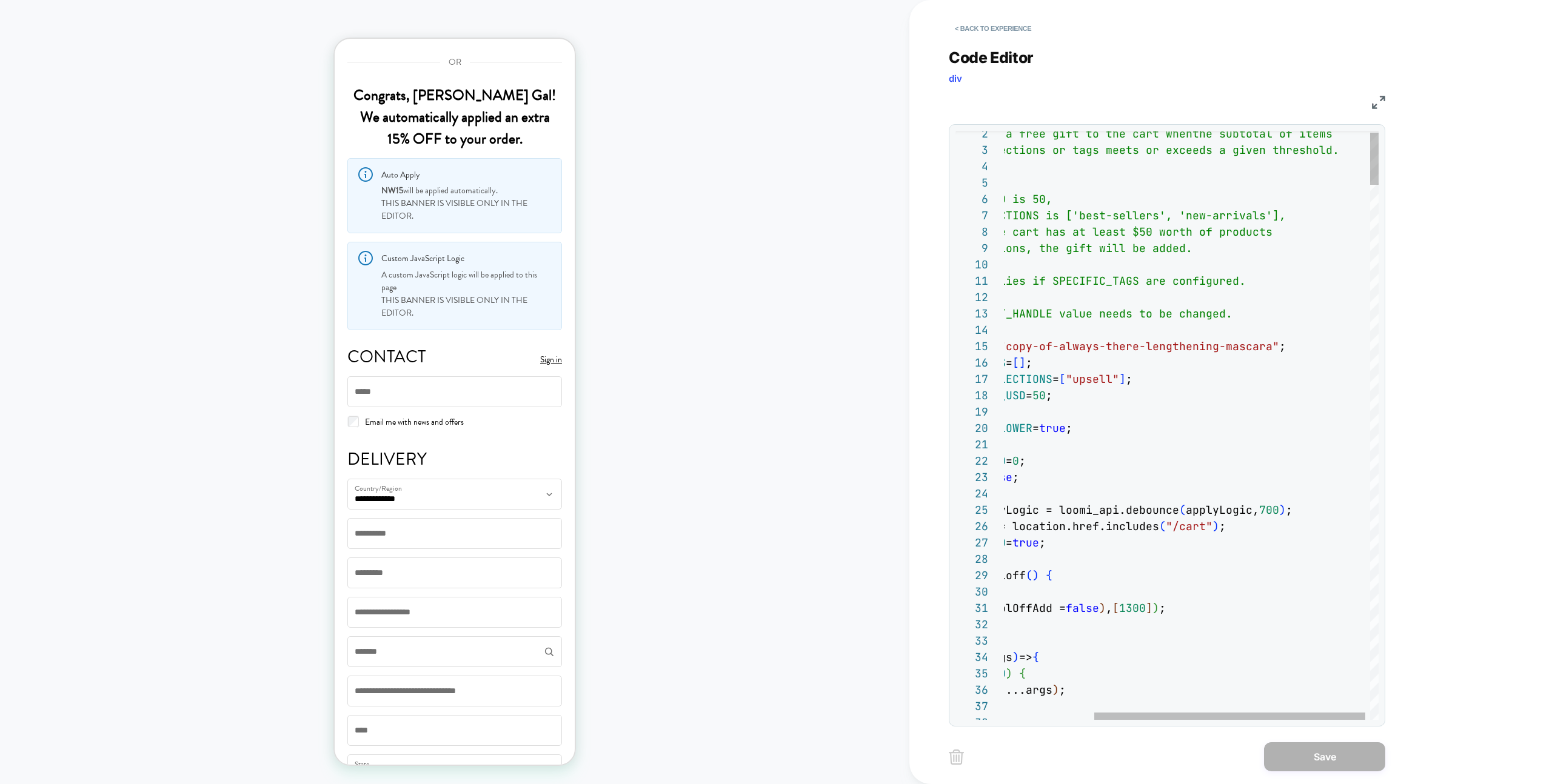
type textarea "**********"
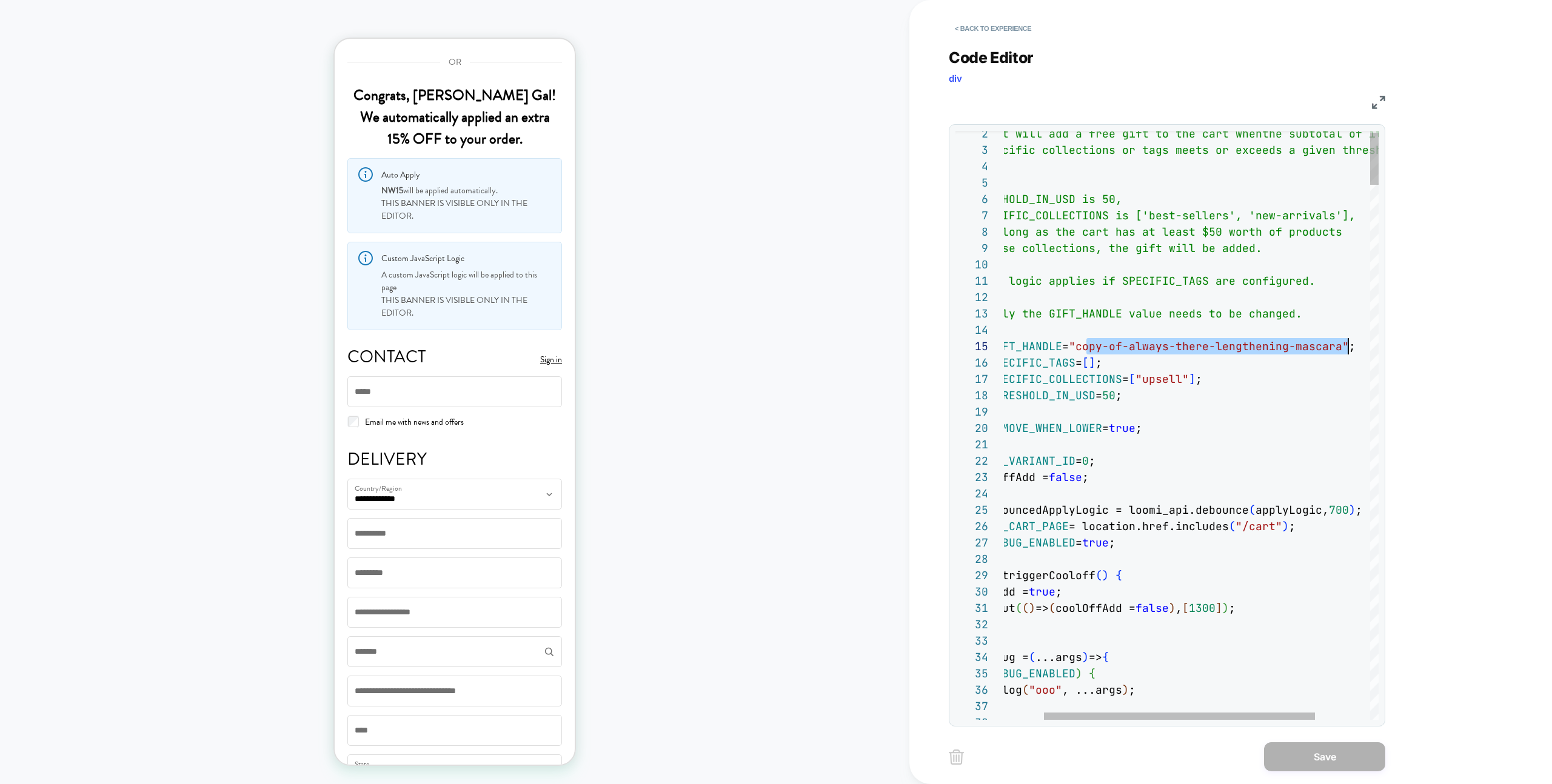
scroll to position [65, 400]
click at [1035, 31] on button "< Back to experience" at bounding box center [993, 28] width 88 height 20
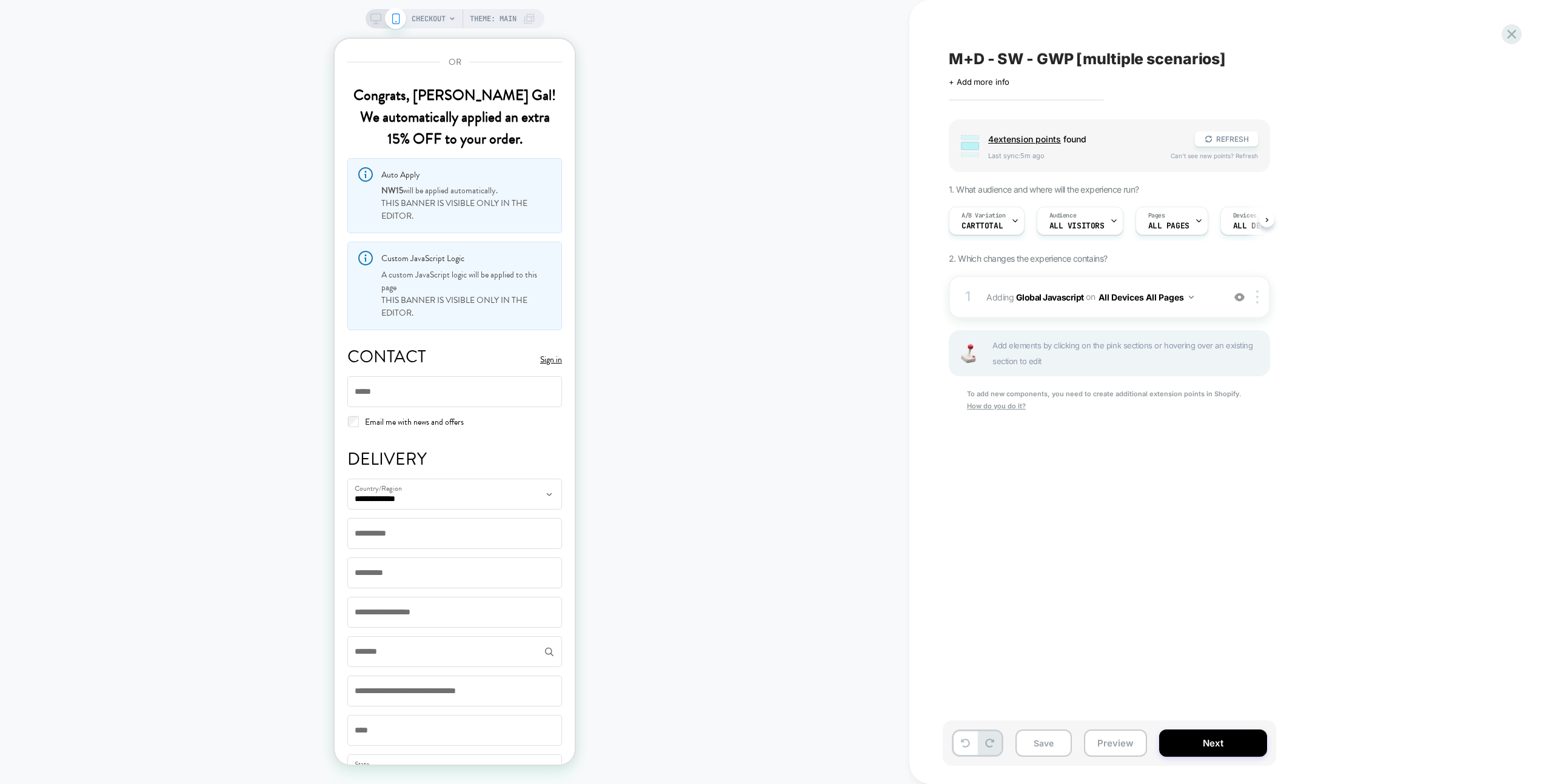
scroll to position [0, 1]
click at [983, 188] on span "1. What audience and where will the experience run?" at bounding box center [1044, 189] width 190 height 10
click at [981, 210] on div "A/B Variation CartTotal" at bounding box center [983, 221] width 69 height 27
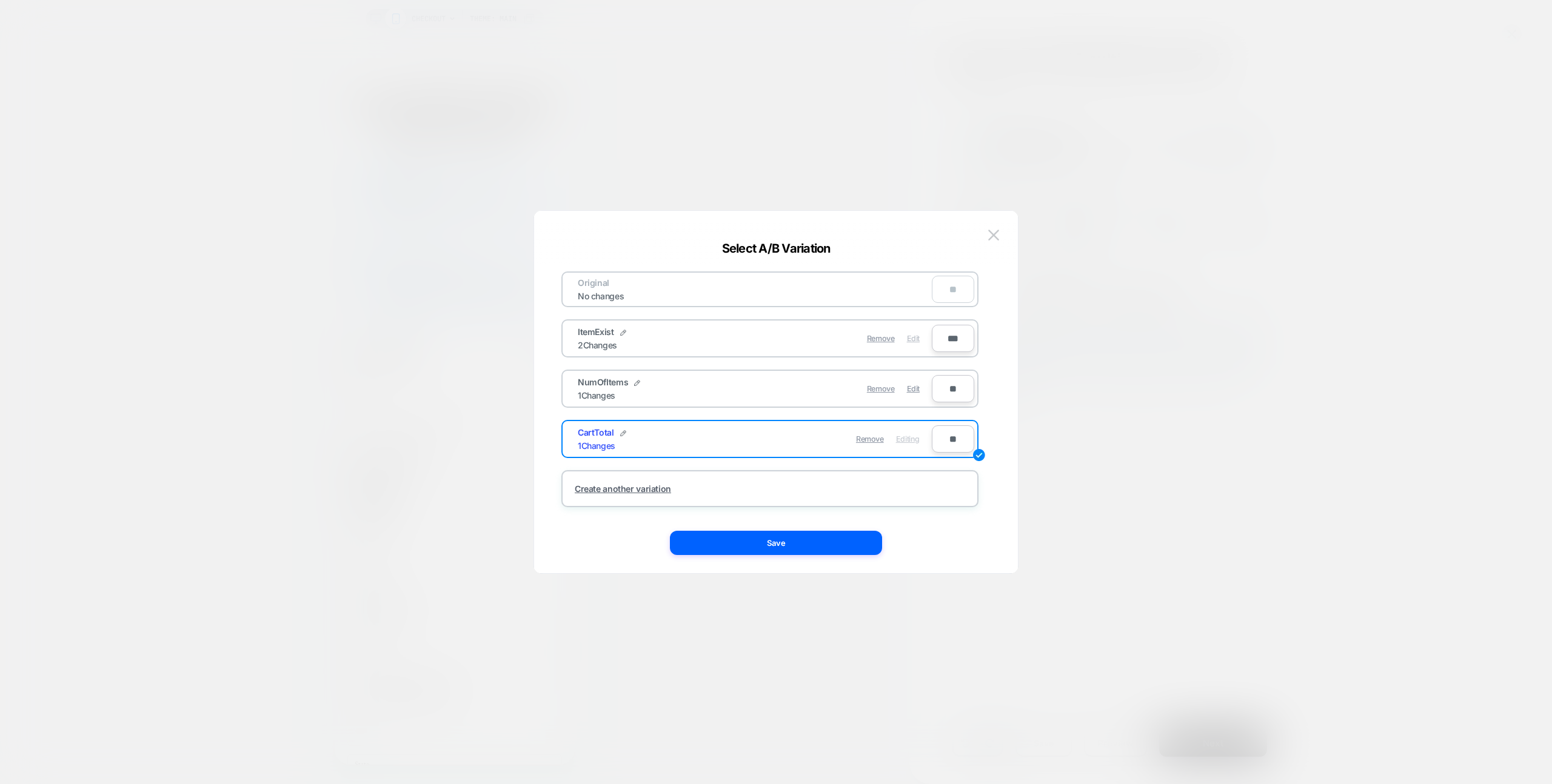
click at [908, 338] on span "Edit" at bounding box center [913, 338] width 13 height 9
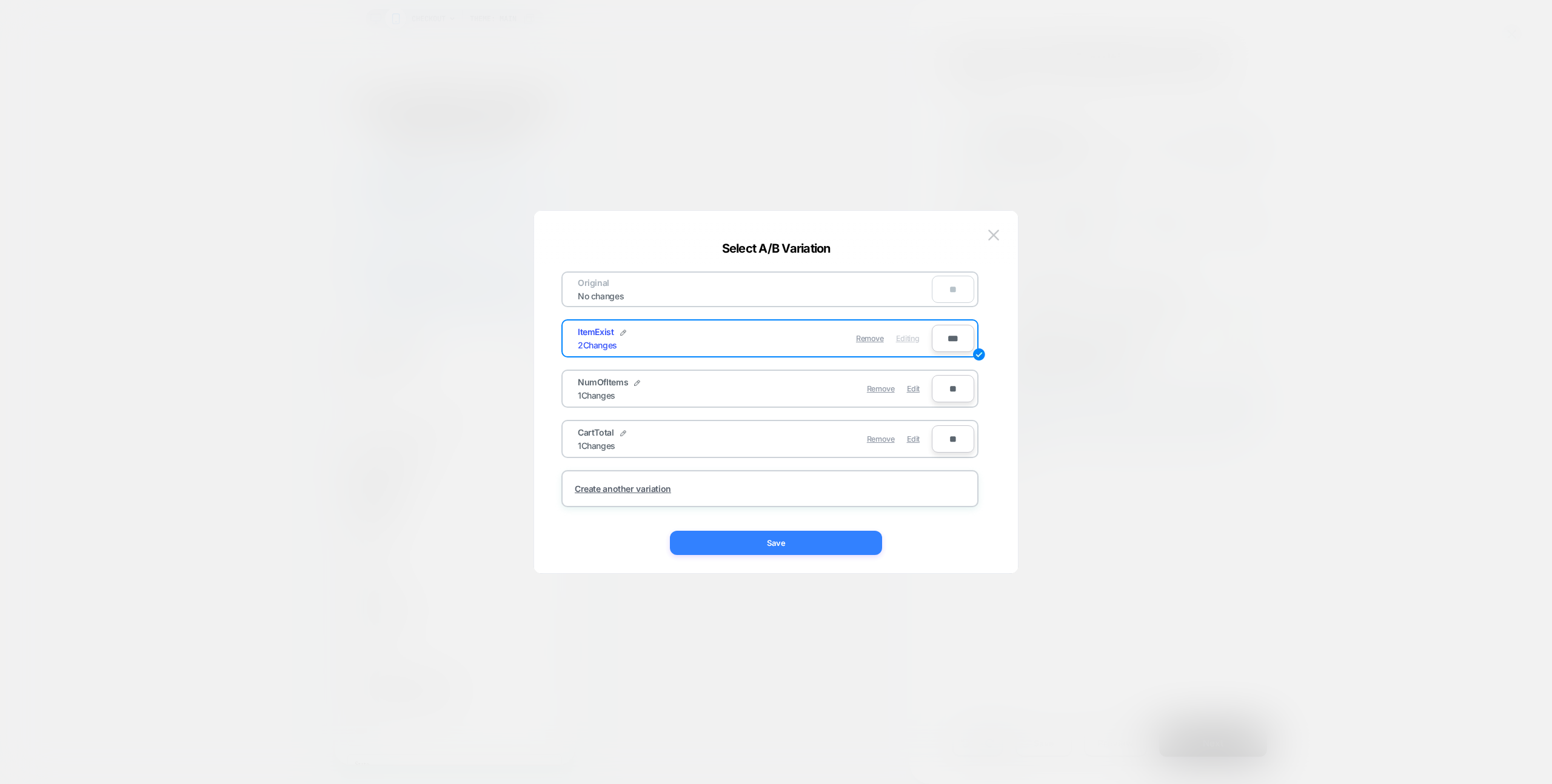
click at [788, 555] on div "Original No changes ** ItemExist 2 Changes Remove Editing *** NumOfItems 1 Chan…" at bounding box center [776, 398] width 447 height 350
click at [790, 550] on button "Save" at bounding box center [776, 543] width 212 height 25
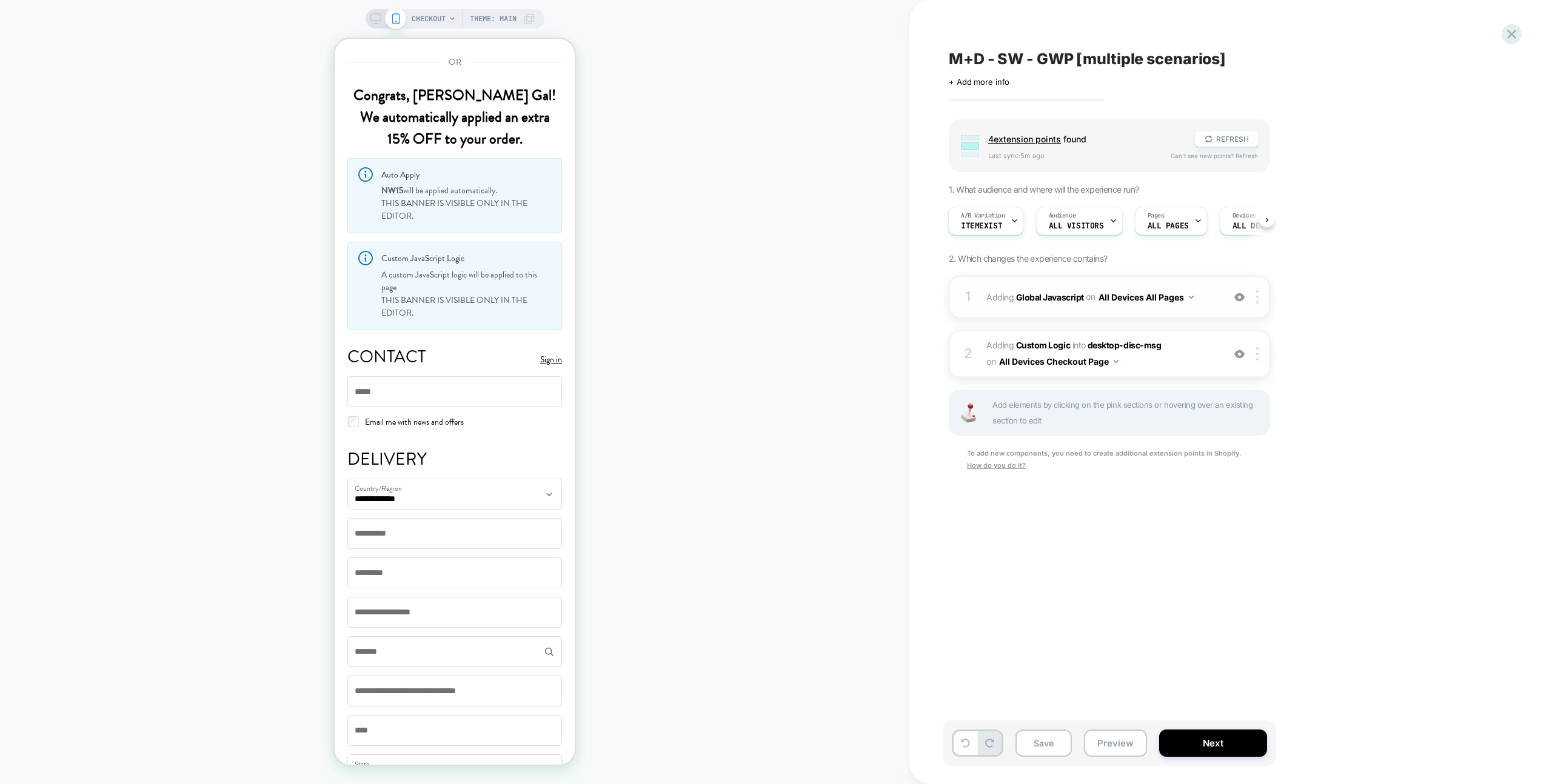
click at [1206, 303] on span "Adding Global Javascript on All Devices All Pages" at bounding box center [1102, 297] width 231 height 18
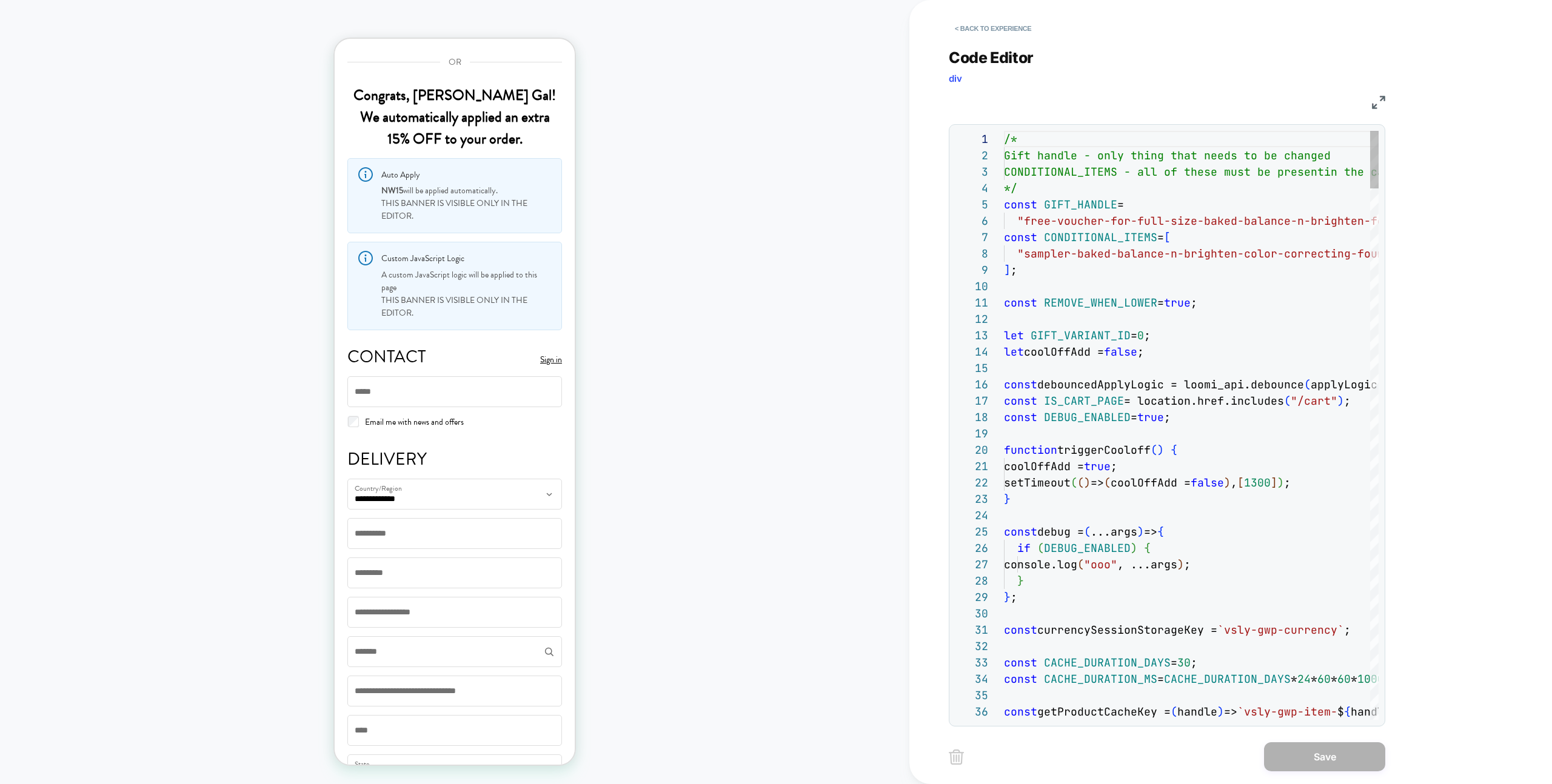
scroll to position [164, 0]
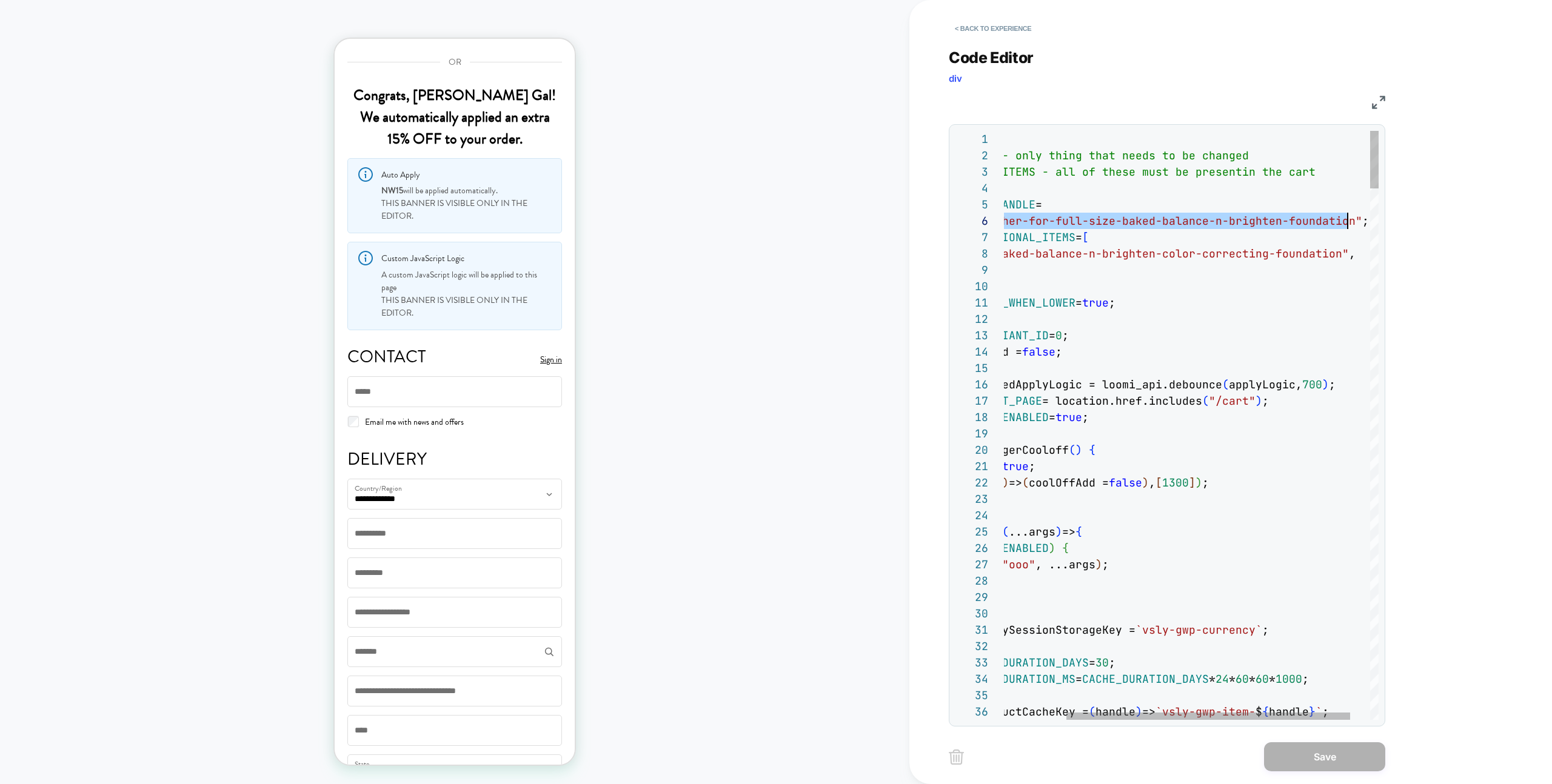
type textarea "**********"
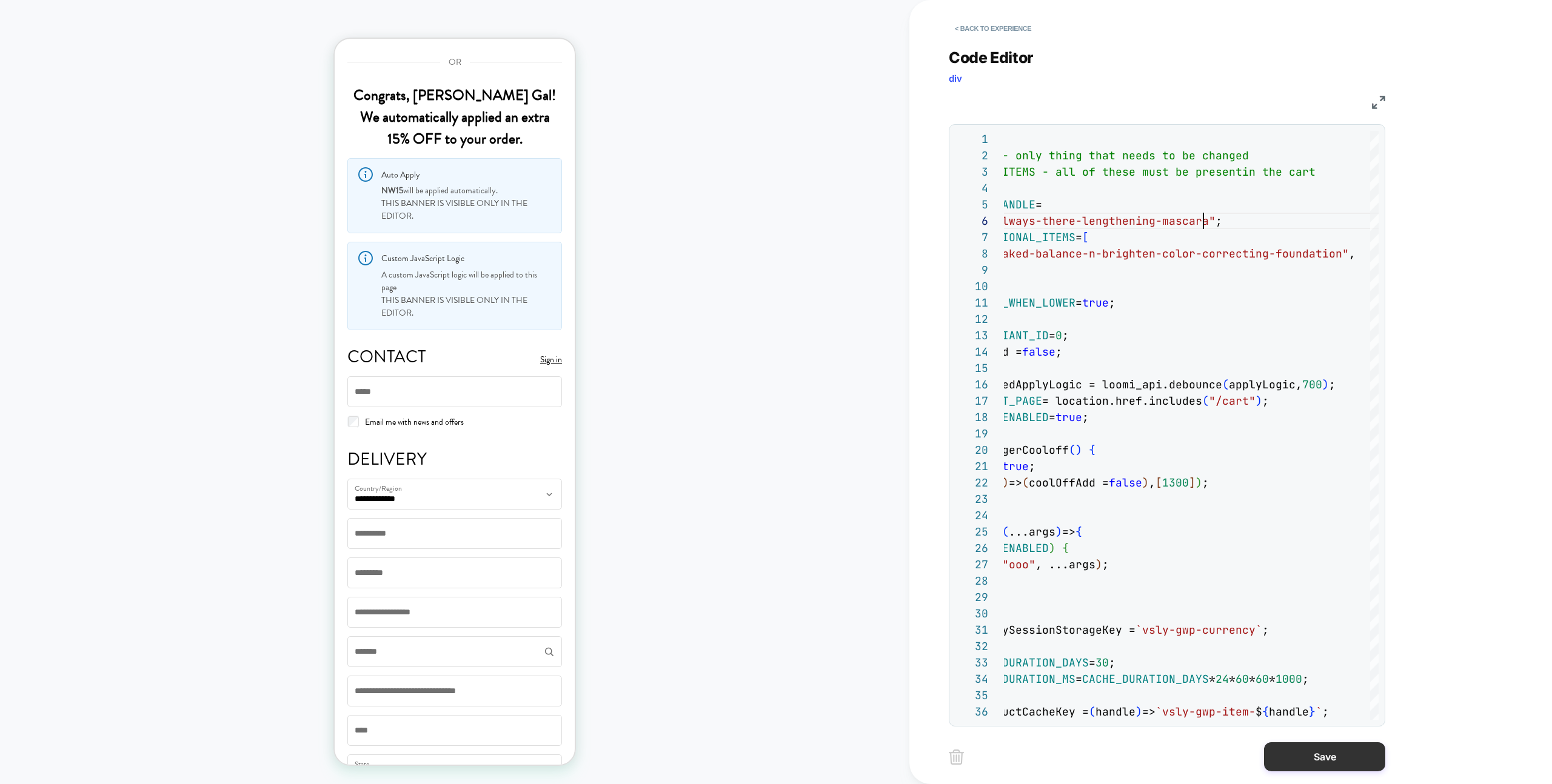
click at [1292, 752] on button "Save" at bounding box center [1324, 757] width 121 height 29
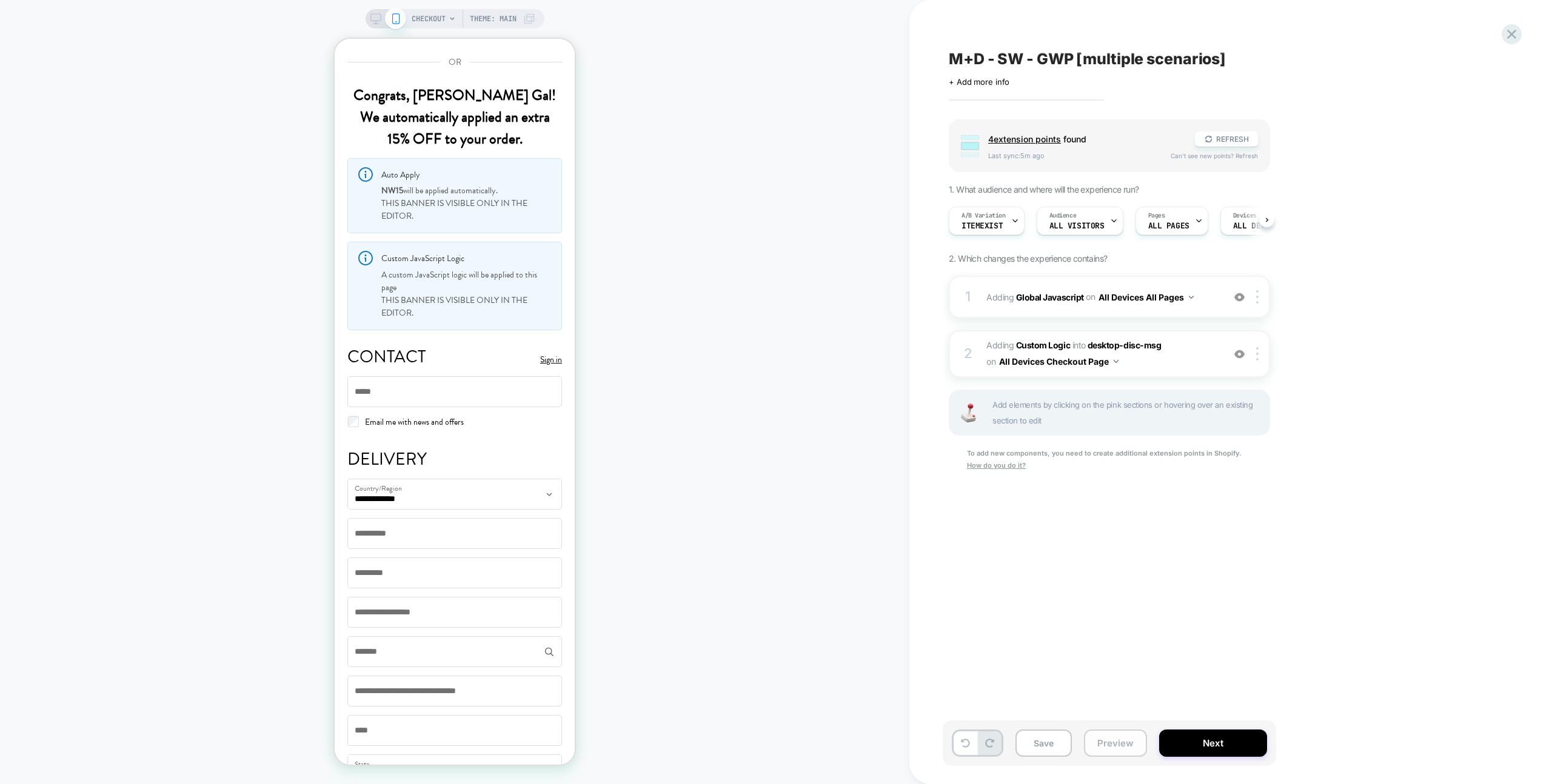
drag, startPoint x: 1101, startPoint y: 741, endPoint x: 1102, endPoint y: 734, distance: 7.1
click at [1101, 741] on button "Preview" at bounding box center [1116, 743] width 63 height 27
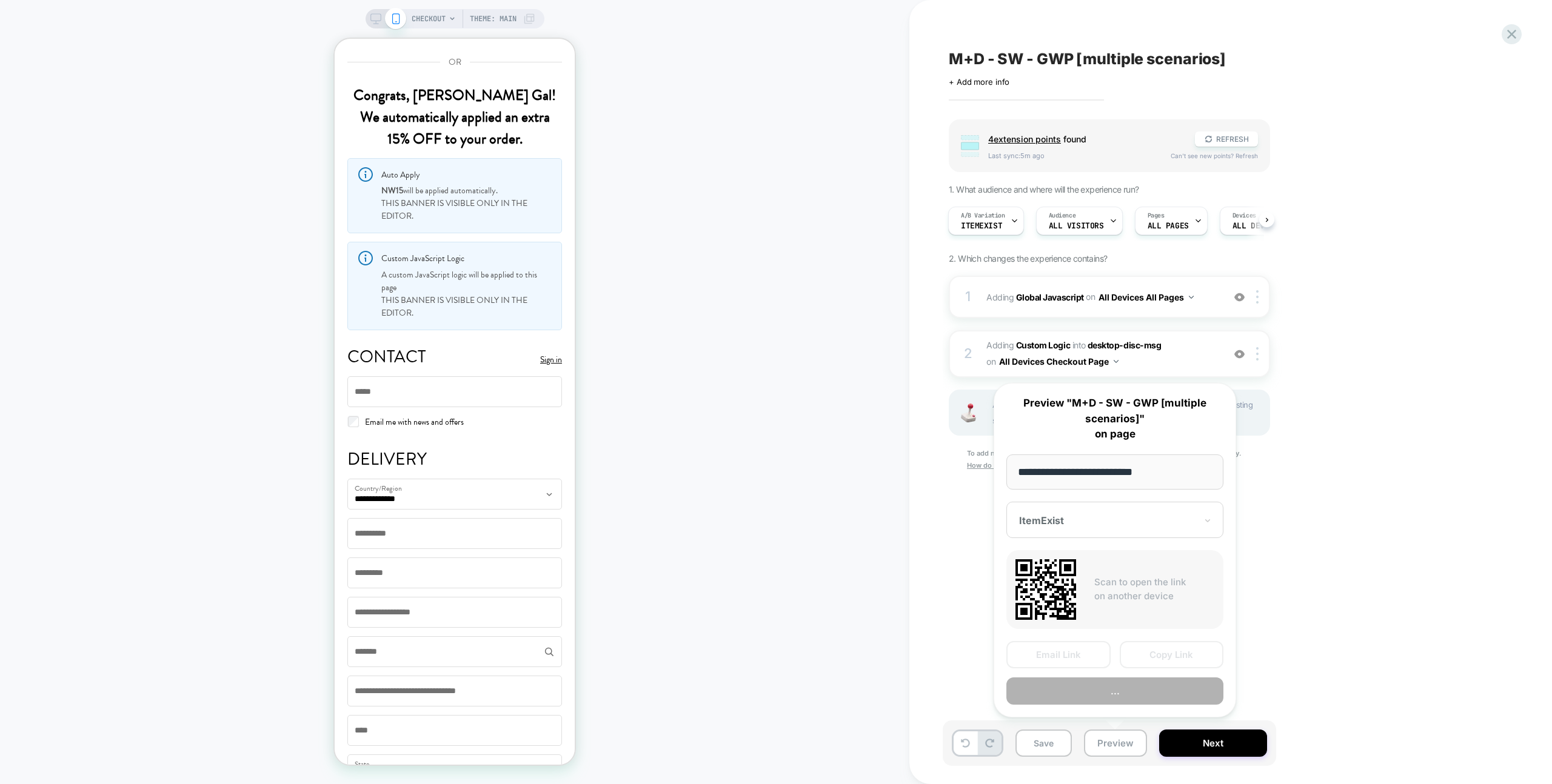
click at [1106, 688] on button "..." at bounding box center [1115, 691] width 217 height 27
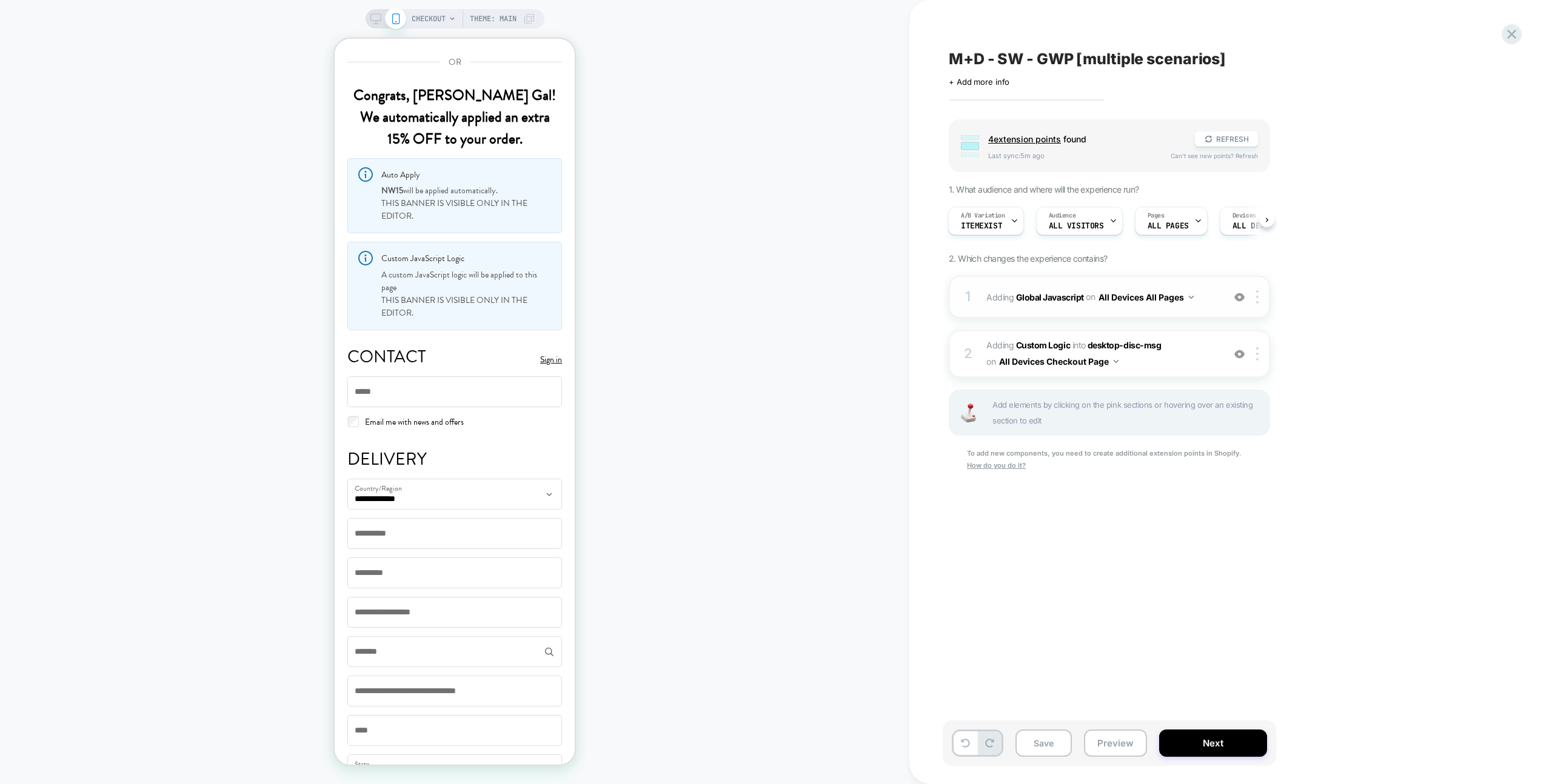
click at [1214, 280] on div "1 Adding Global Javascript on All Devices All Pages Add Before Add After Target…" at bounding box center [1110, 297] width 321 height 42
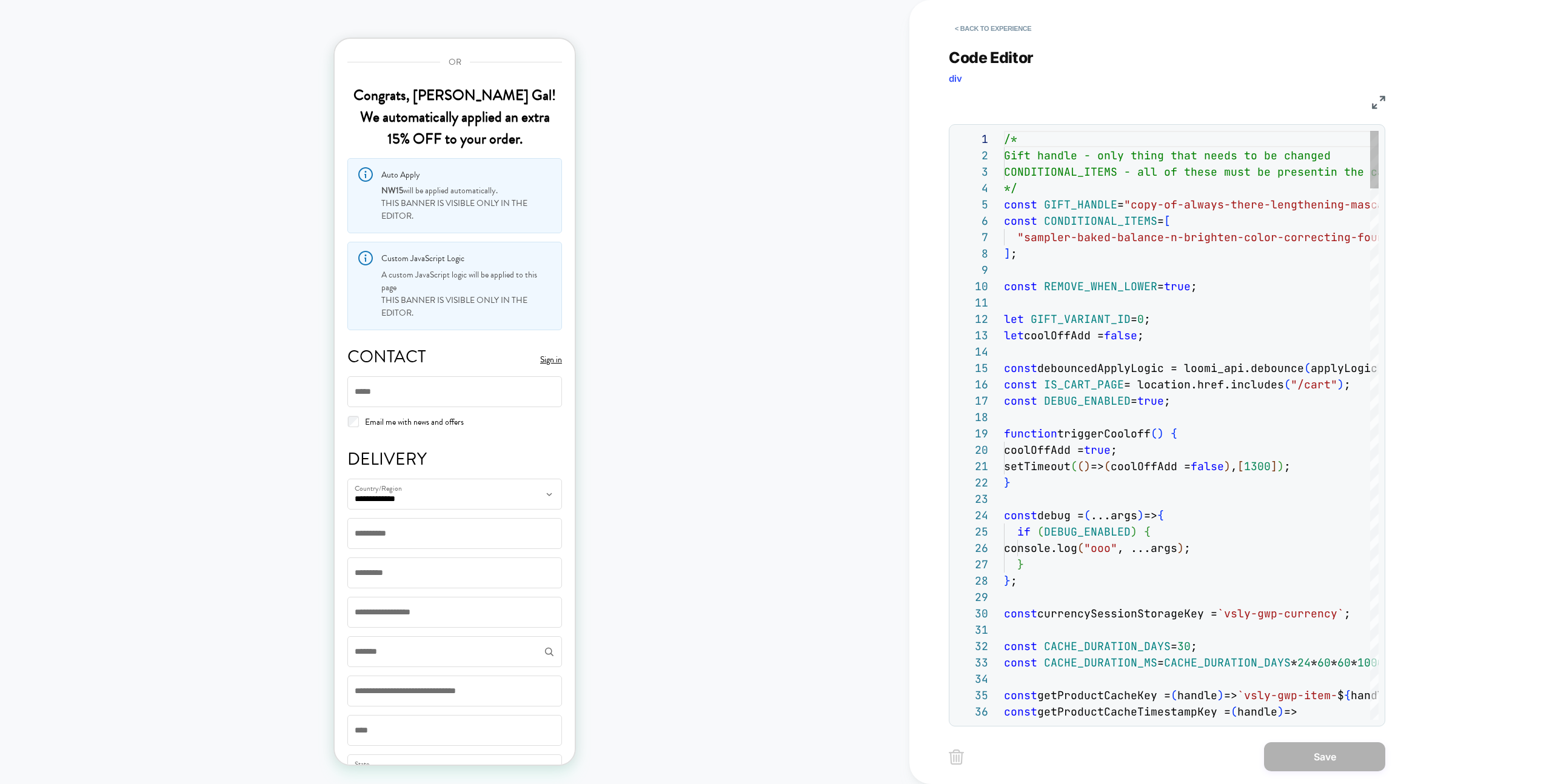
scroll to position [164, 0]
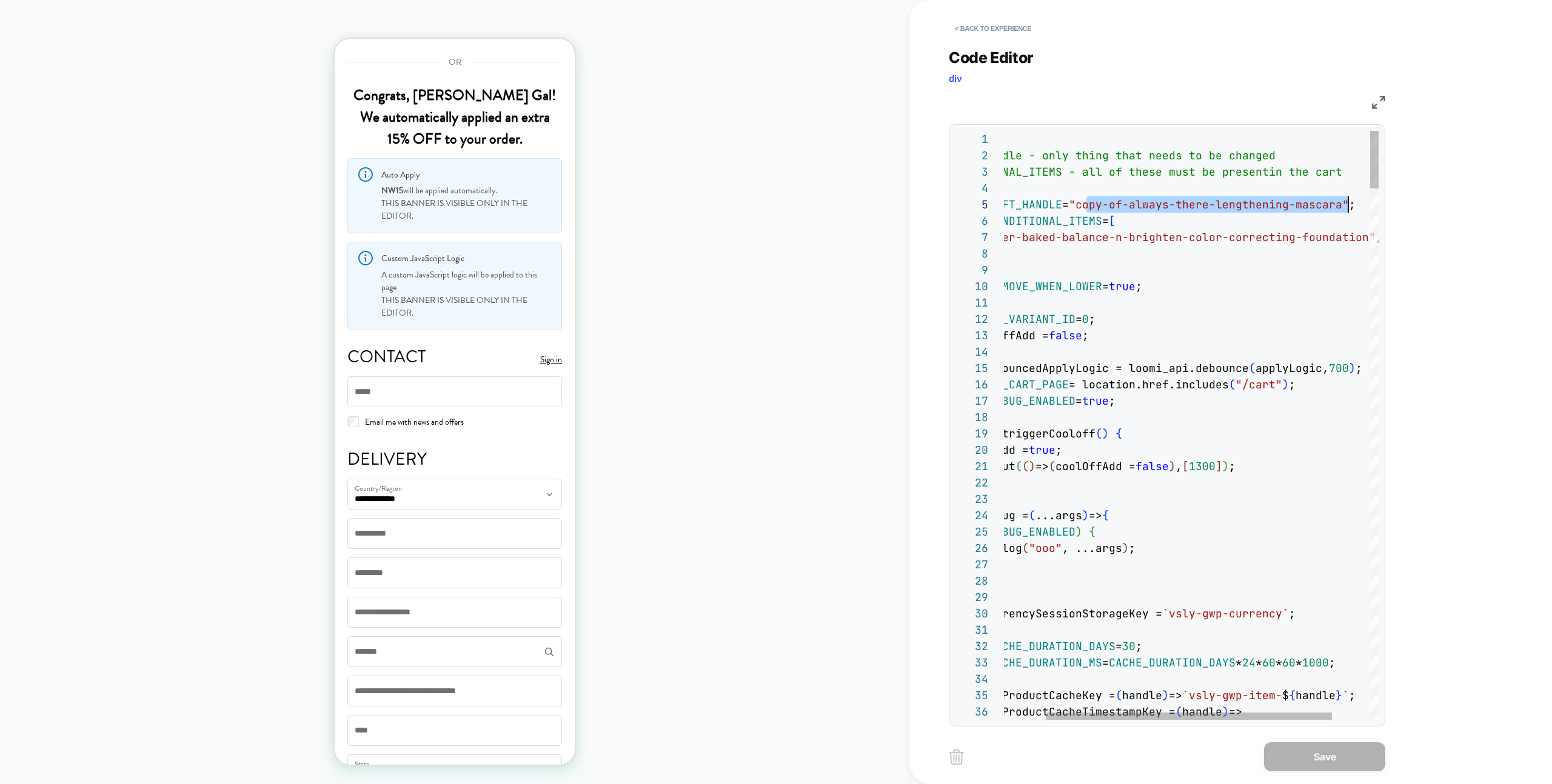
scroll to position [65, 138]
type textarea "**********"
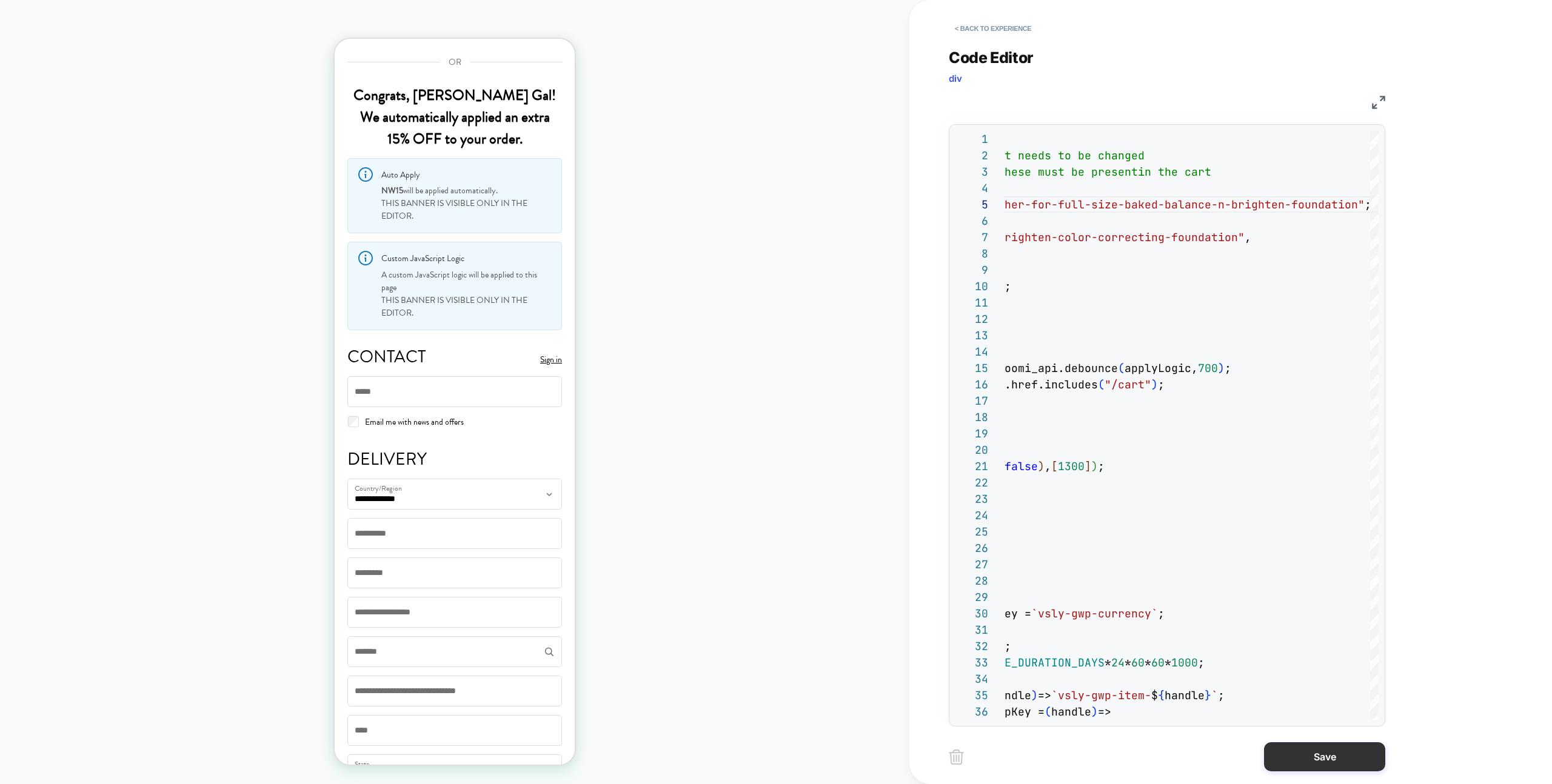
click at [1281, 764] on button "Save" at bounding box center [1324, 757] width 121 height 29
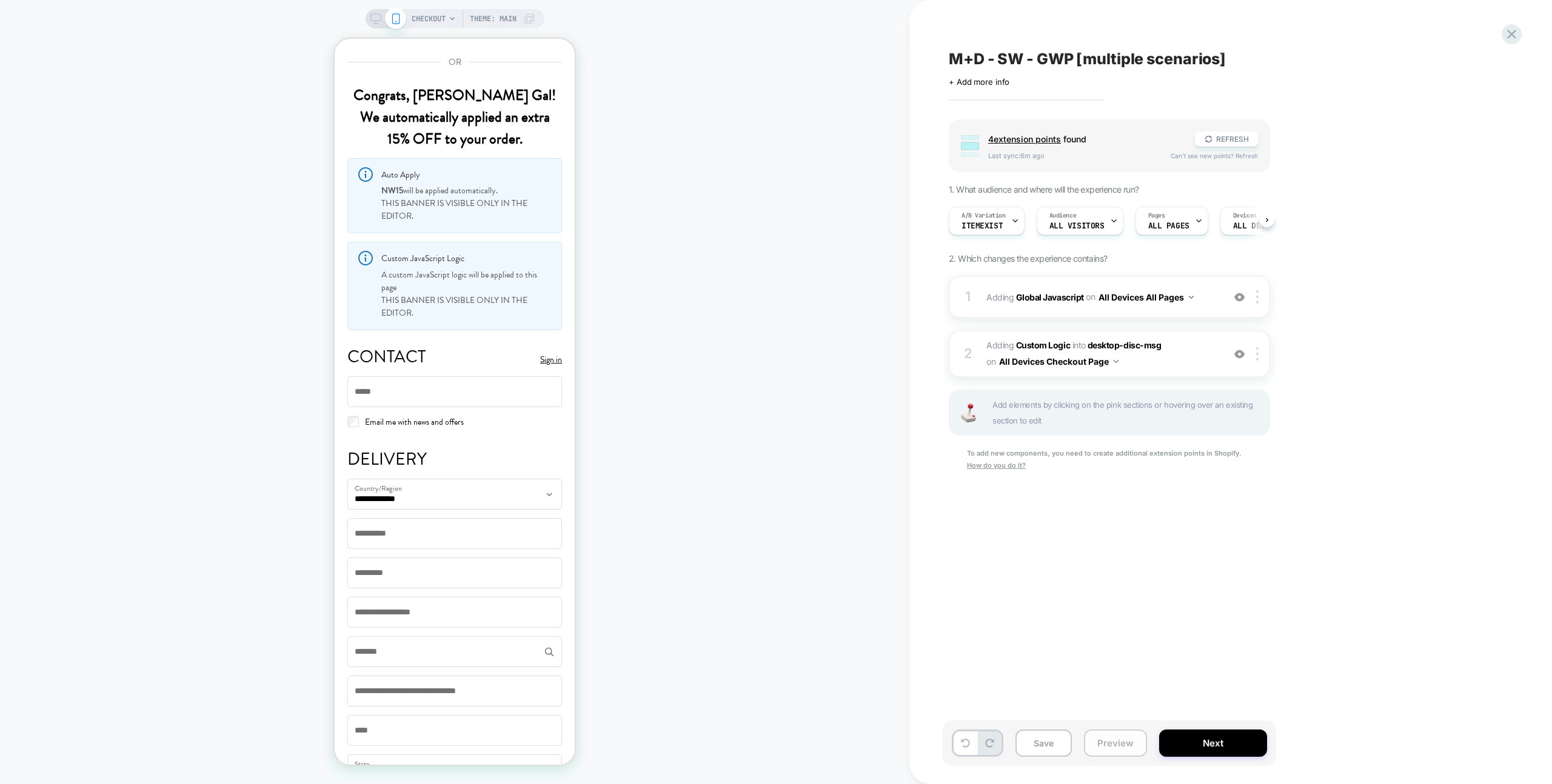
click at [1135, 748] on button "Preview" at bounding box center [1116, 743] width 63 height 27
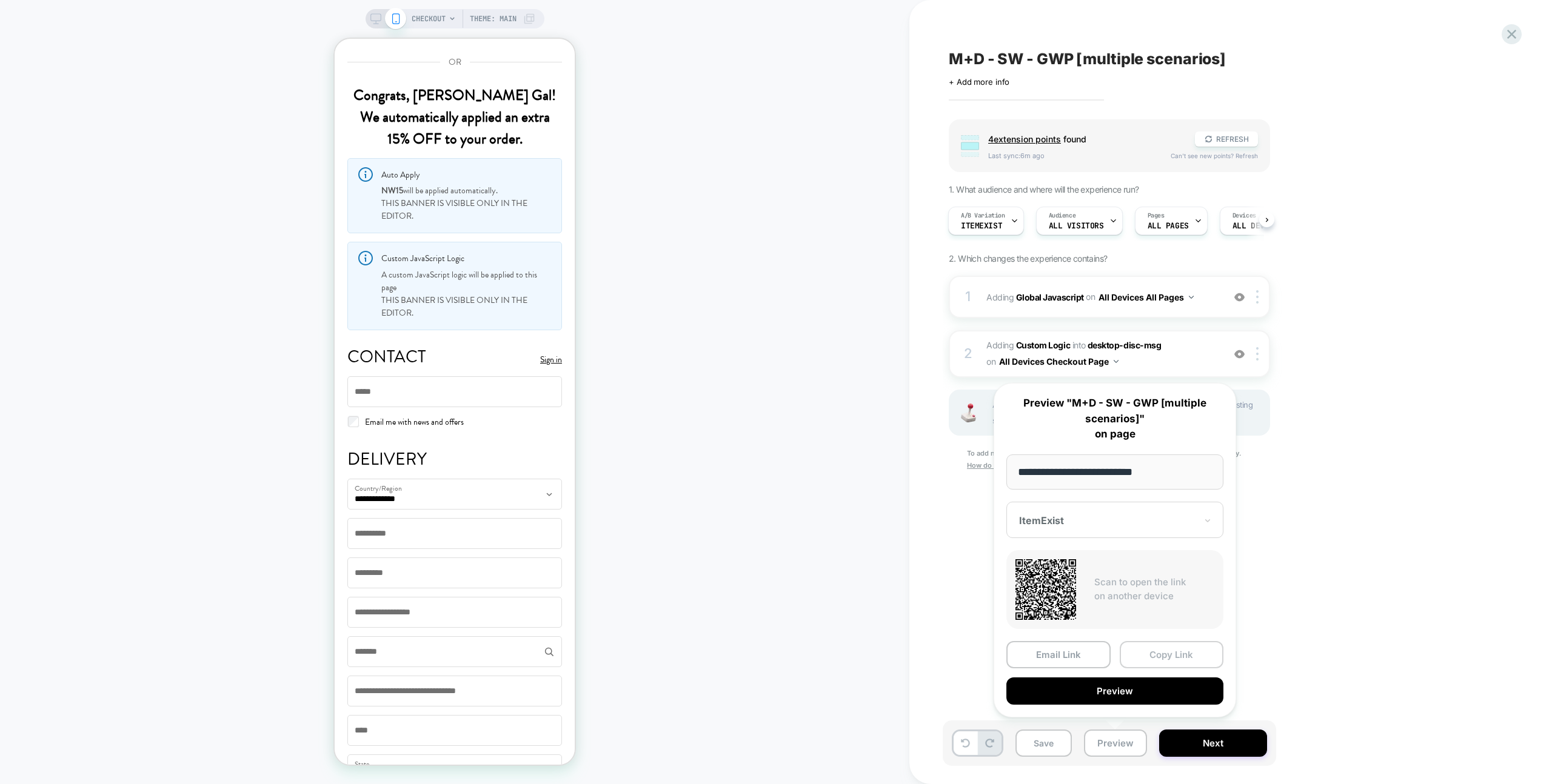
click at [1159, 646] on button "Copy Link" at bounding box center [1172, 655] width 104 height 27
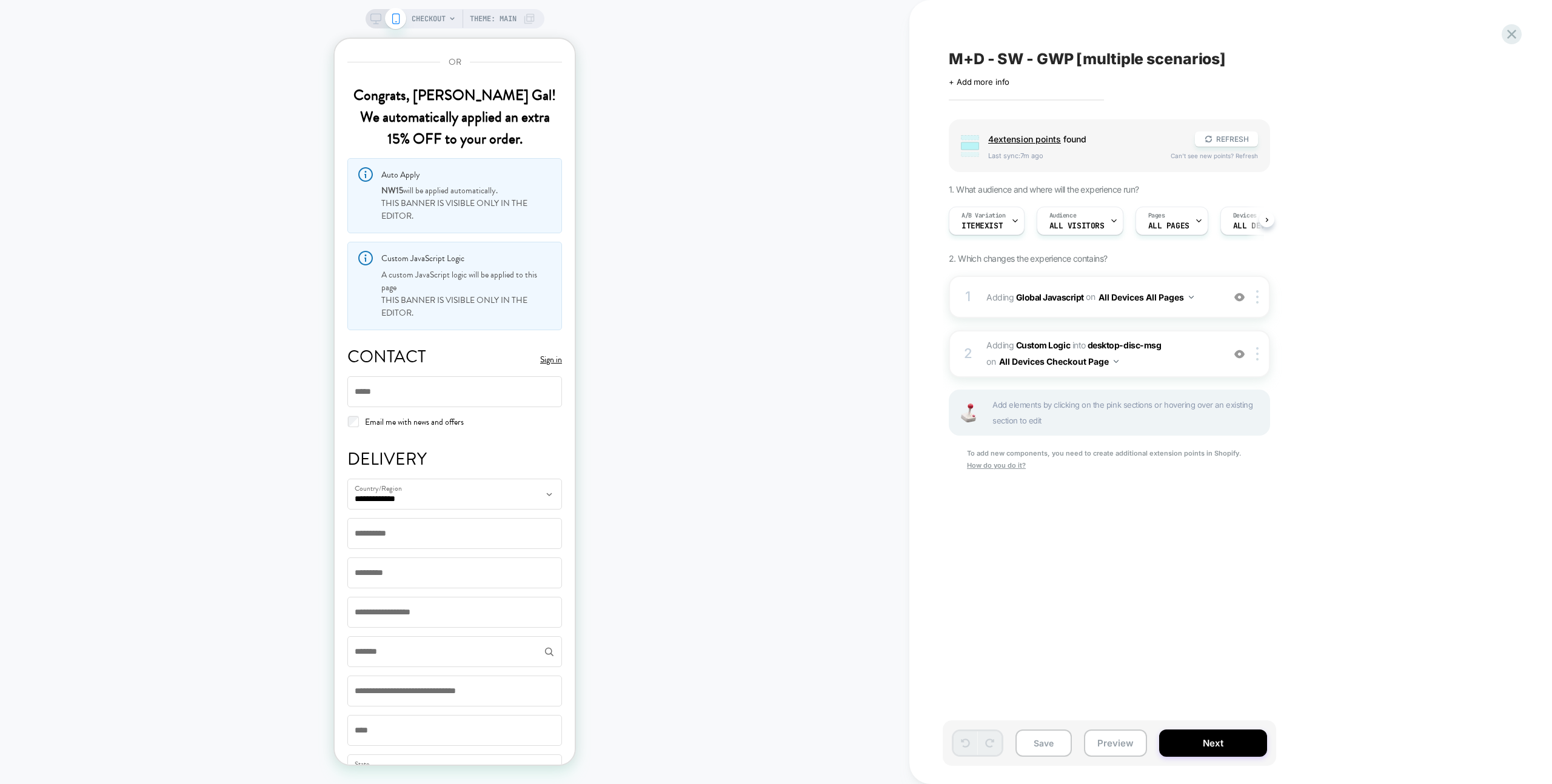
scroll to position [0, 1]
drag, startPoint x: 1111, startPoint y: 741, endPoint x: 1111, endPoint y: 734, distance: 7.0
click at [1111, 741] on button "Preview" at bounding box center [1116, 743] width 63 height 27
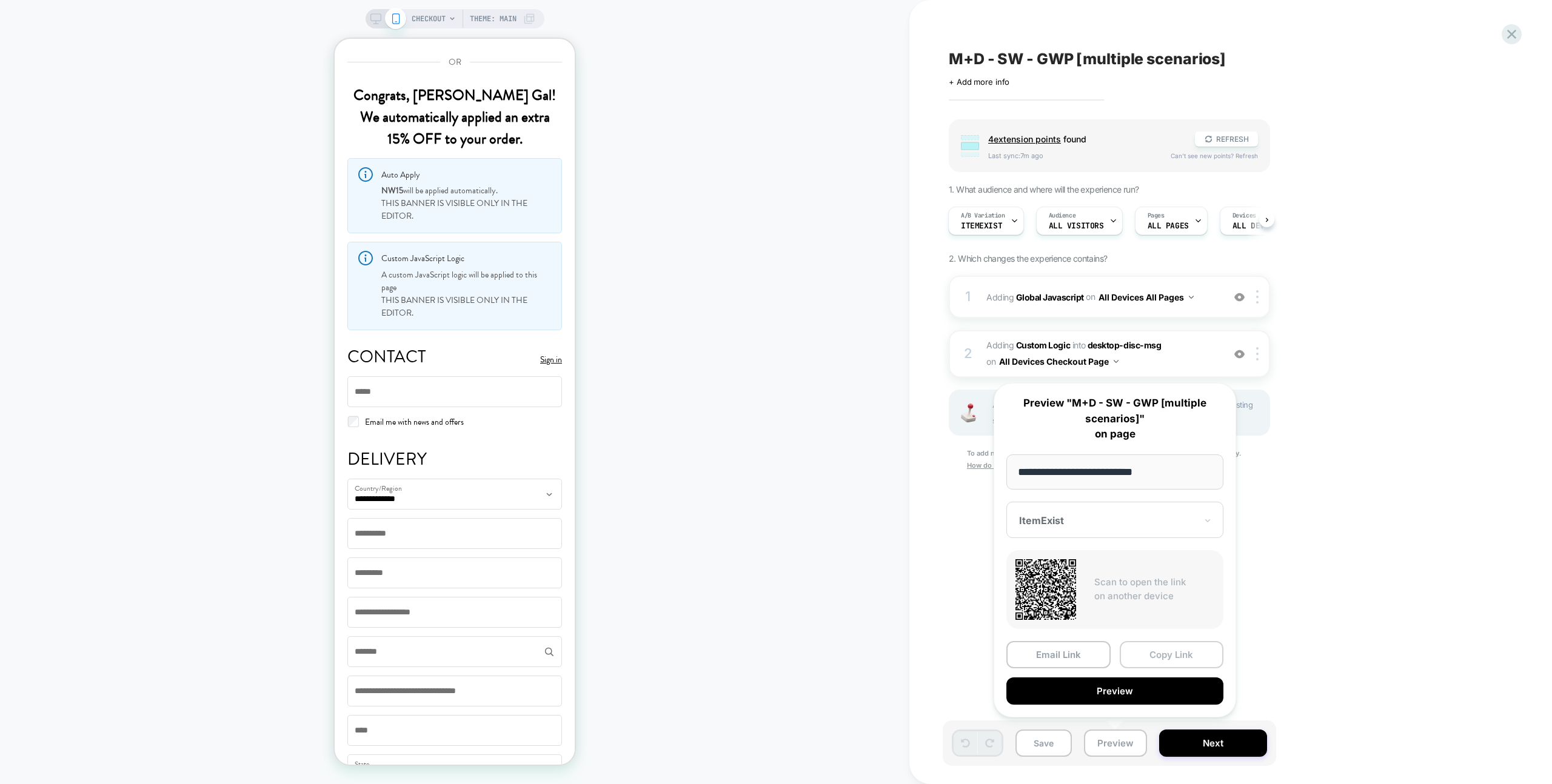
click at [1146, 643] on button "Copy Link" at bounding box center [1172, 655] width 104 height 27
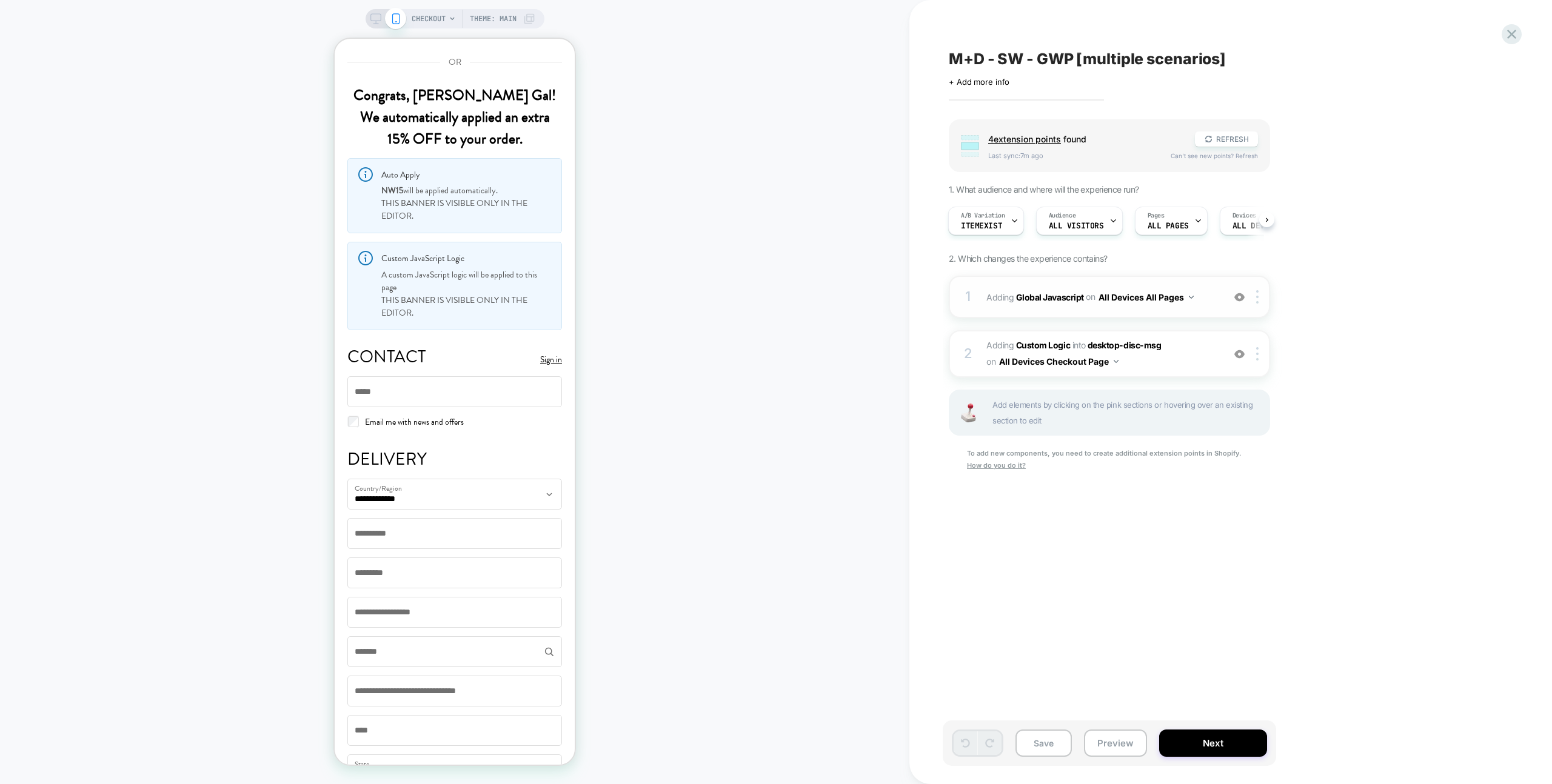
click at [1033, 281] on div "1 Adding Global Javascript on All Devices All Pages Add Before Add After Target…" at bounding box center [1110, 297] width 321 height 42
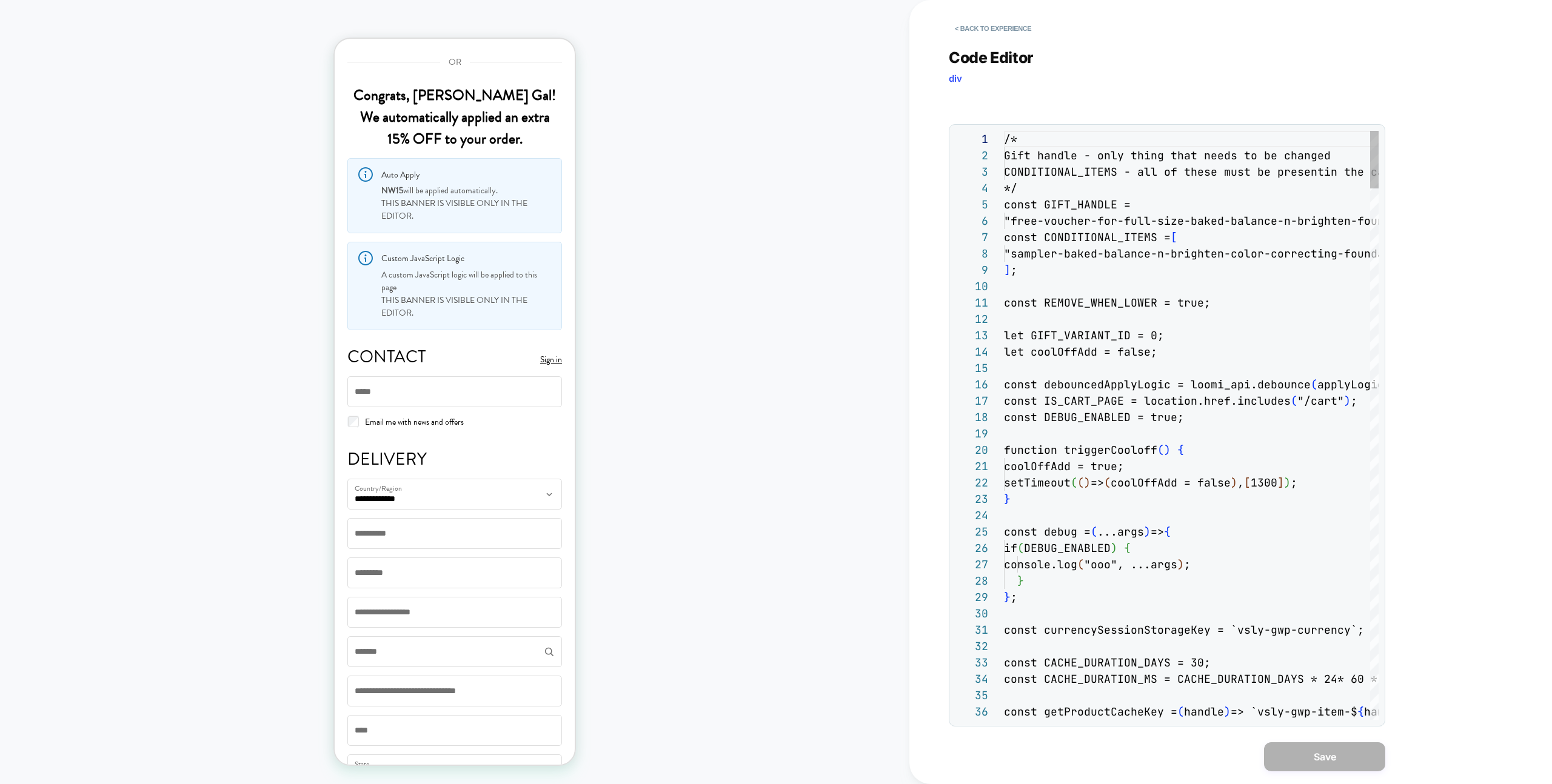
scroll to position [164, 0]
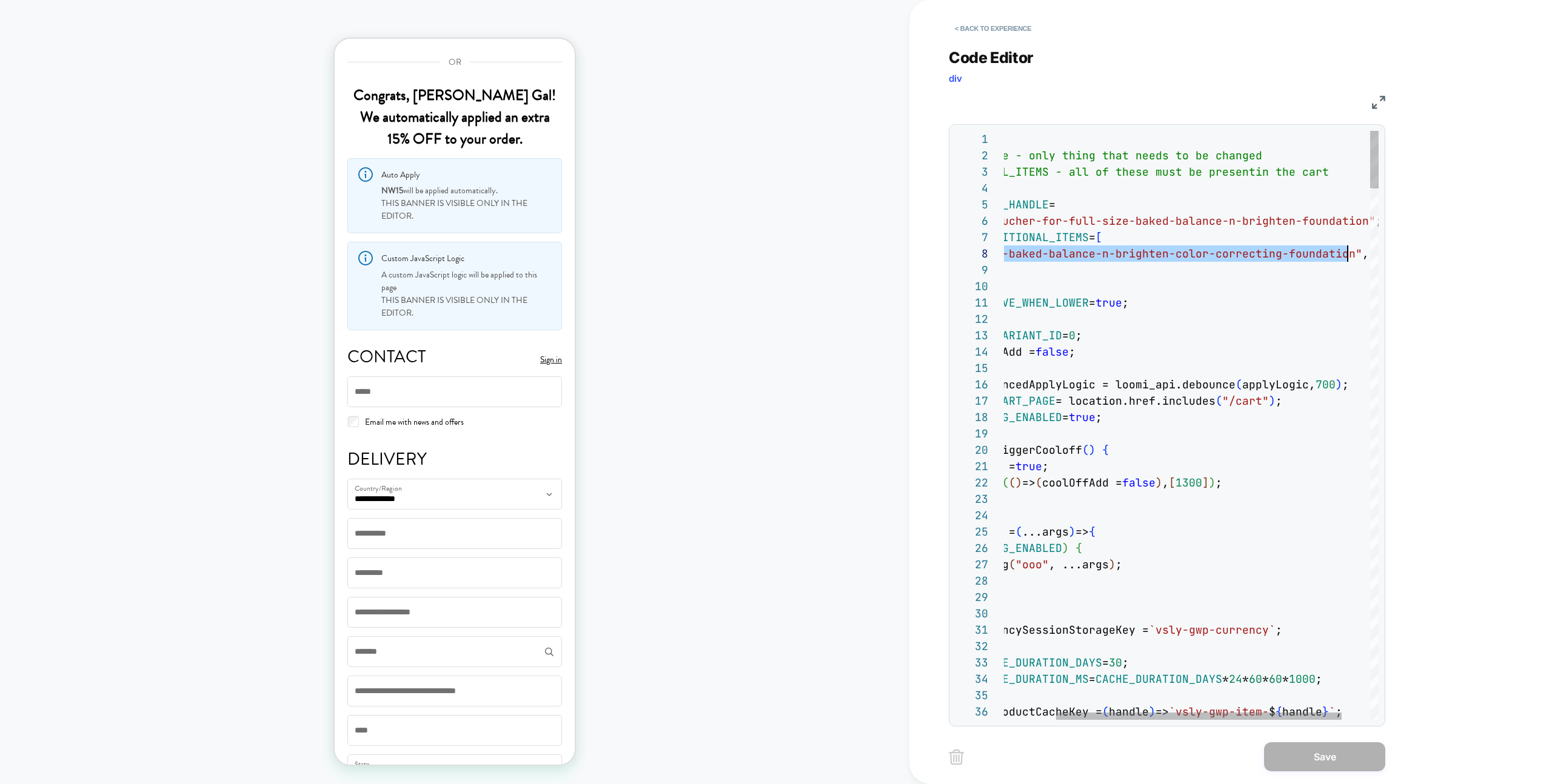
scroll to position [115, 413]
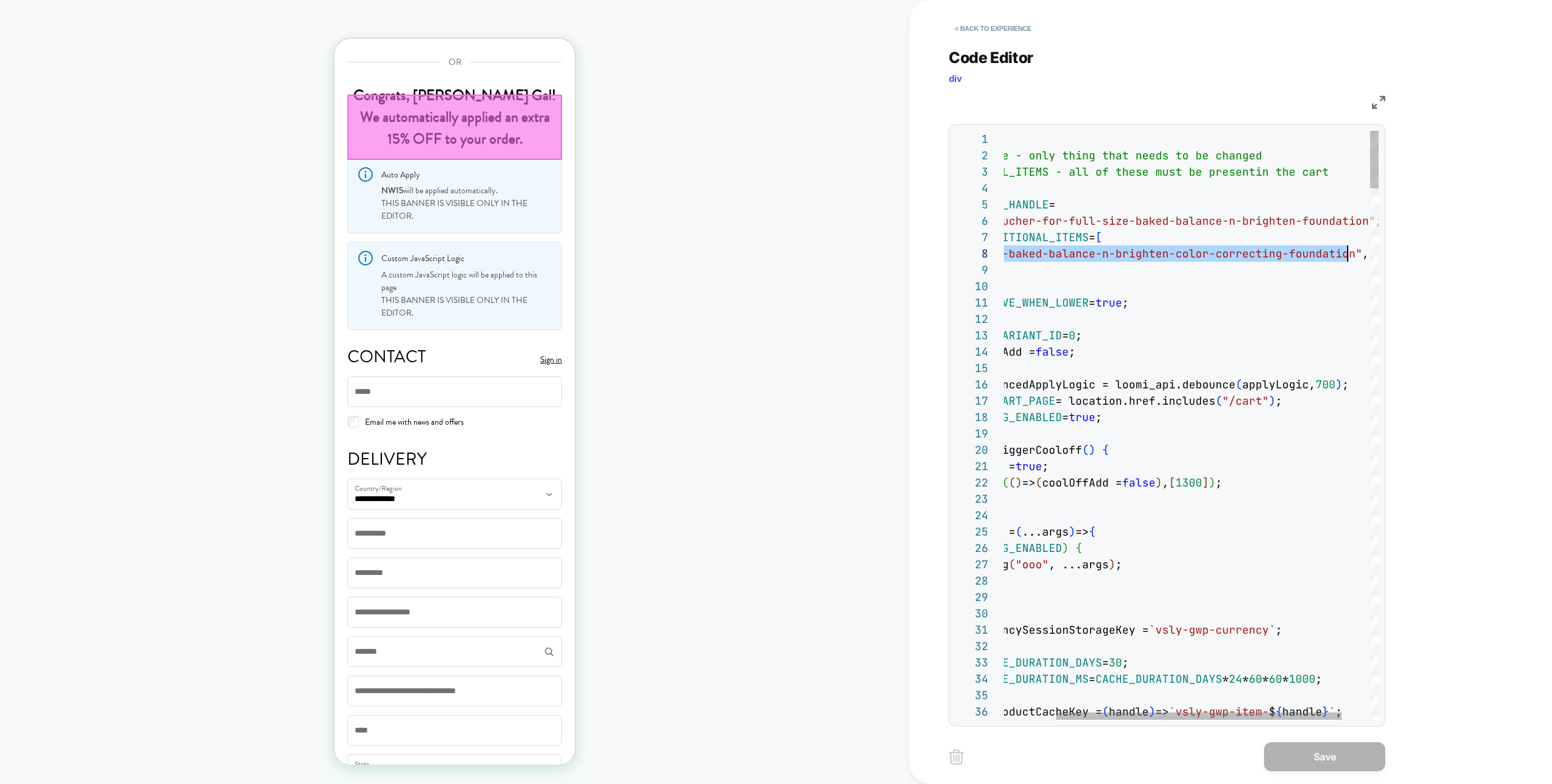
click at [1322, 221] on span "en-foundation"" at bounding box center [1329, 221] width 93 height 14
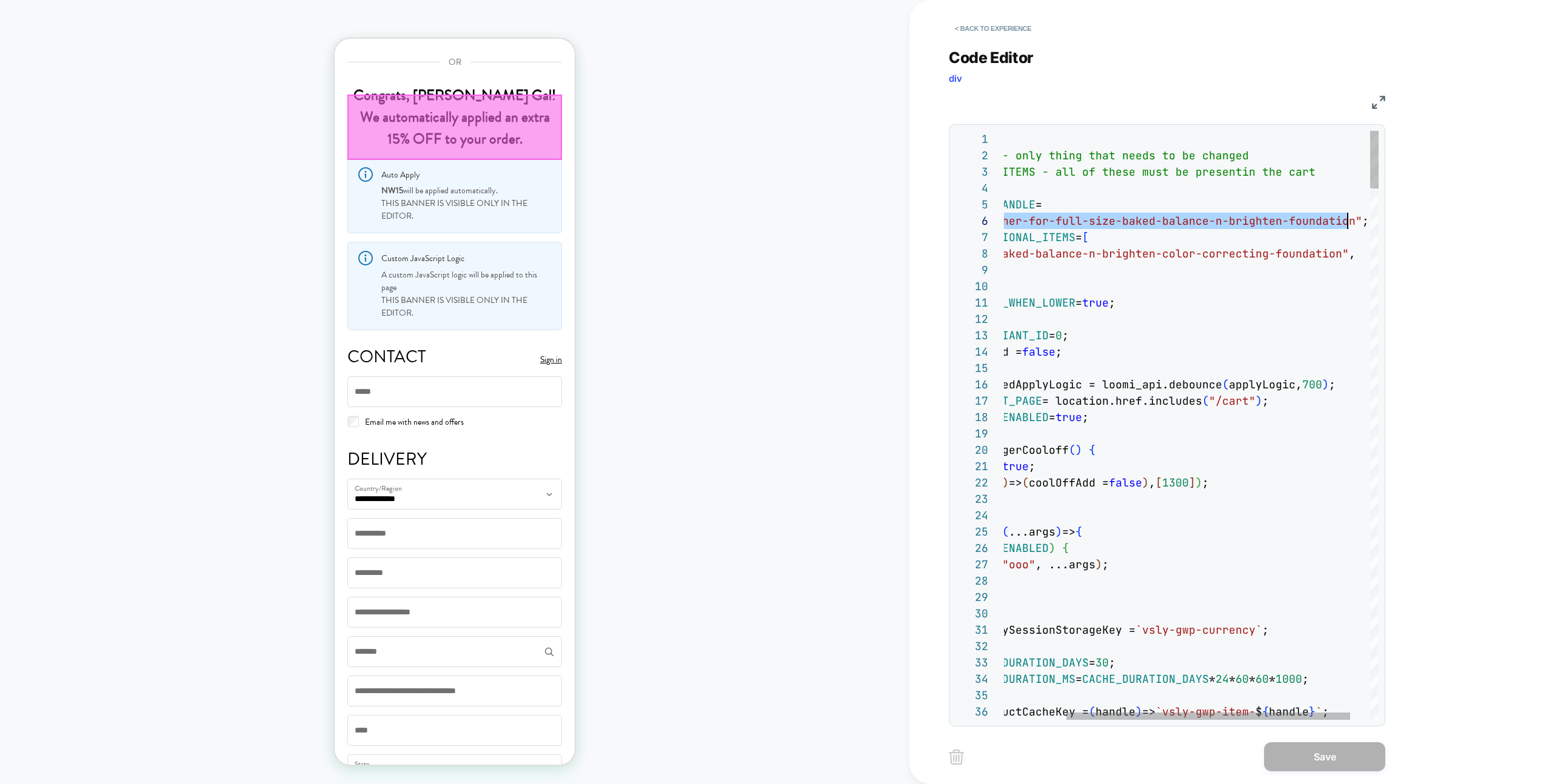
scroll to position [81, 425]
type textarea "**********"
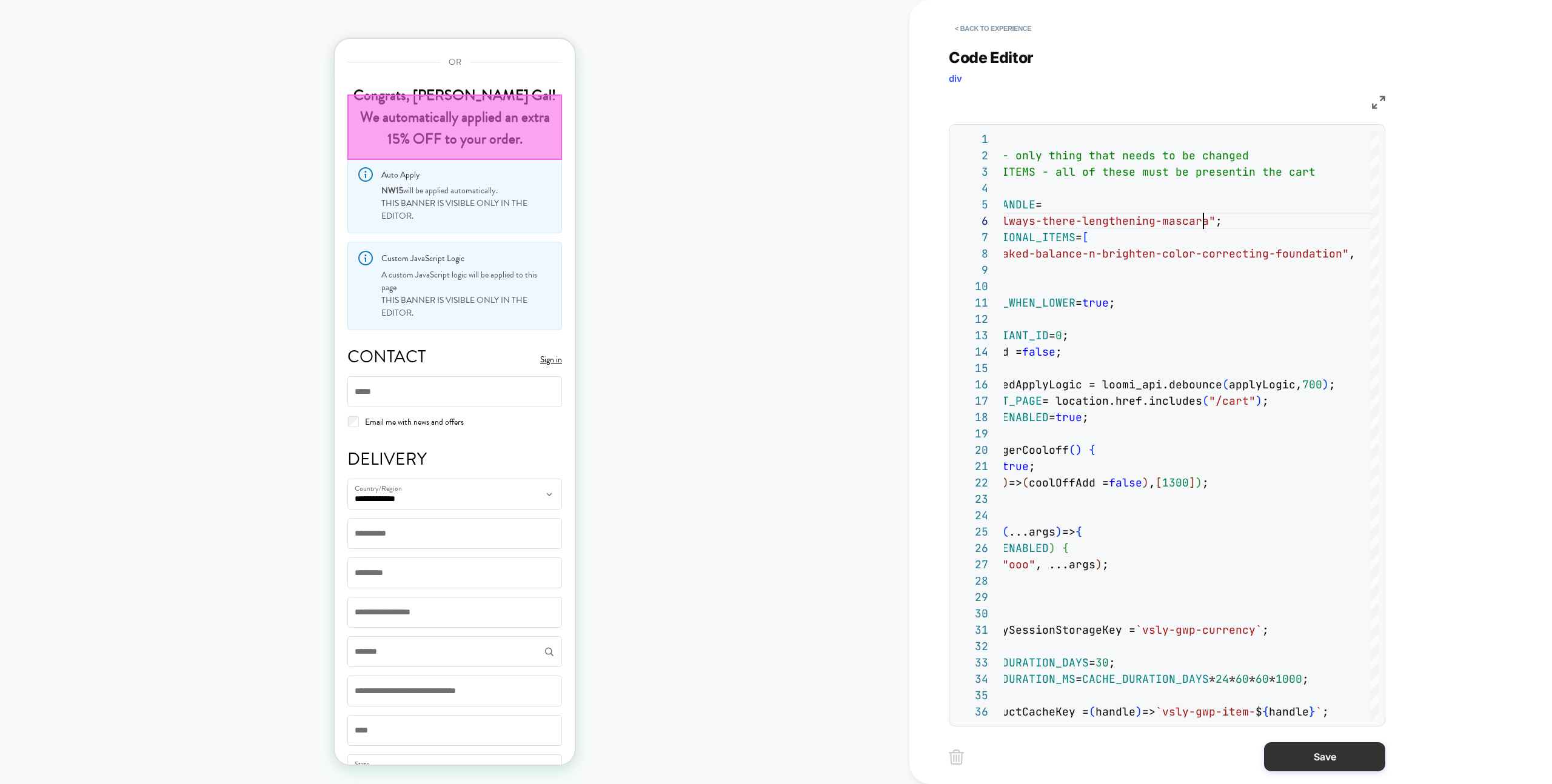
click at [1316, 750] on button "Save" at bounding box center [1324, 757] width 121 height 29
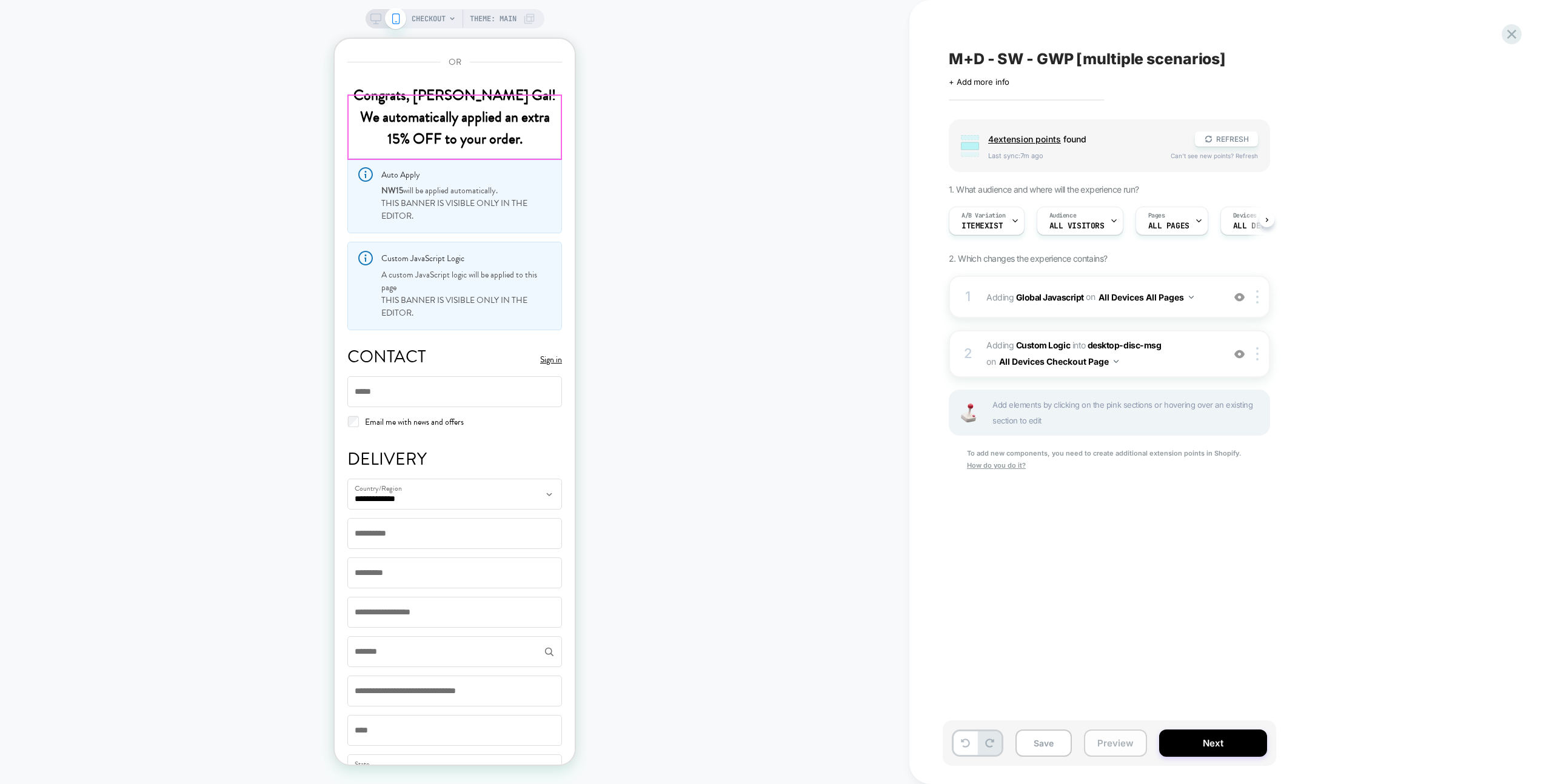
click at [1131, 738] on button "Preview" at bounding box center [1116, 743] width 63 height 27
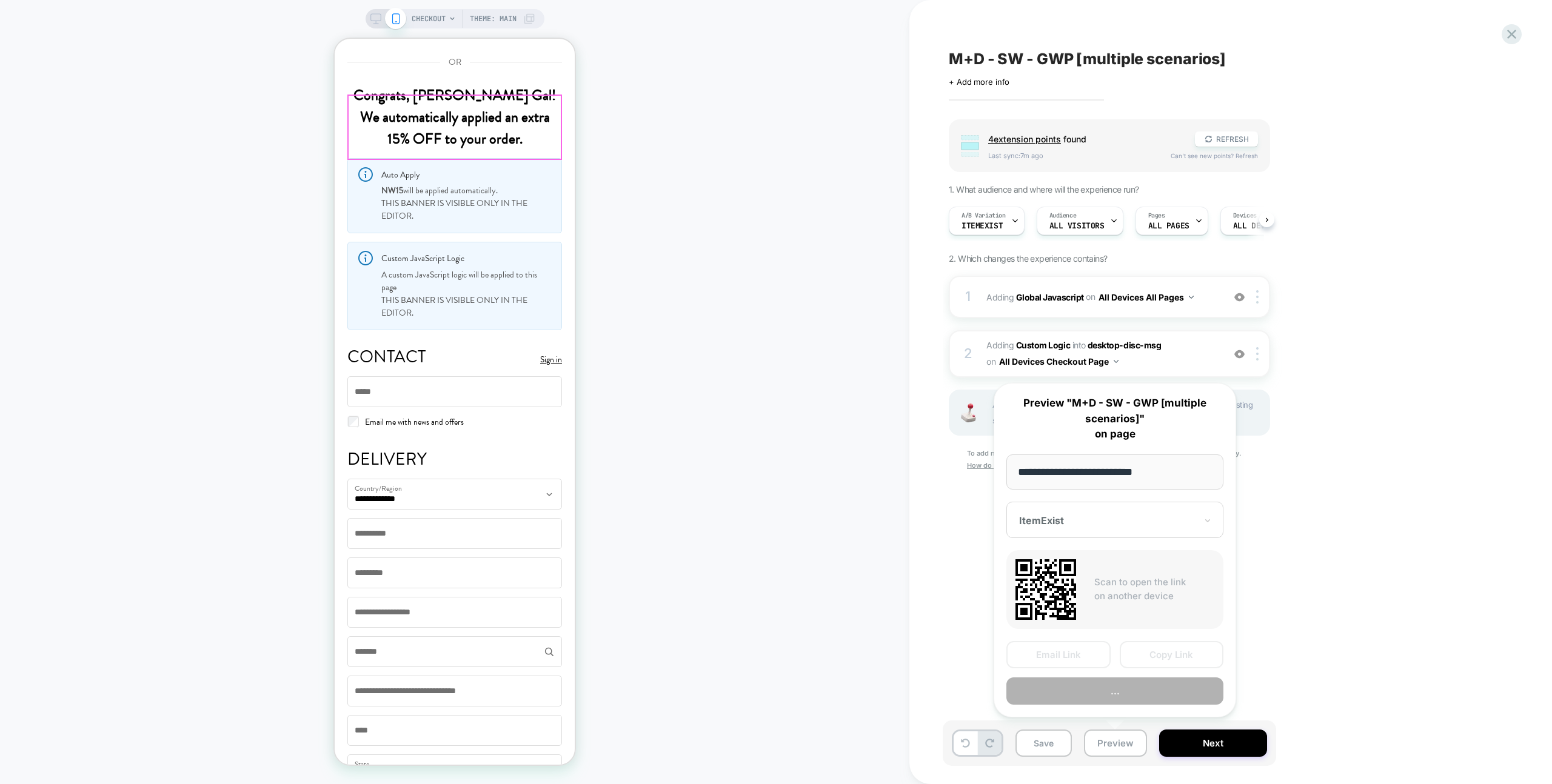
scroll to position [0, 1]
click at [1168, 663] on button "Copy Link" at bounding box center [1172, 655] width 104 height 27
